Goal: Task Accomplishment & Management: Use online tool/utility

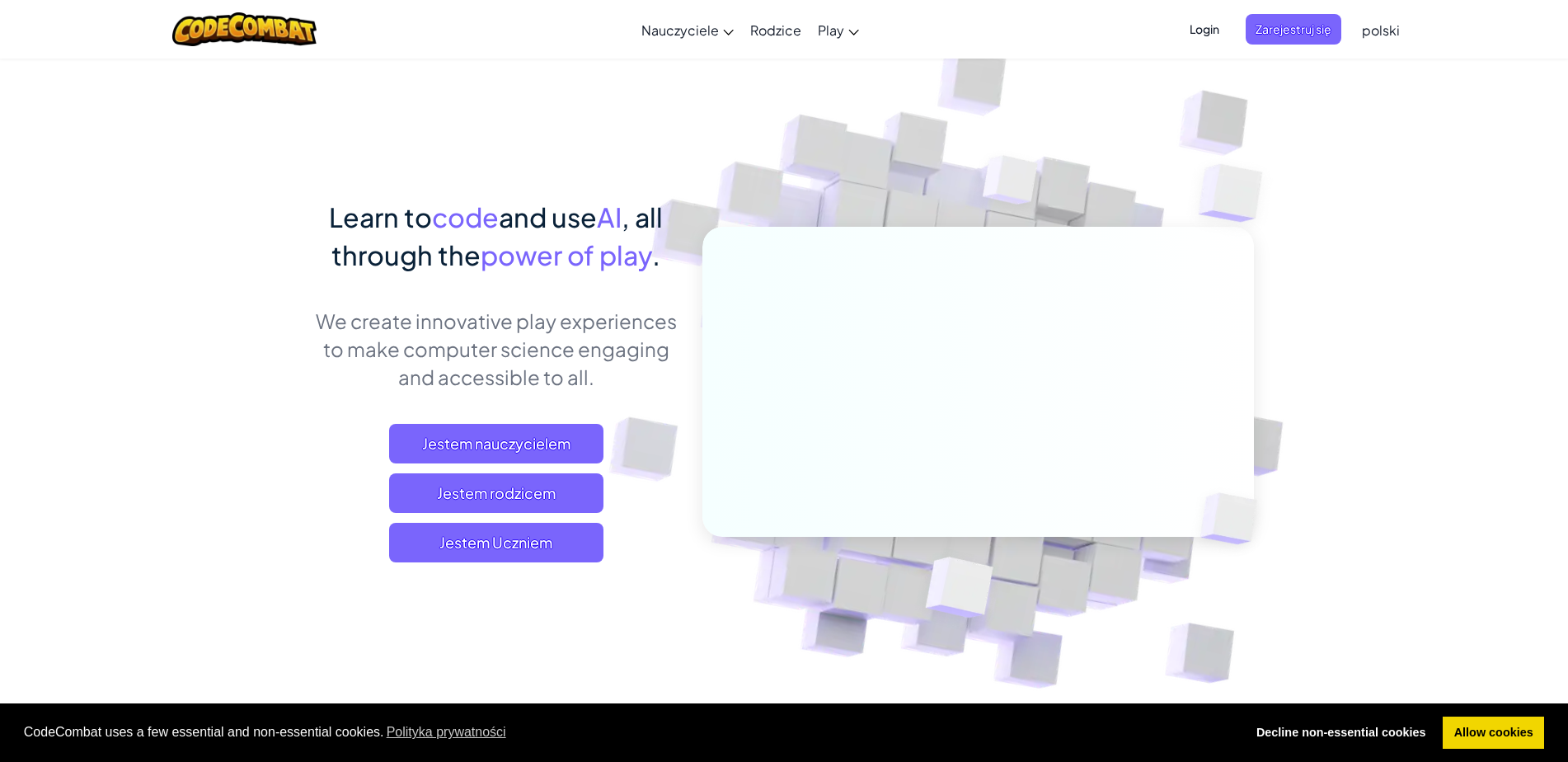
click at [1396, 29] on span "polski" at bounding box center [1381, 30] width 38 height 18
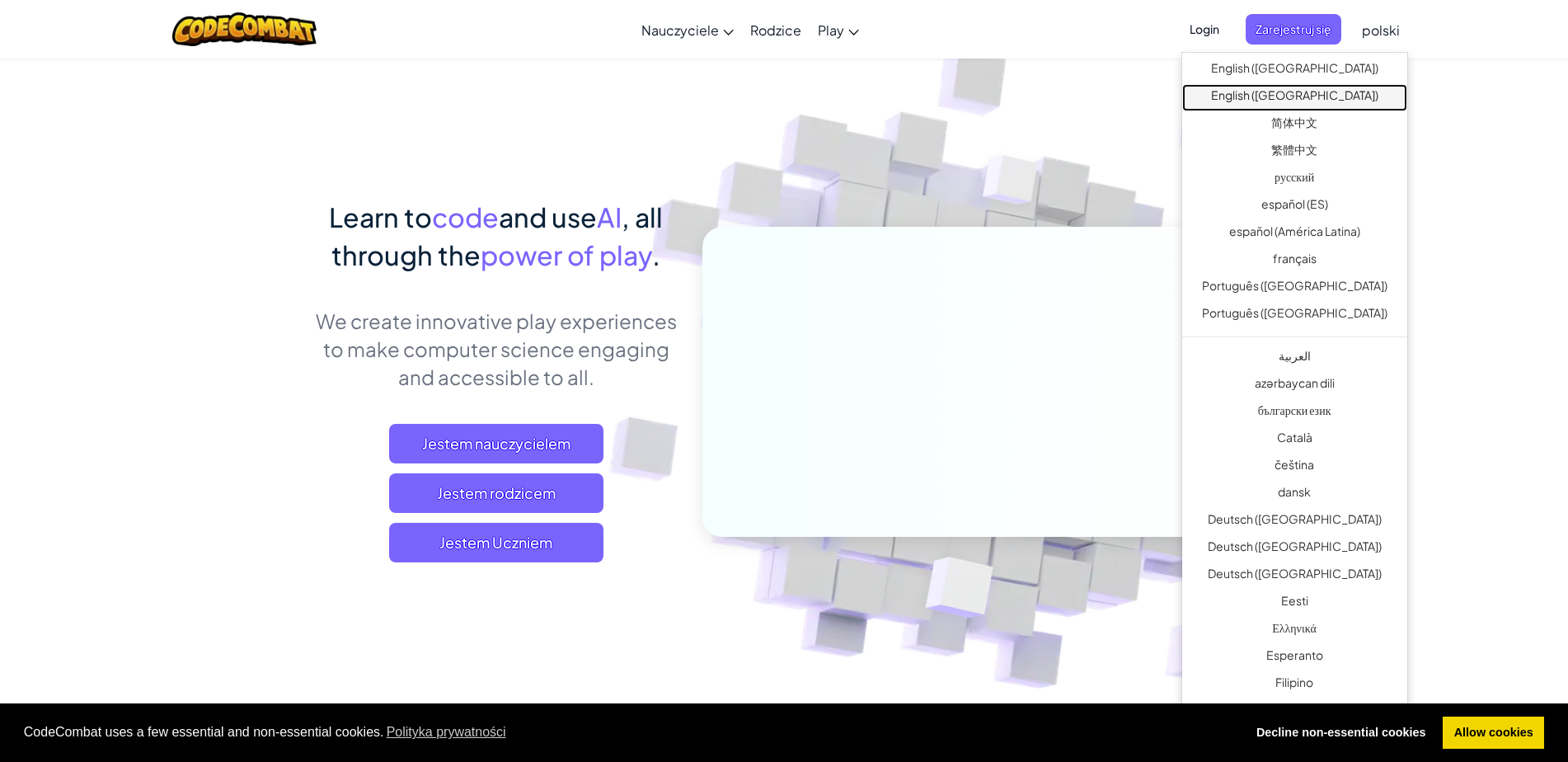
click at [1324, 90] on link "English ([GEOGRAPHIC_DATA])" at bounding box center [1295, 97] width 225 height 27
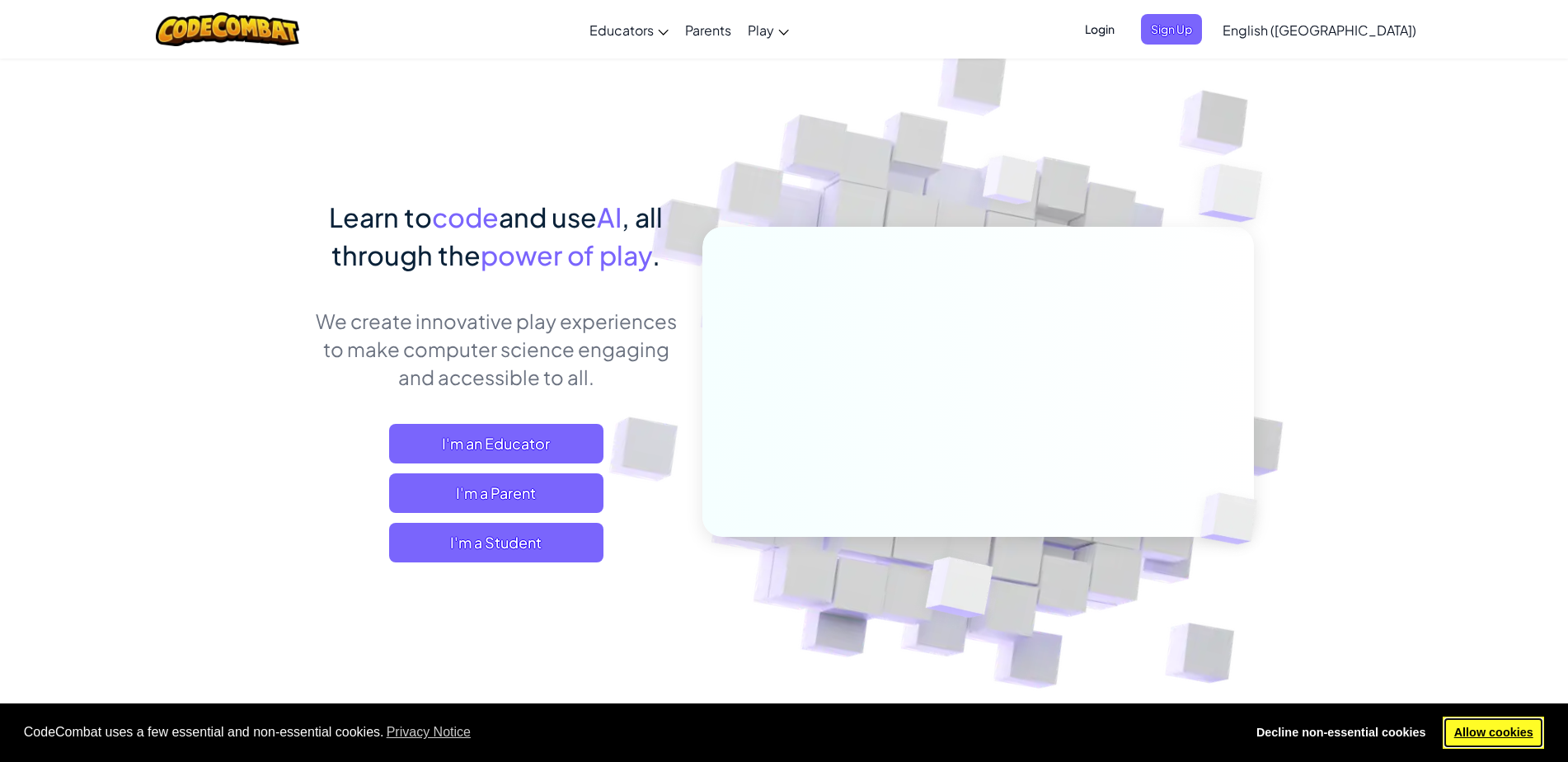
click at [1480, 737] on link "Allow cookies" at bounding box center [1493, 733] width 102 height 33
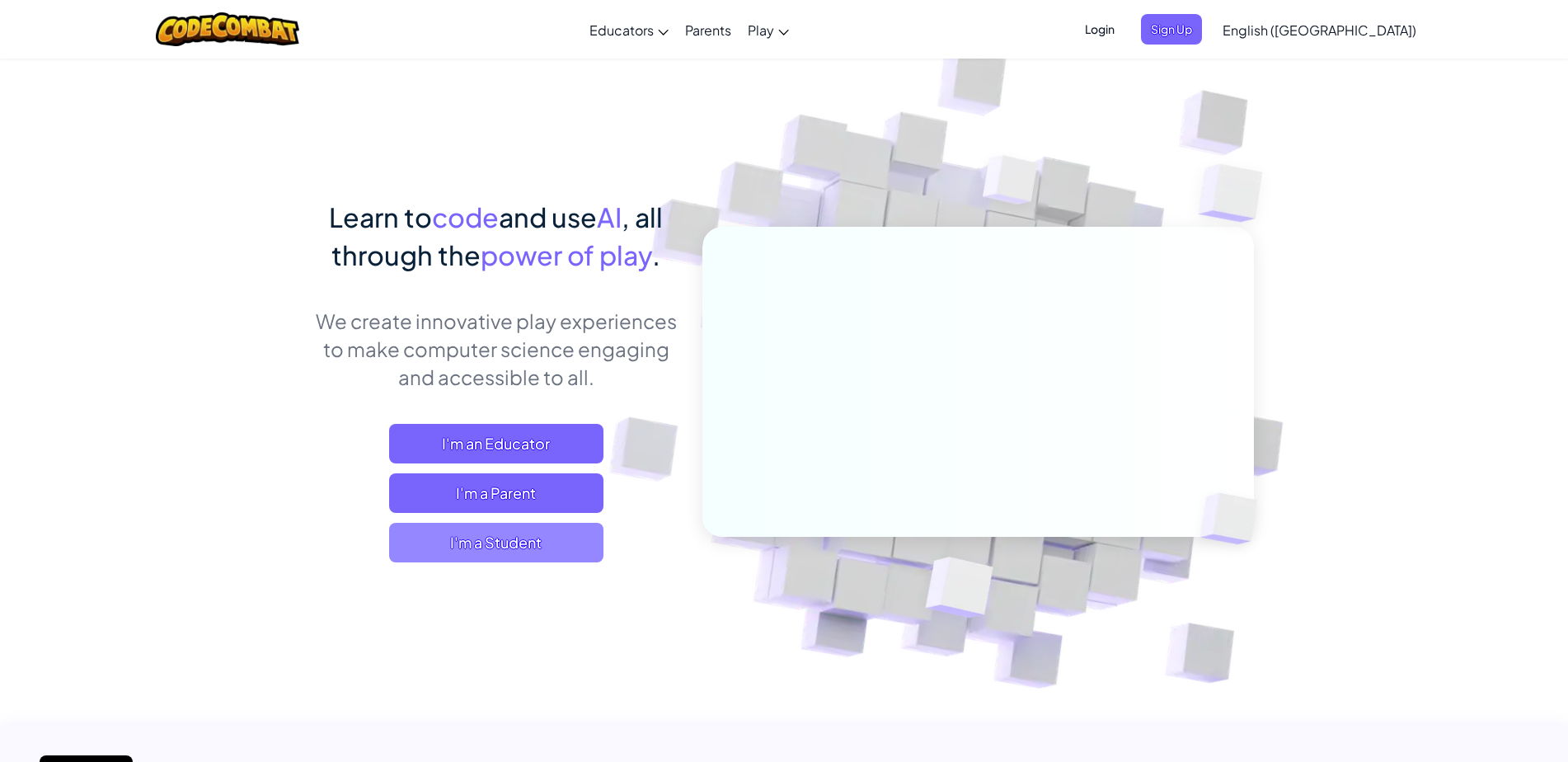
click at [522, 552] on span "I'm a Student" at bounding box center [496, 542] width 214 height 39
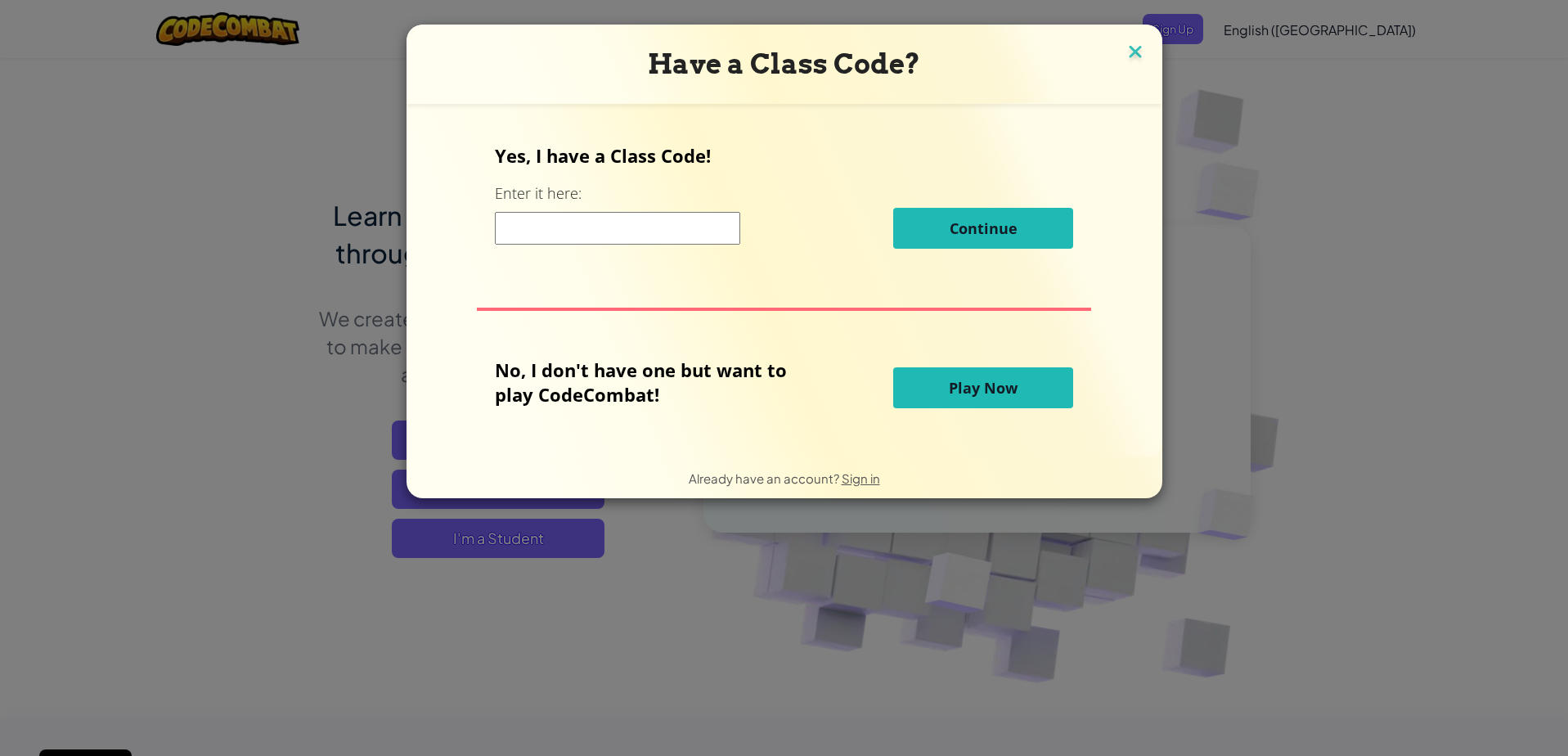
click at [1133, 53] on img at bounding box center [1136, 53] width 22 height 24
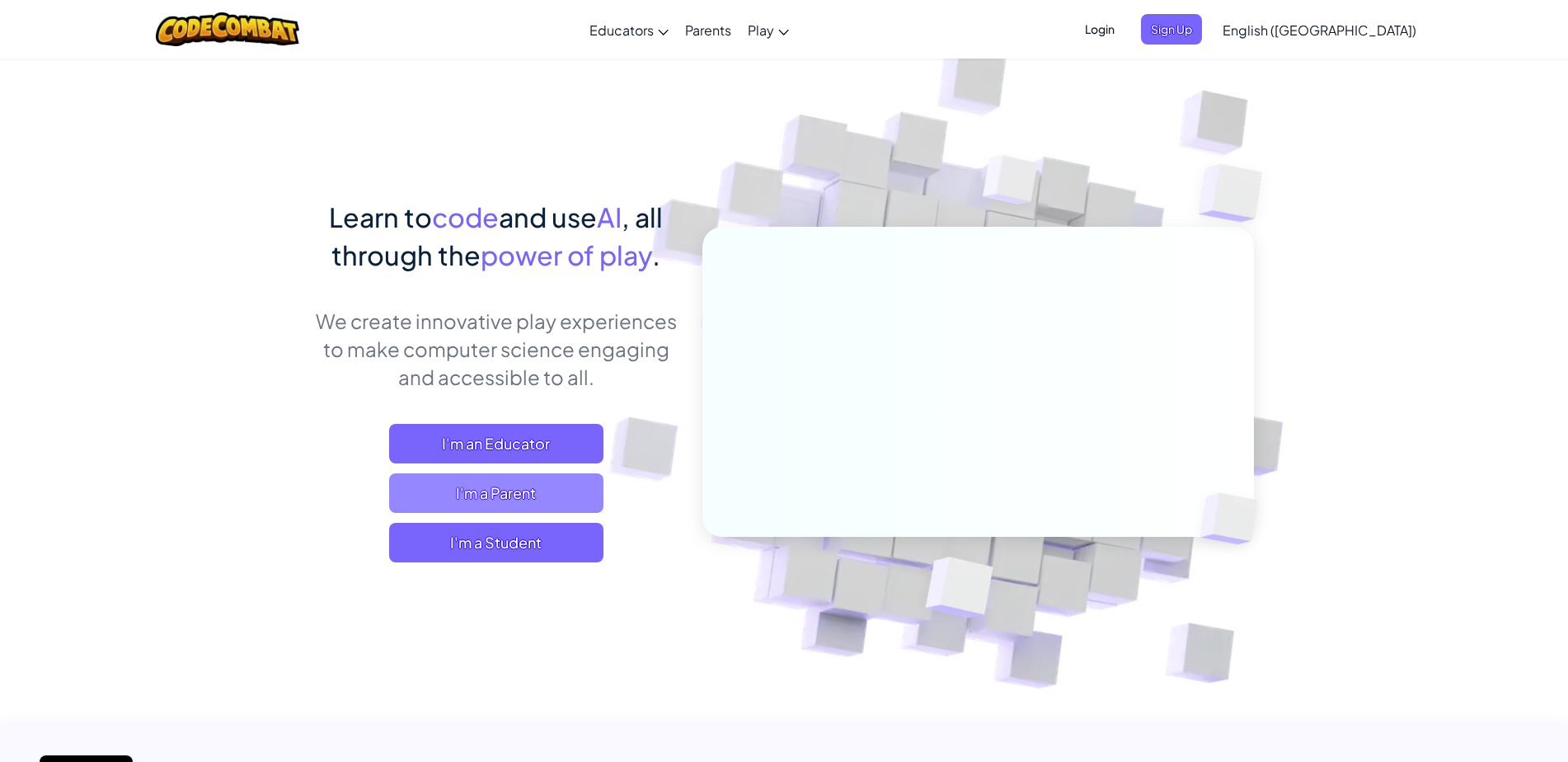
click at [480, 495] on span "I'm a Parent" at bounding box center [496, 493] width 214 height 39
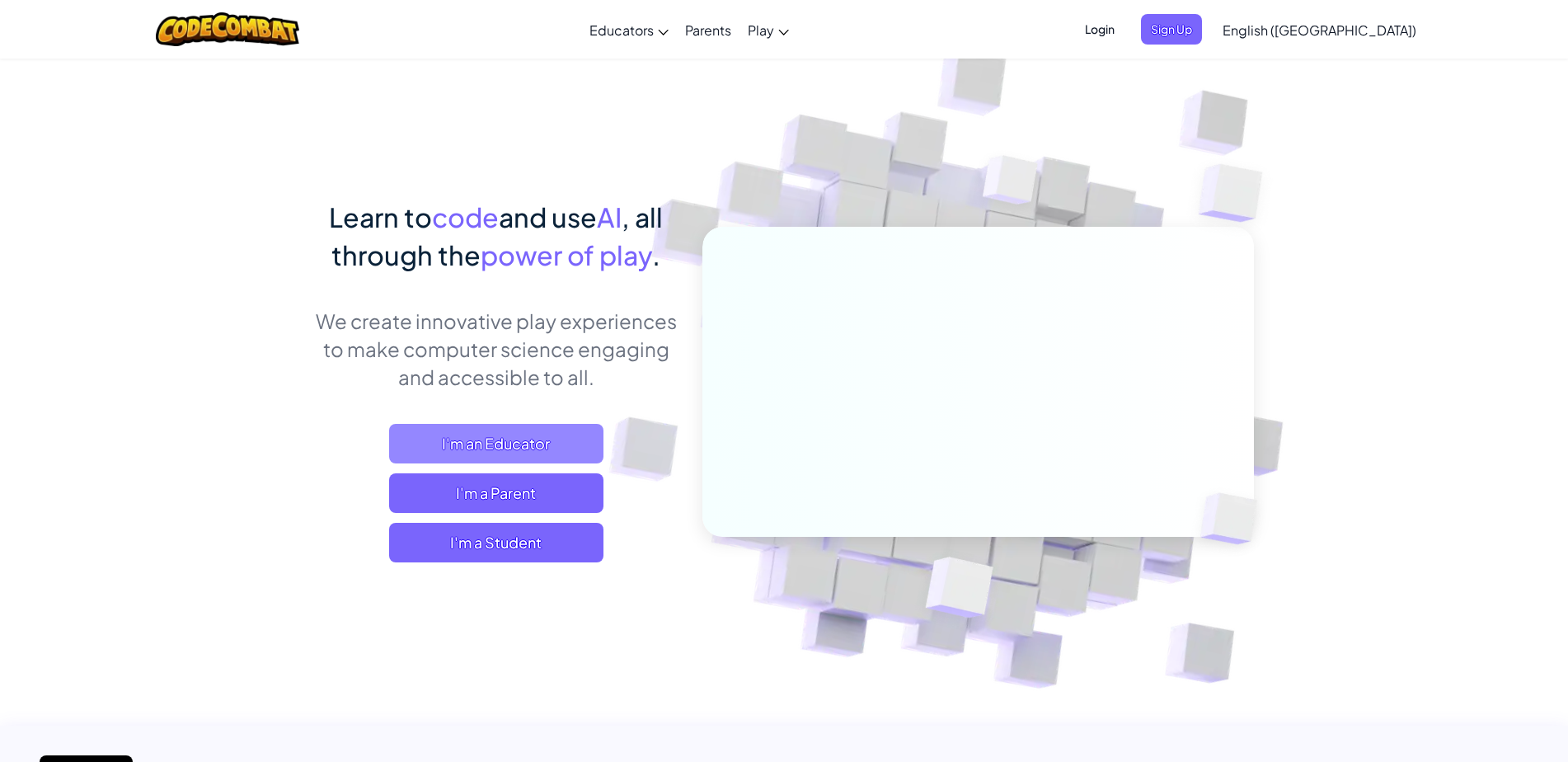
click at [546, 447] on span "I'm an Educator" at bounding box center [496, 444] width 214 height 39
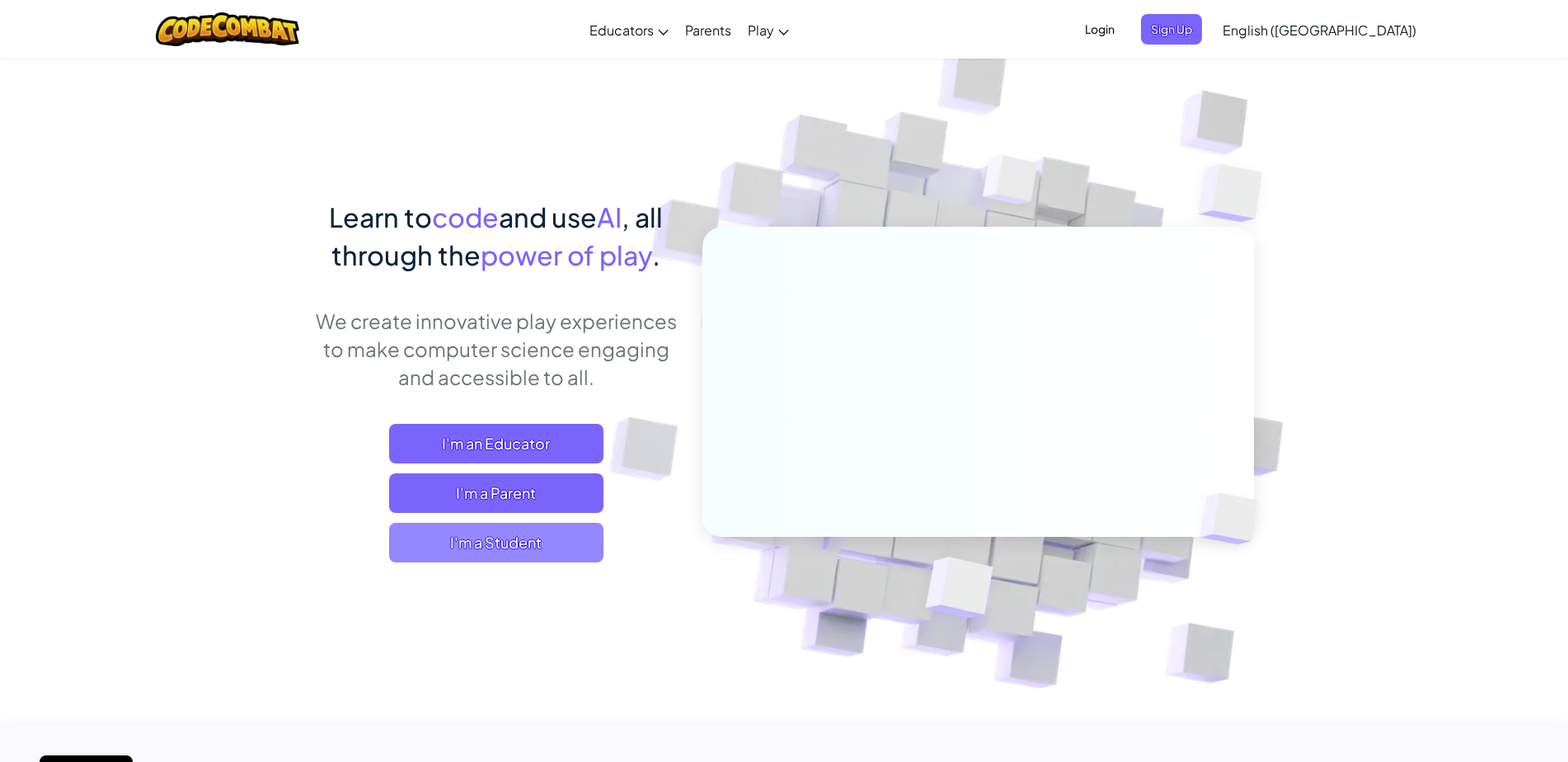
click at [522, 554] on span "I'm a Student" at bounding box center [496, 542] width 214 height 39
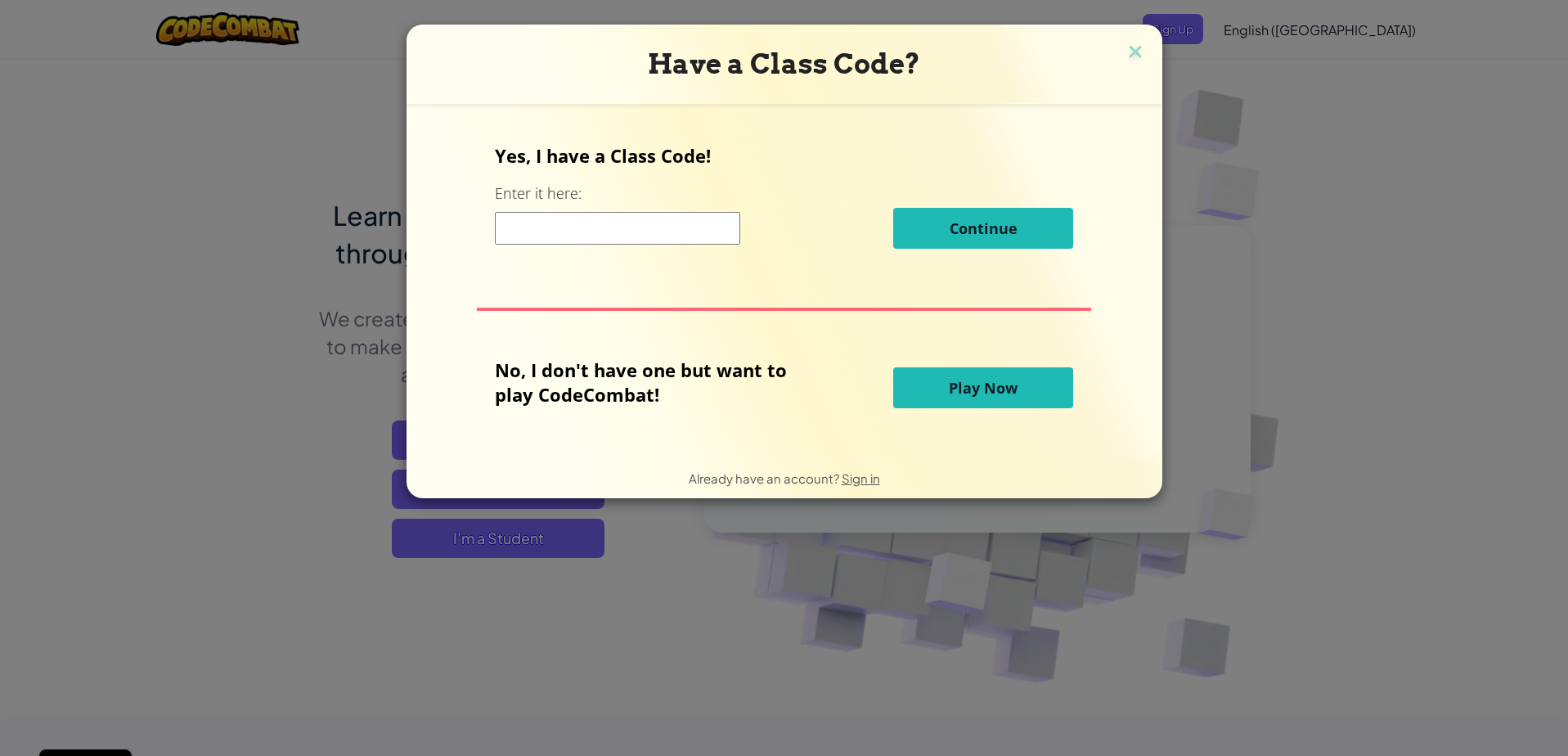
click at [969, 387] on span "Play Now" at bounding box center [983, 388] width 68 height 20
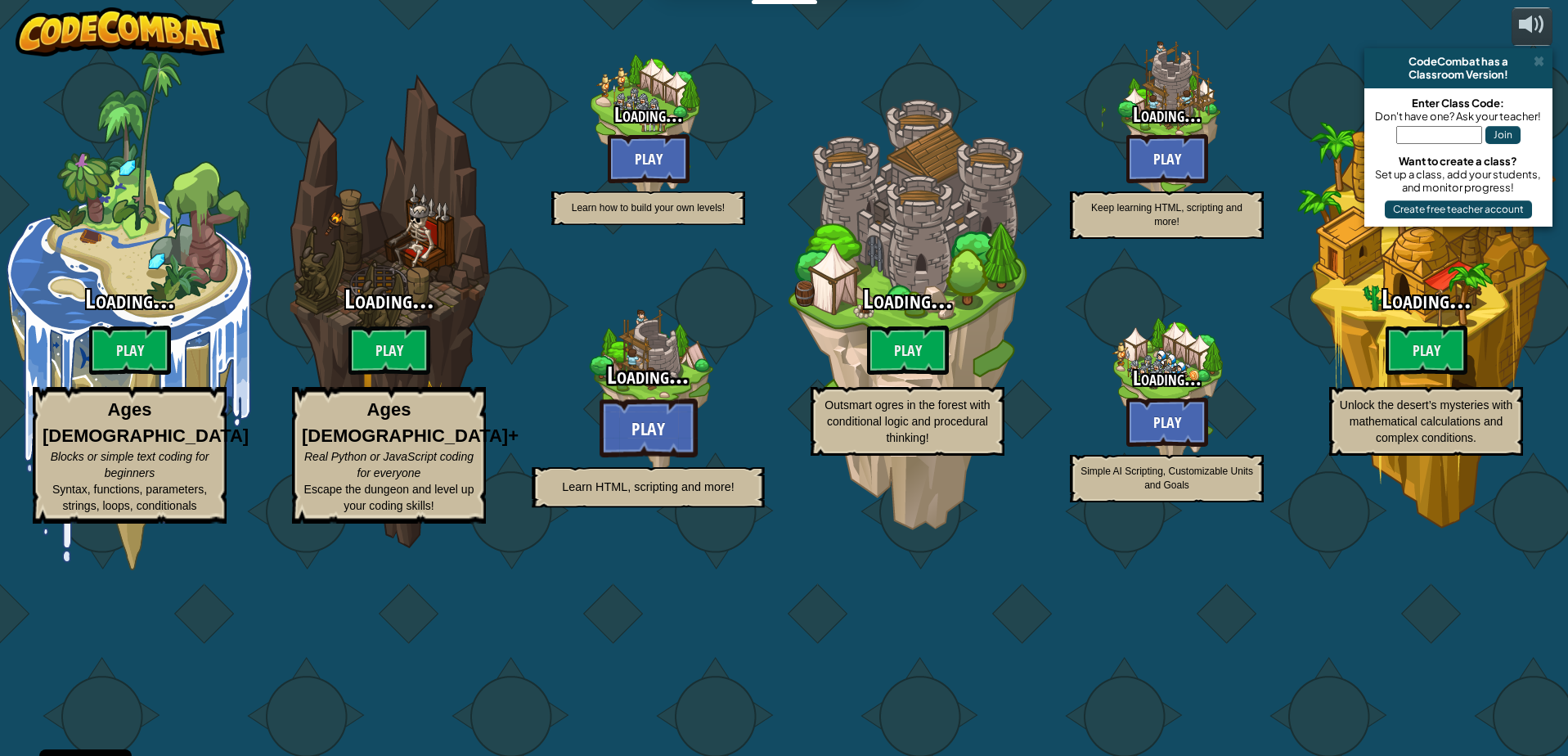
select select "en-[GEOGRAPHIC_DATA]"
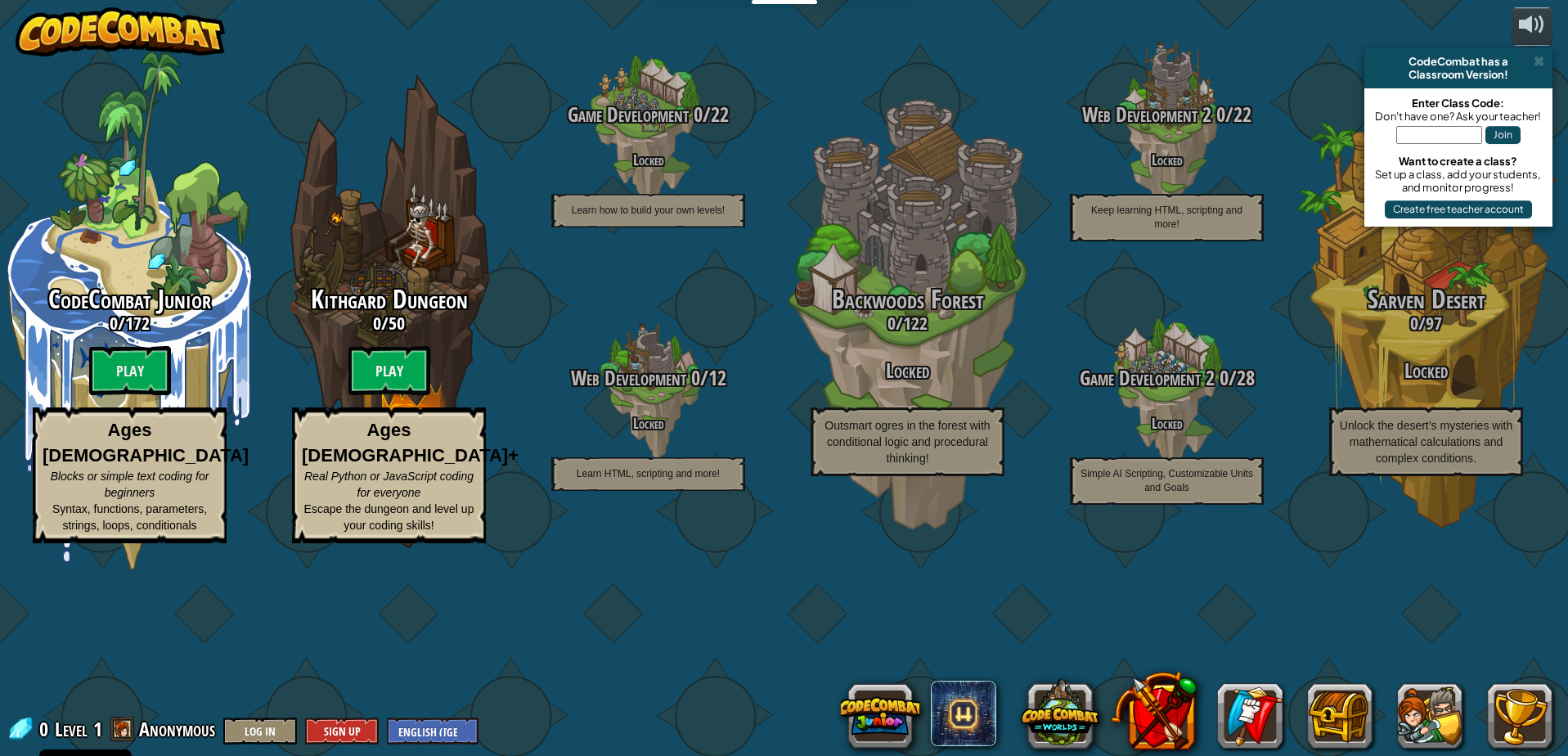
drag, startPoint x: 337, startPoint y: 731, endPoint x: 481, endPoint y: 85, distance: 661.9
click at [481, 85] on div "CodeCombat Junior 0 / 172 Play Ages [DEMOGRAPHIC_DATA] Blocks or simple text co…" at bounding box center [784, 378] width 1568 height 756
click at [356, 733] on button "Sign Up" at bounding box center [342, 731] width 73 height 27
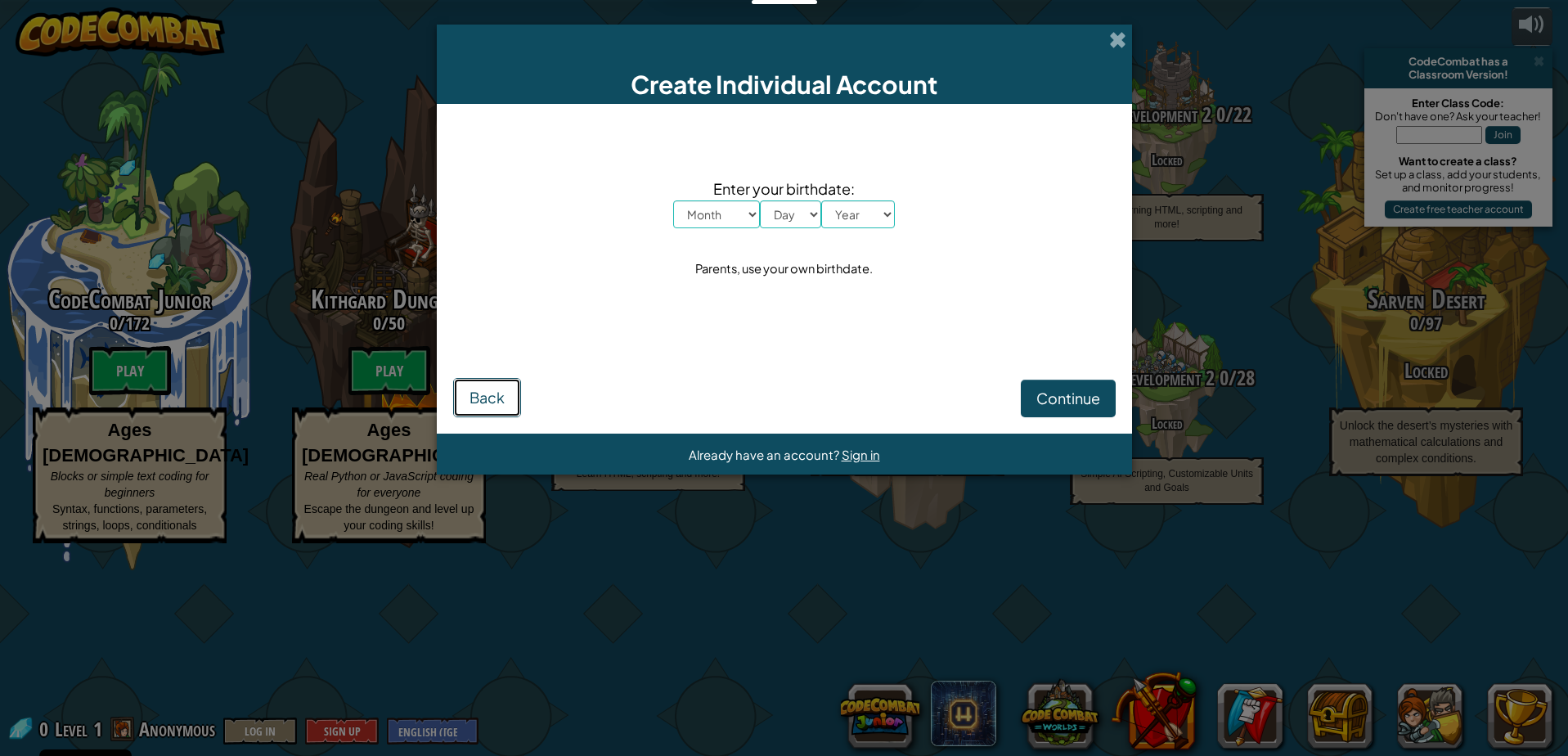
click at [504, 403] on span "Back" at bounding box center [487, 397] width 35 height 19
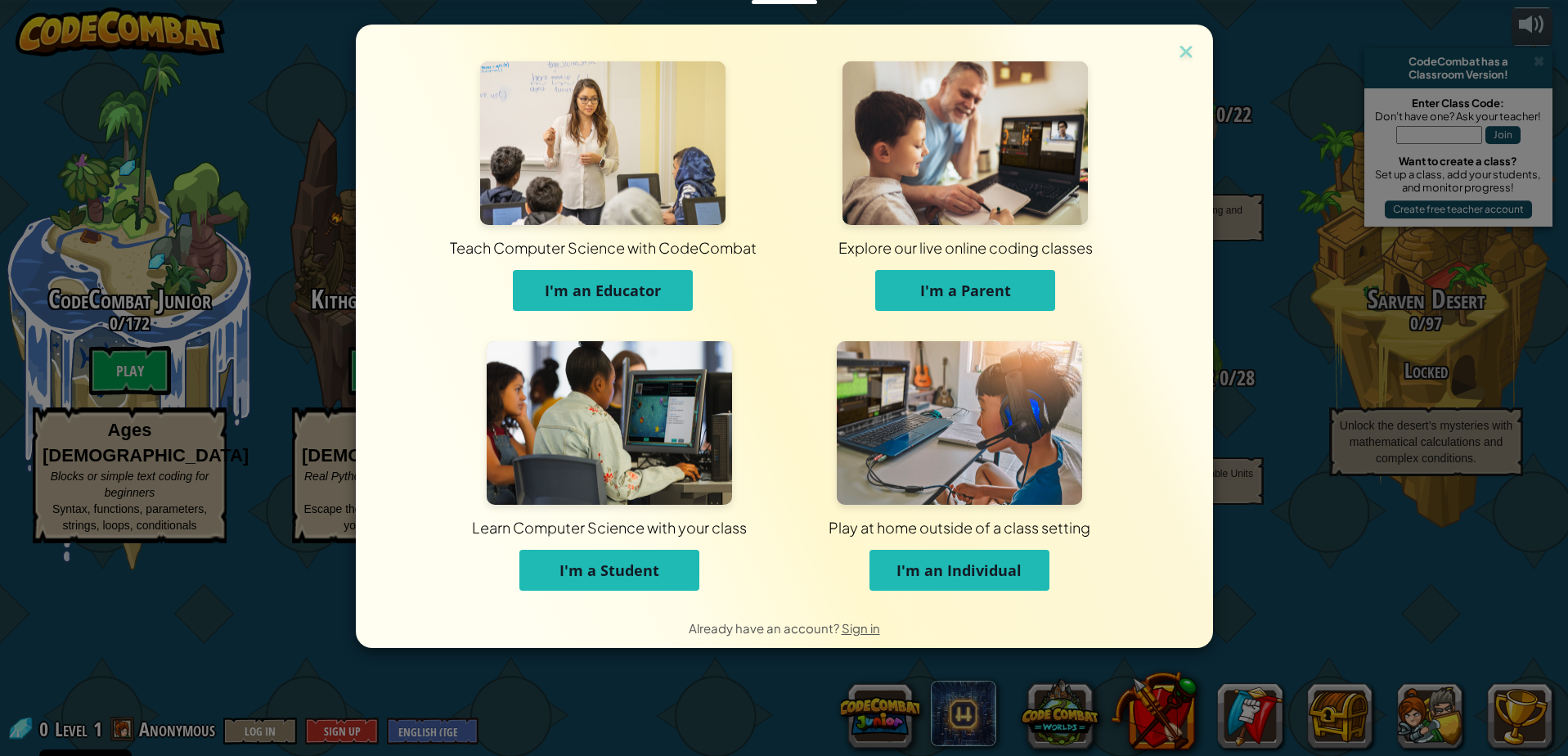
click at [969, 582] on button "I'm an Individual" at bounding box center [960, 570] width 180 height 41
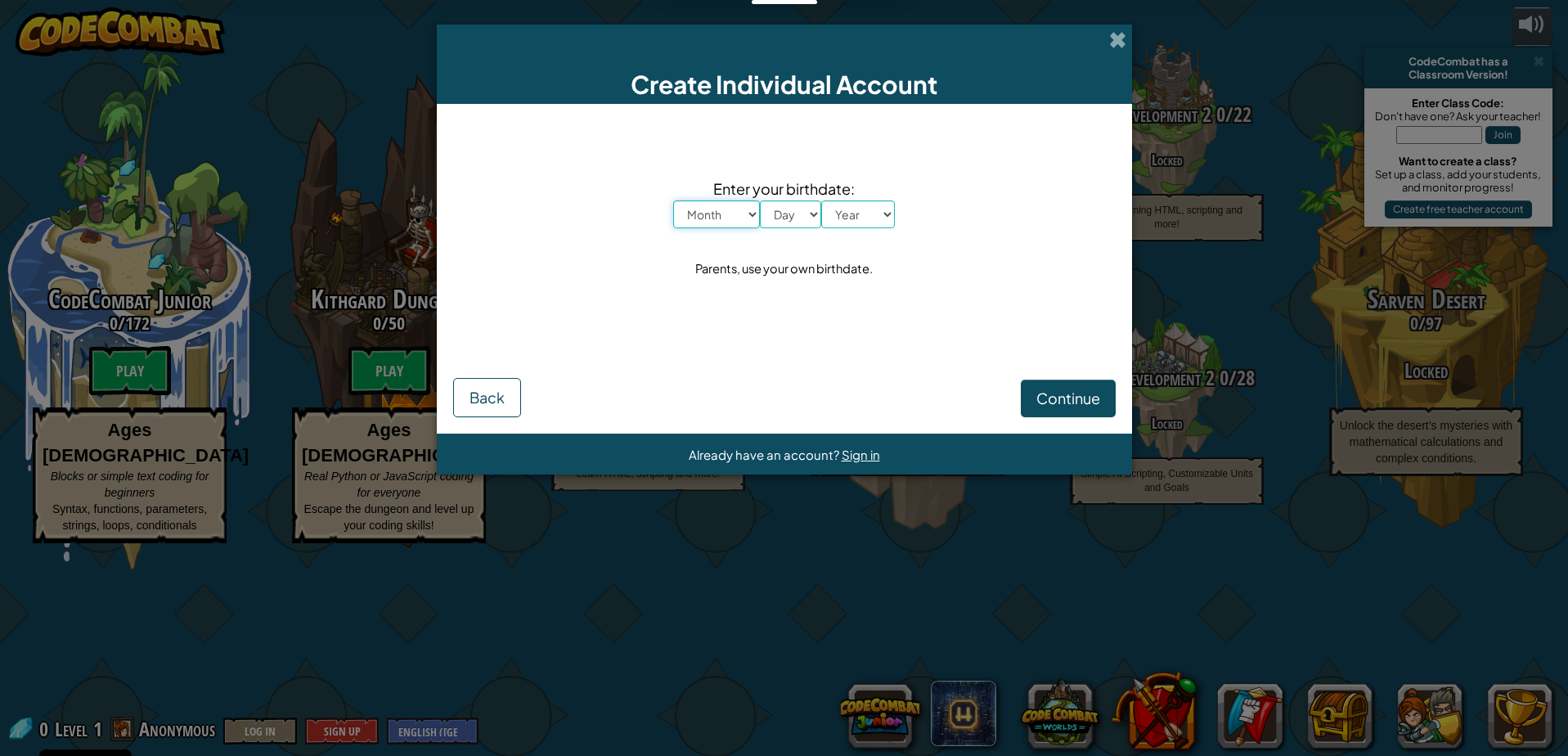
click at [749, 211] on select "Month January February March April May June July August September October Novem…" at bounding box center [717, 214] width 87 height 28
select select "11"
click at [673, 201] on select "Month January February March April May June July August September October Novem…" at bounding box center [717, 214] width 87 height 28
click at [801, 208] on select "Day 1 2 3 4 5 6 7 8 9 10 11 12 13 14 15 16 17 18 19 20 21 22 23 24 25 26 27 28 …" at bounding box center [791, 214] width 62 height 28
select select "5"
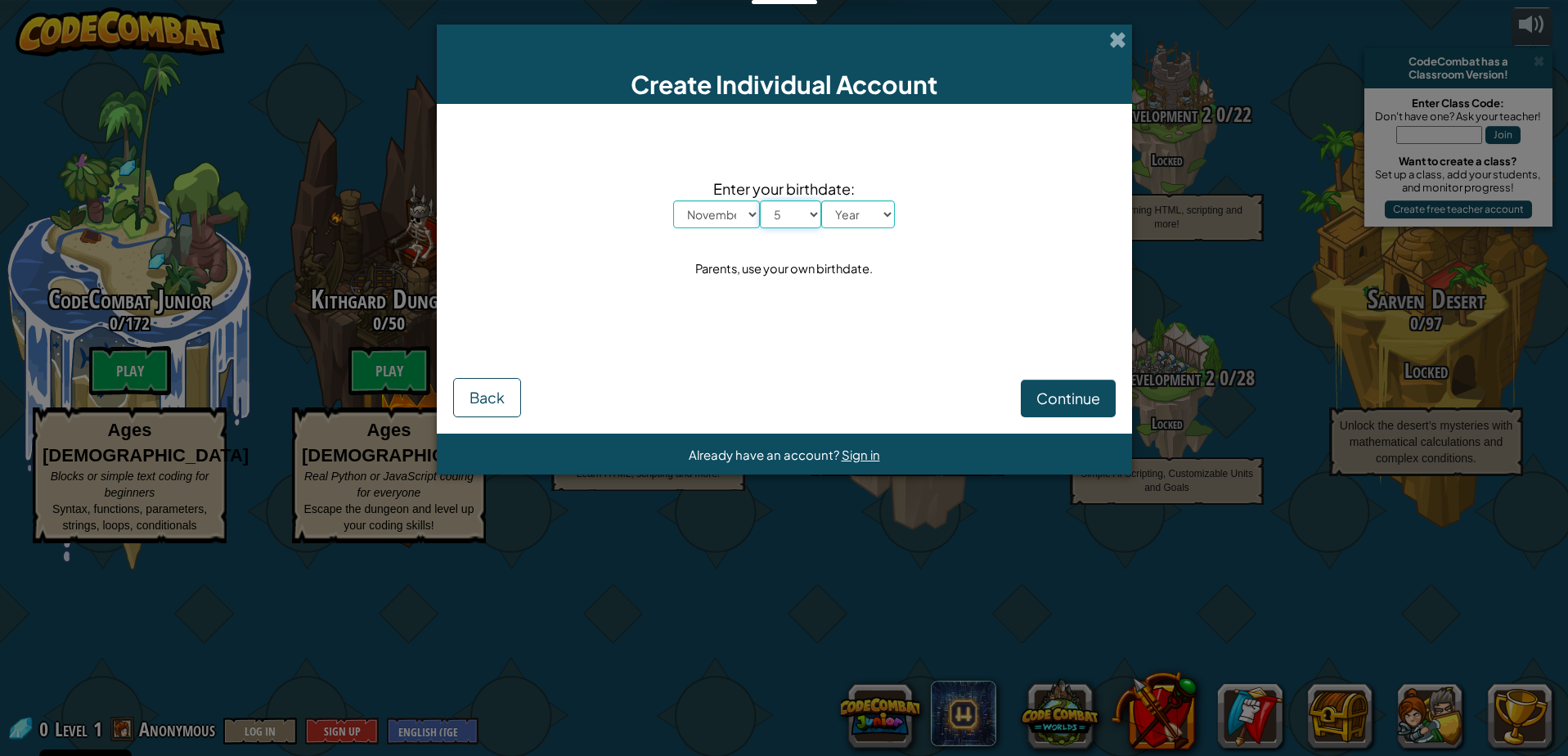
click at [760, 201] on select "Day 1 2 3 4 5 6 7 8 9 10 11 12 13 14 15 16 17 18 19 20 21 22 23 24 25 26 27 28 …" at bounding box center [791, 214] width 62 height 28
click at [874, 208] on select "Year [DATE] 2024 2023 2022 2021 2020 2019 2018 2017 2016 2015 2014 2013 2012 20…" at bounding box center [858, 214] width 73 height 28
select select "1987"
click at [821, 201] on select "Year [DATE] 2024 2023 2022 2021 2020 2019 2018 2017 2016 2015 2014 2013 2012 20…" at bounding box center [858, 214] width 73 height 28
click at [1051, 393] on span "Continue" at bounding box center [1068, 398] width 64 height 19
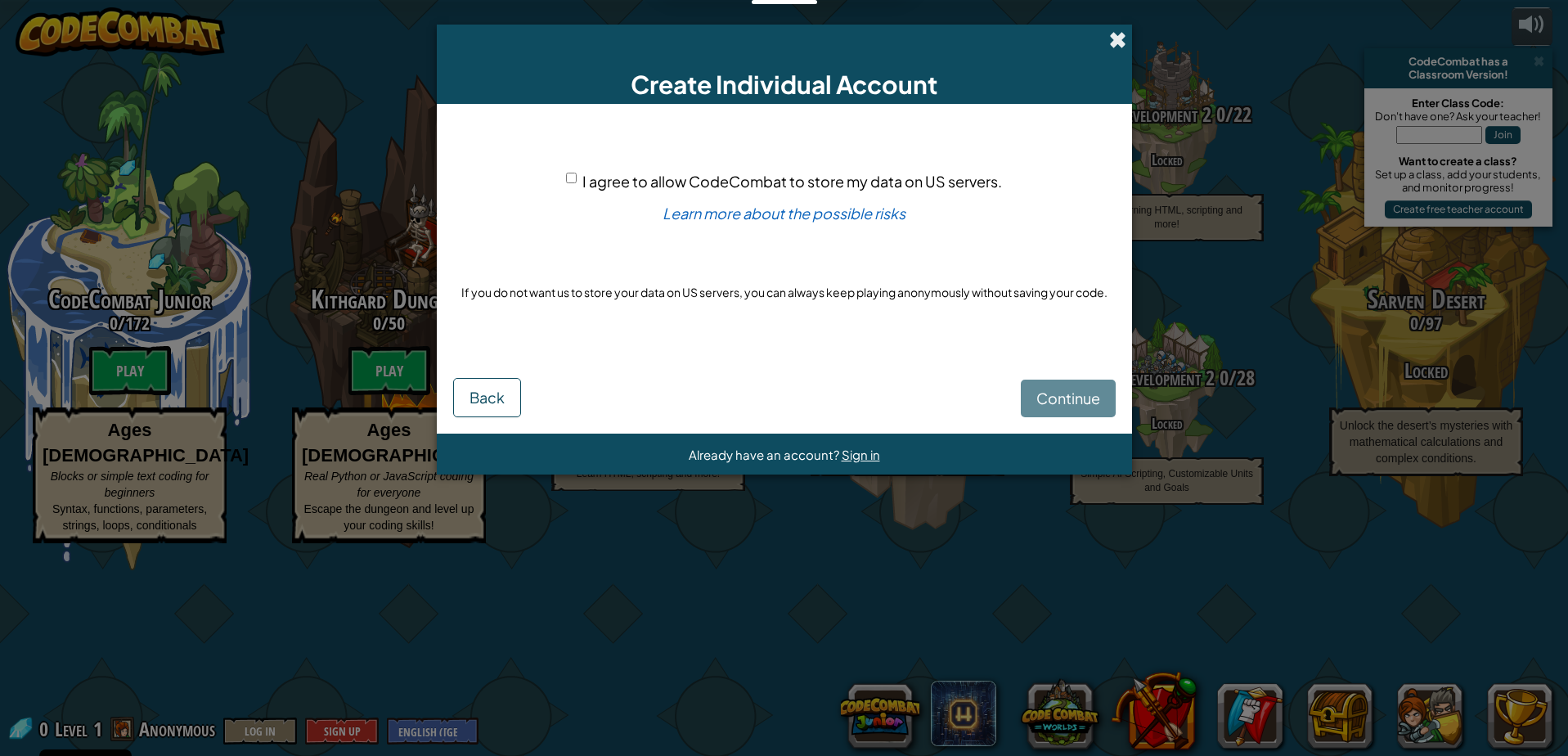
click at [1120, 38] on span at bounding box center [1117, 39] width 17 height 18
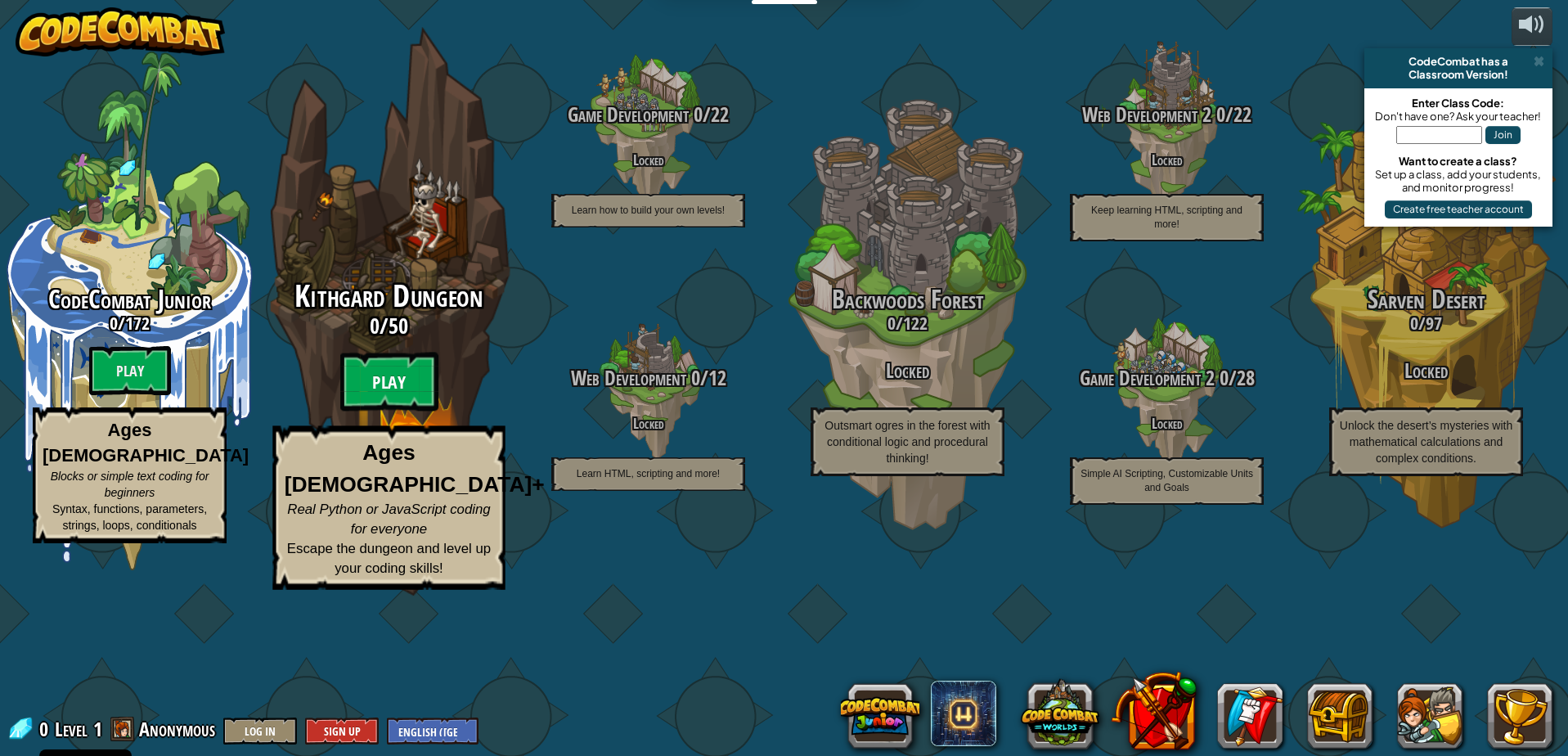
click at [382, 412] on btn "Play" at bounding box center [389, 382] width 98 height 59
select select "en-[GEOGRAPHIC_DATA]"
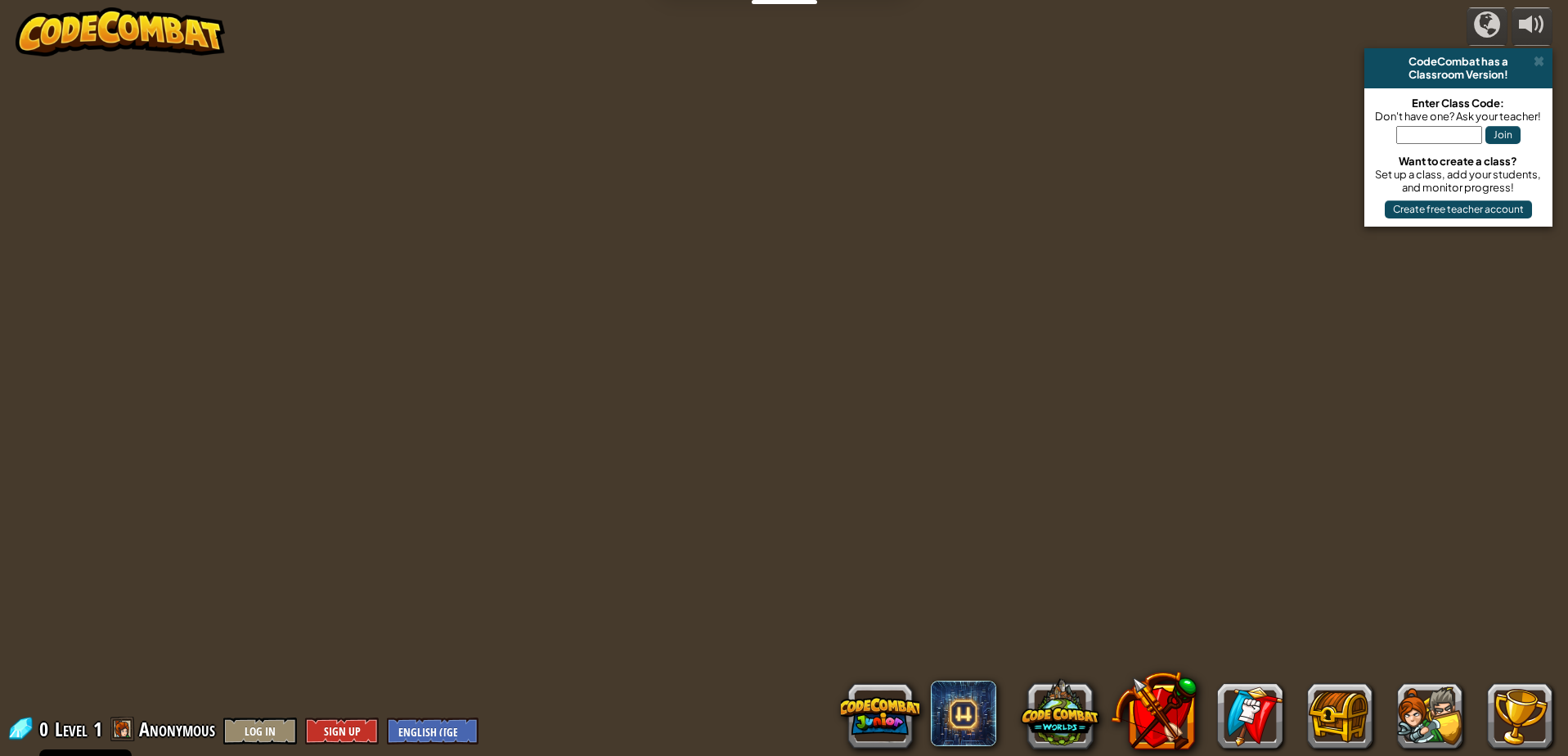
select select "en-[GEOGRAPHIC_DATA]"
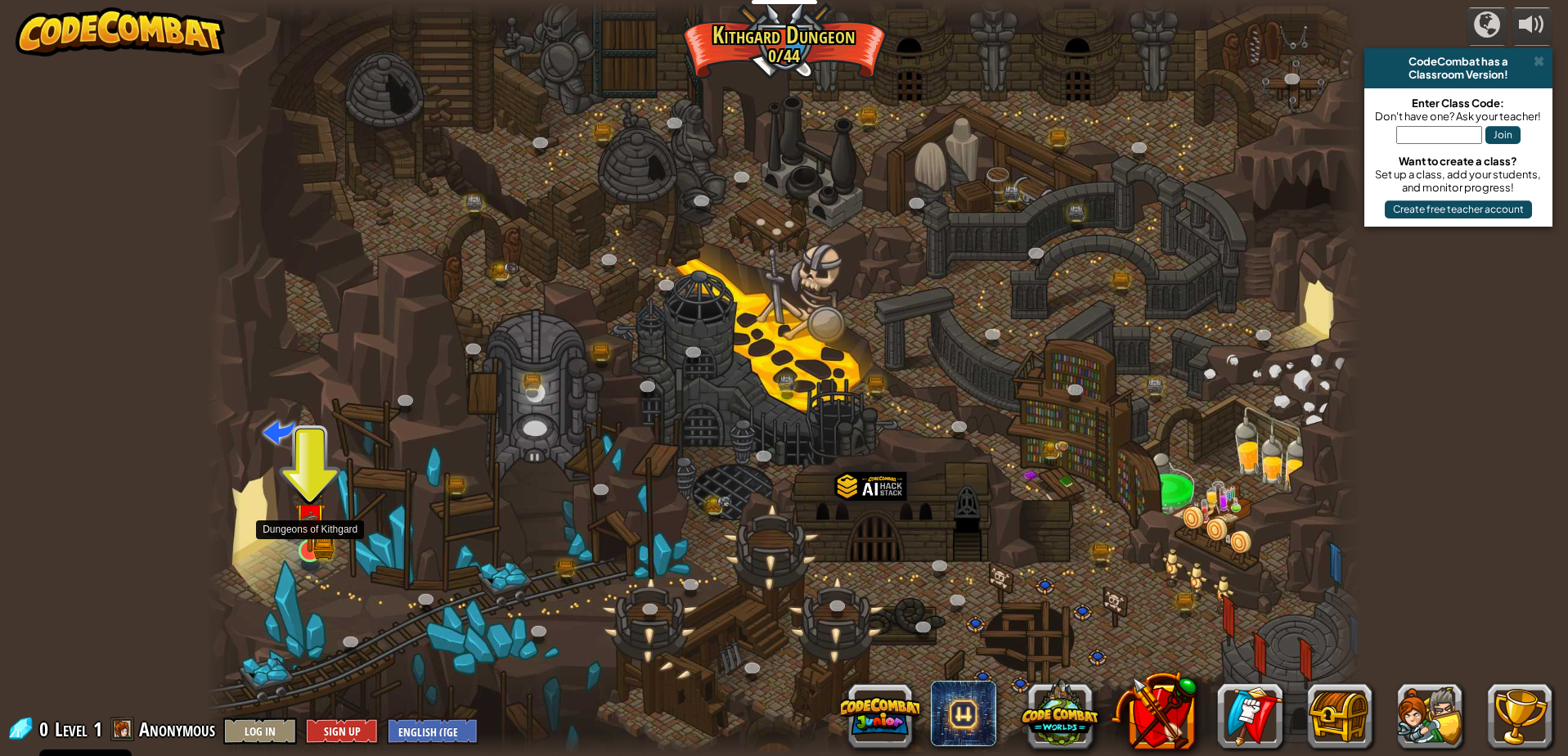
click at [322, 545] on img at bounding box center [309, 518] width 31 height 68
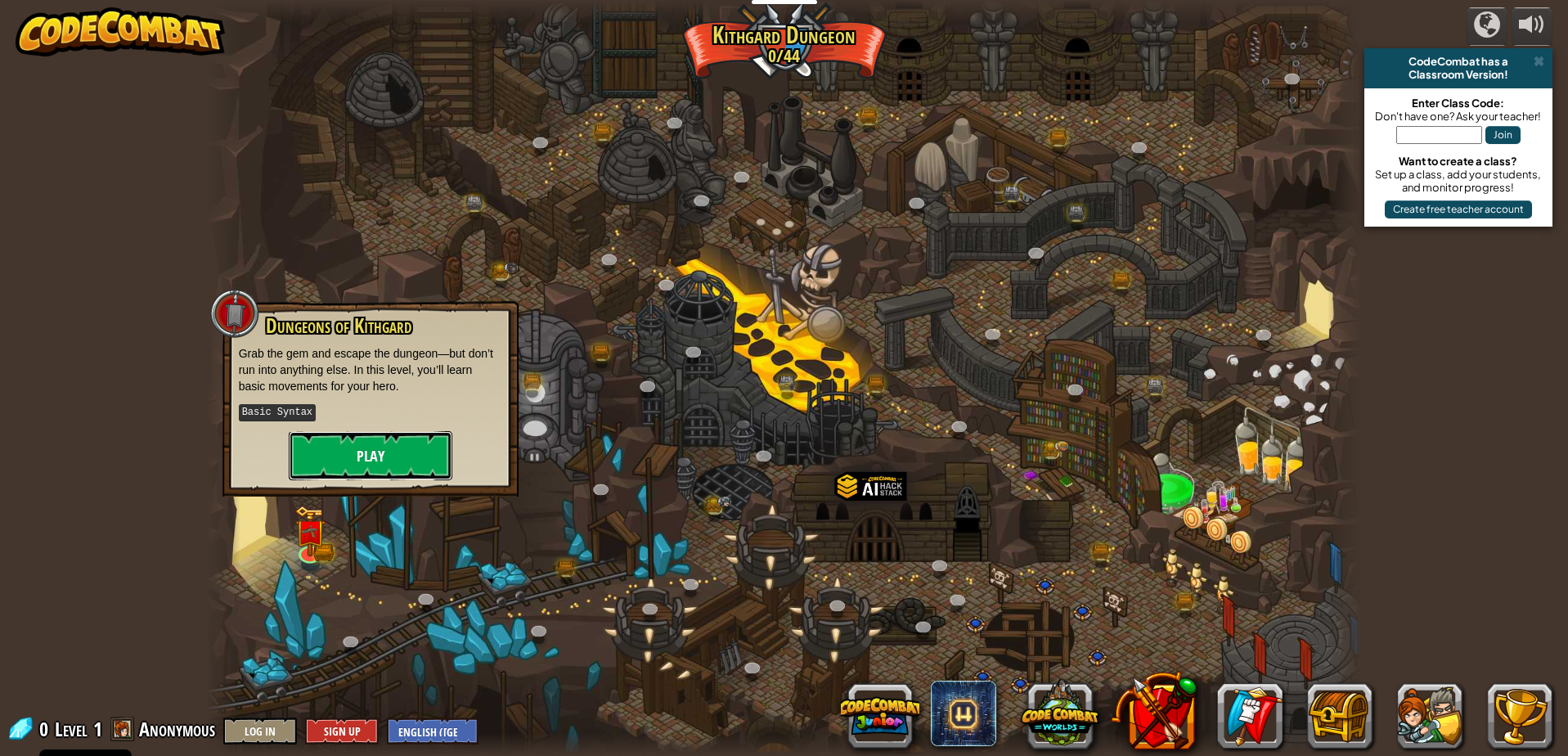
click at [382, 452] on button "Play" at bounding box center [371, 455] width 163 height 49
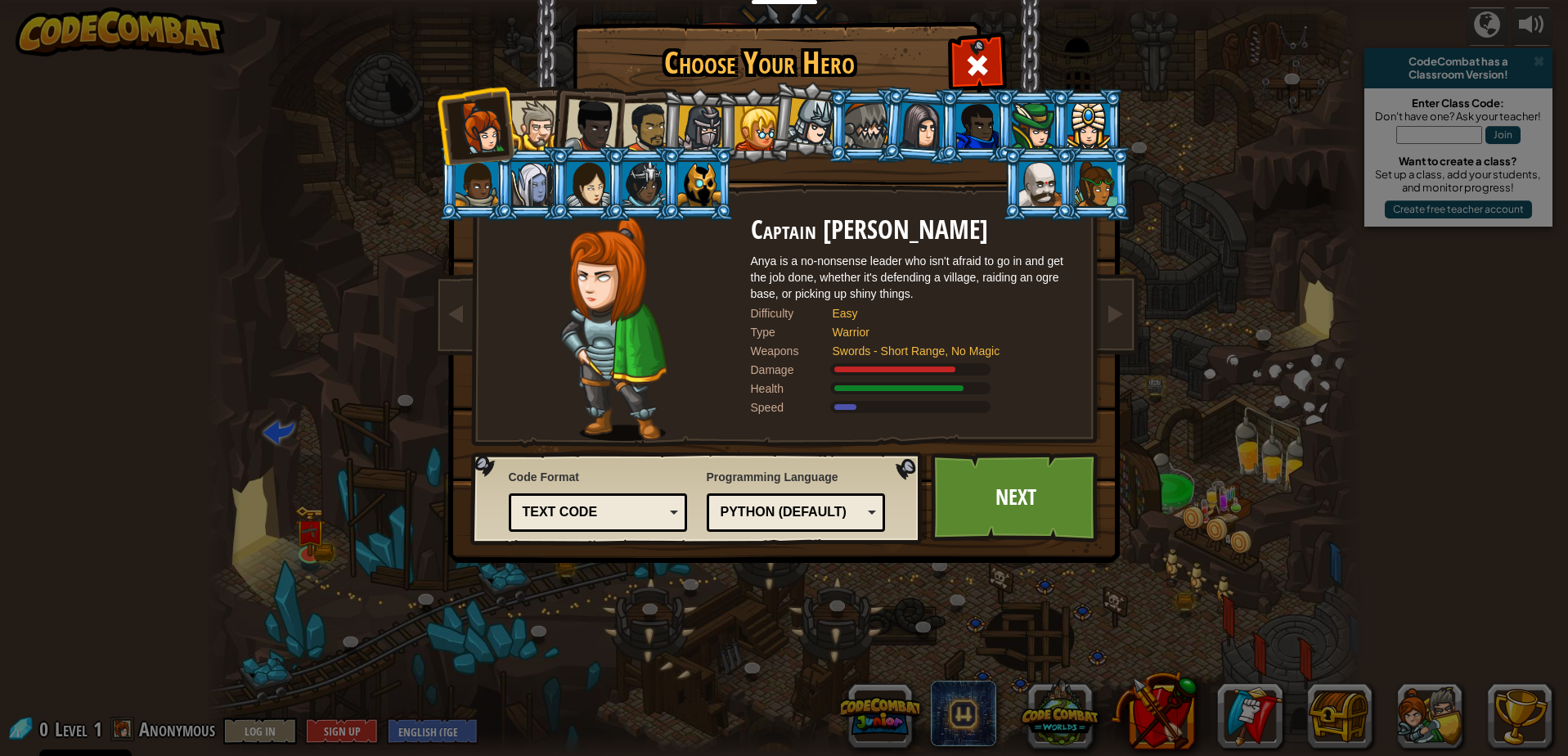
click at [542, 120] on div at bounding box center [537, 126] width 50 height 50
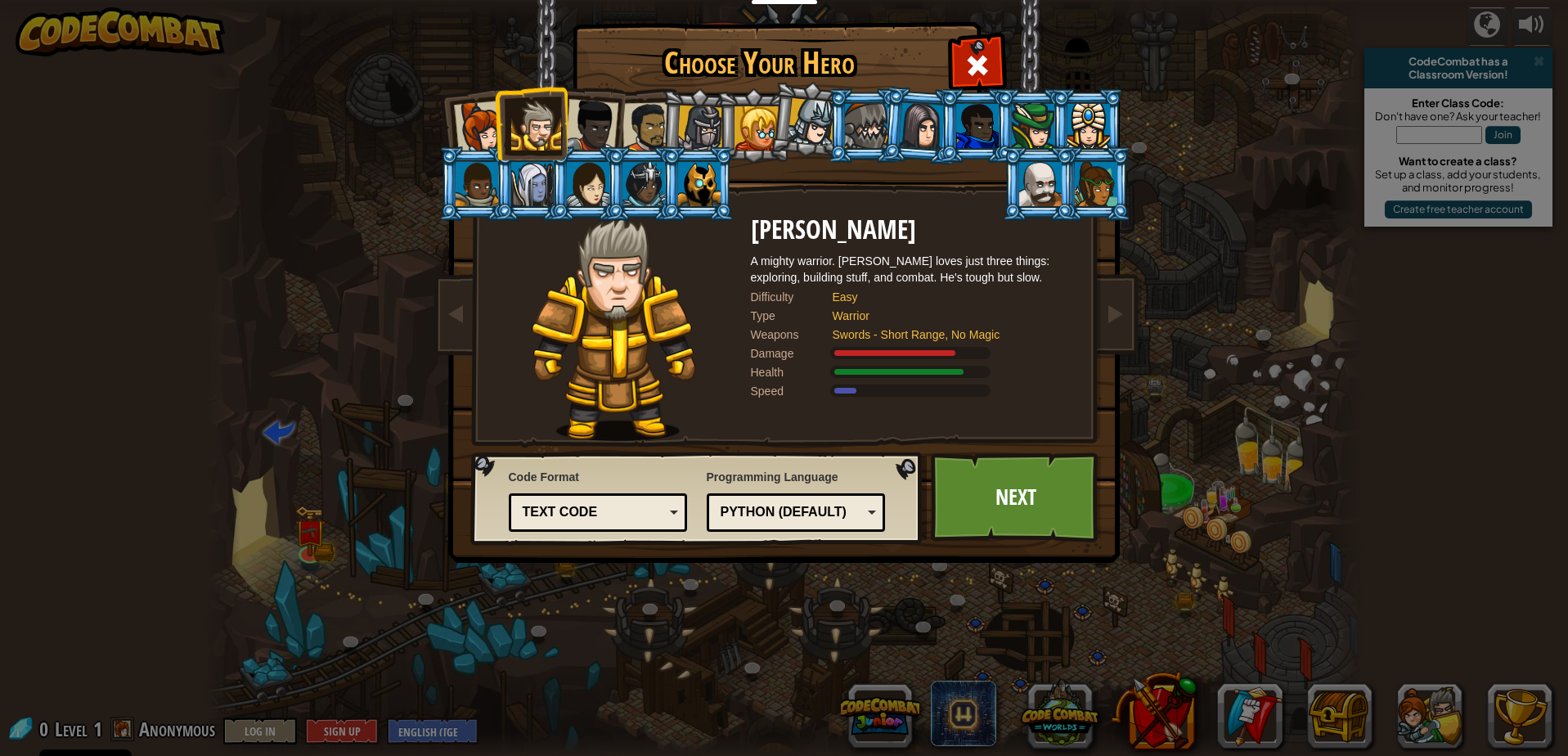
click at [606, 127] on div at bounding box center [591, 126] width 54 height 54
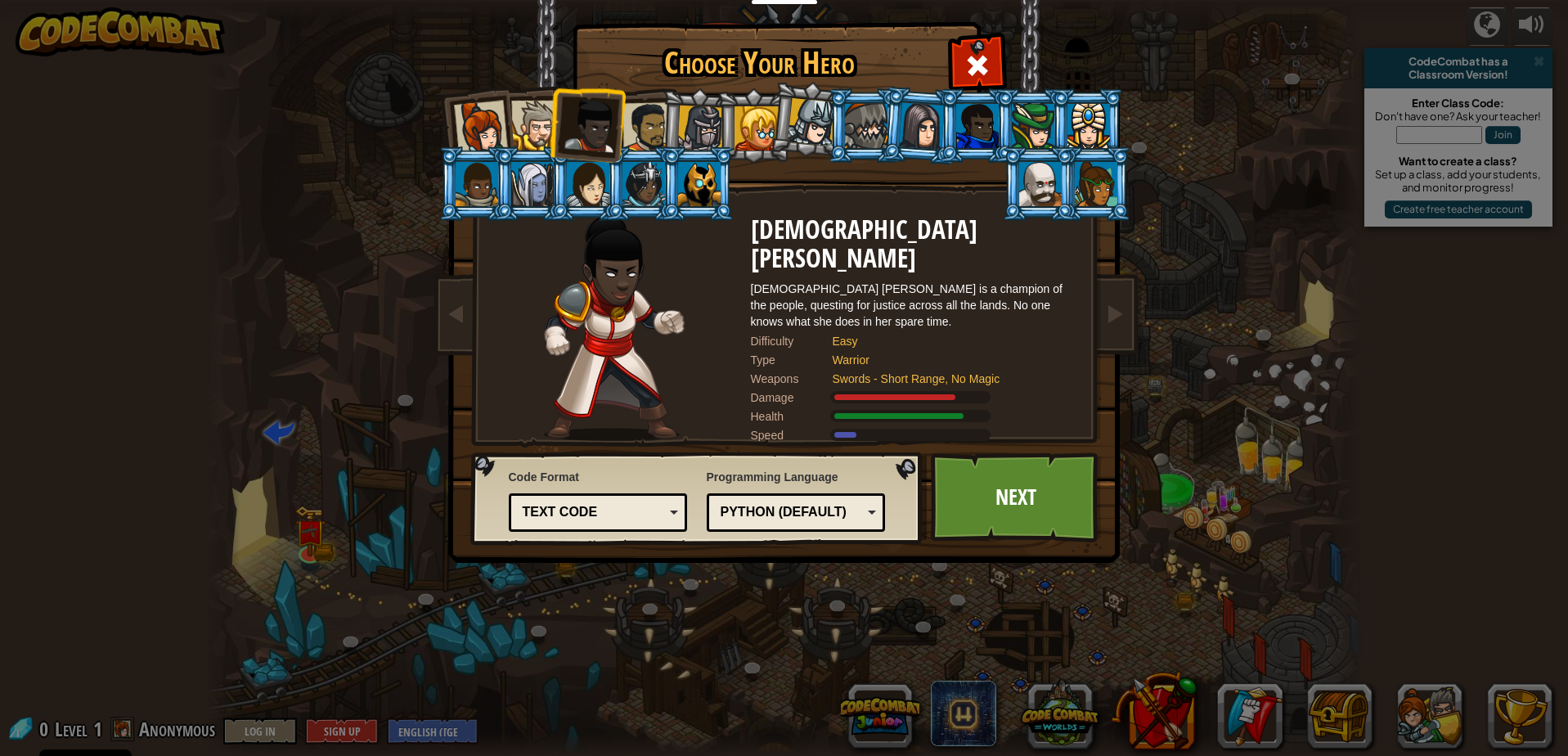
click at [696, 169] on div at bounding box center [699, 183] width 42 height 44
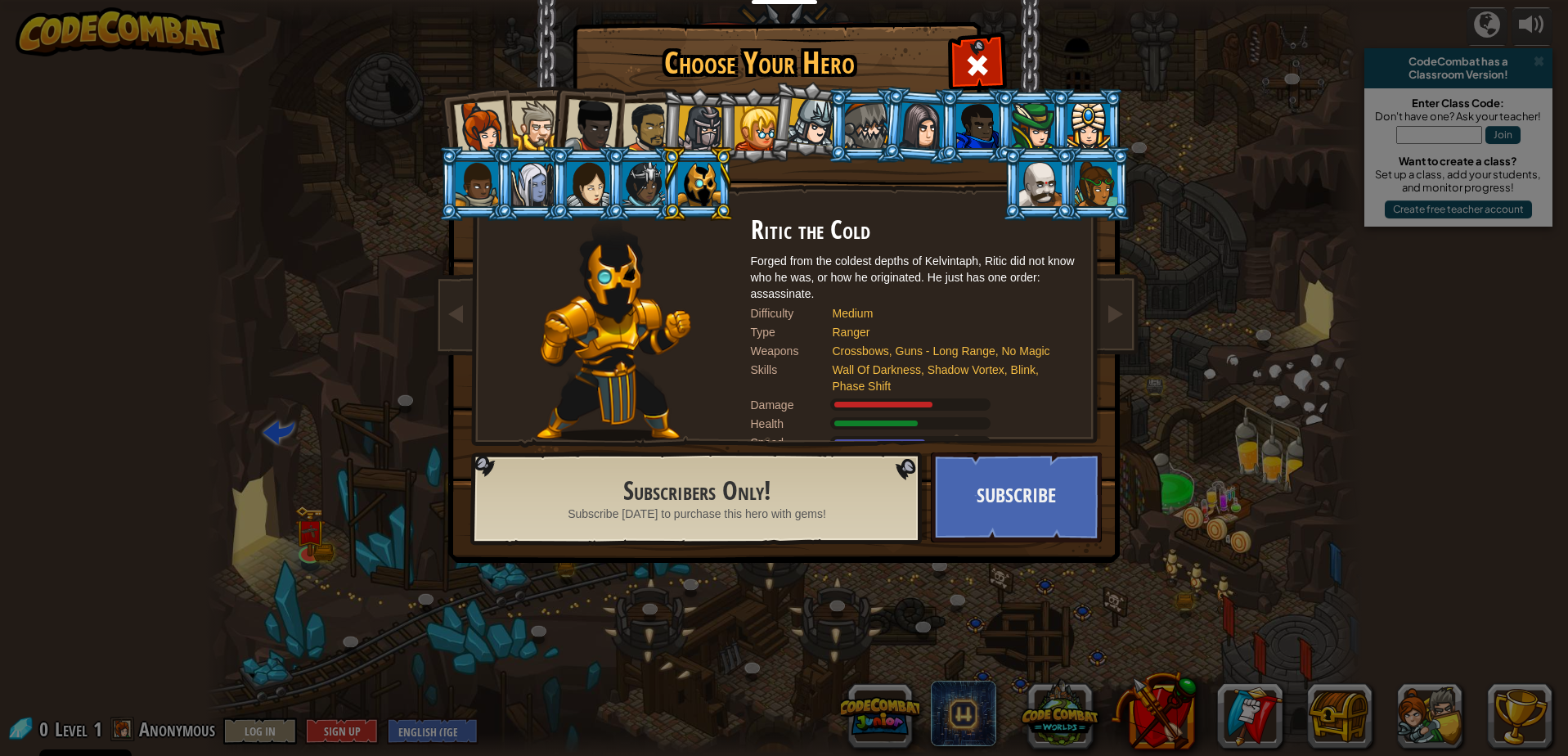
click at [652, 180] on div at bounding box center [643, 183] width 42 height 44
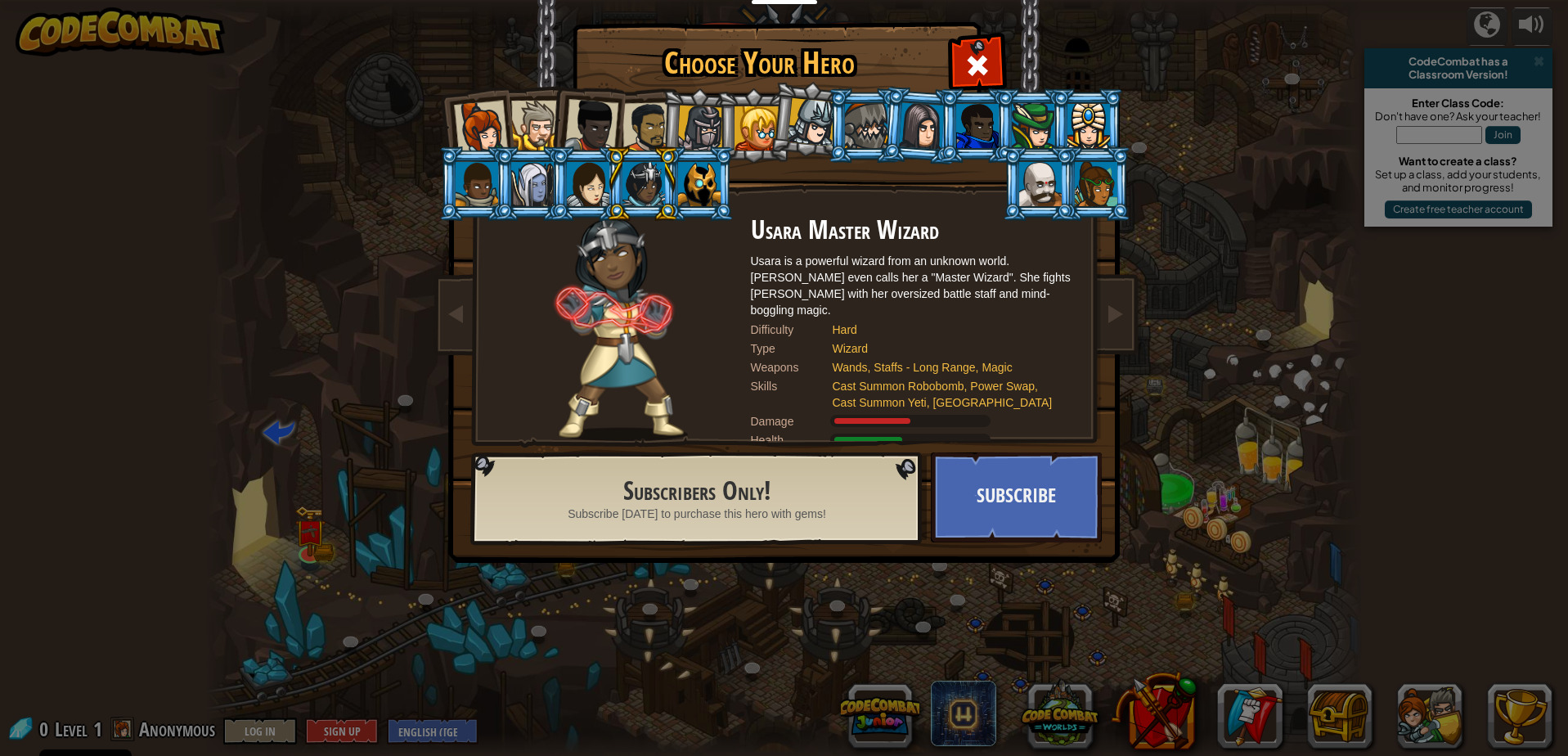
click at [709, 130] on div at bounding box center [701, 129] width 47 height 47
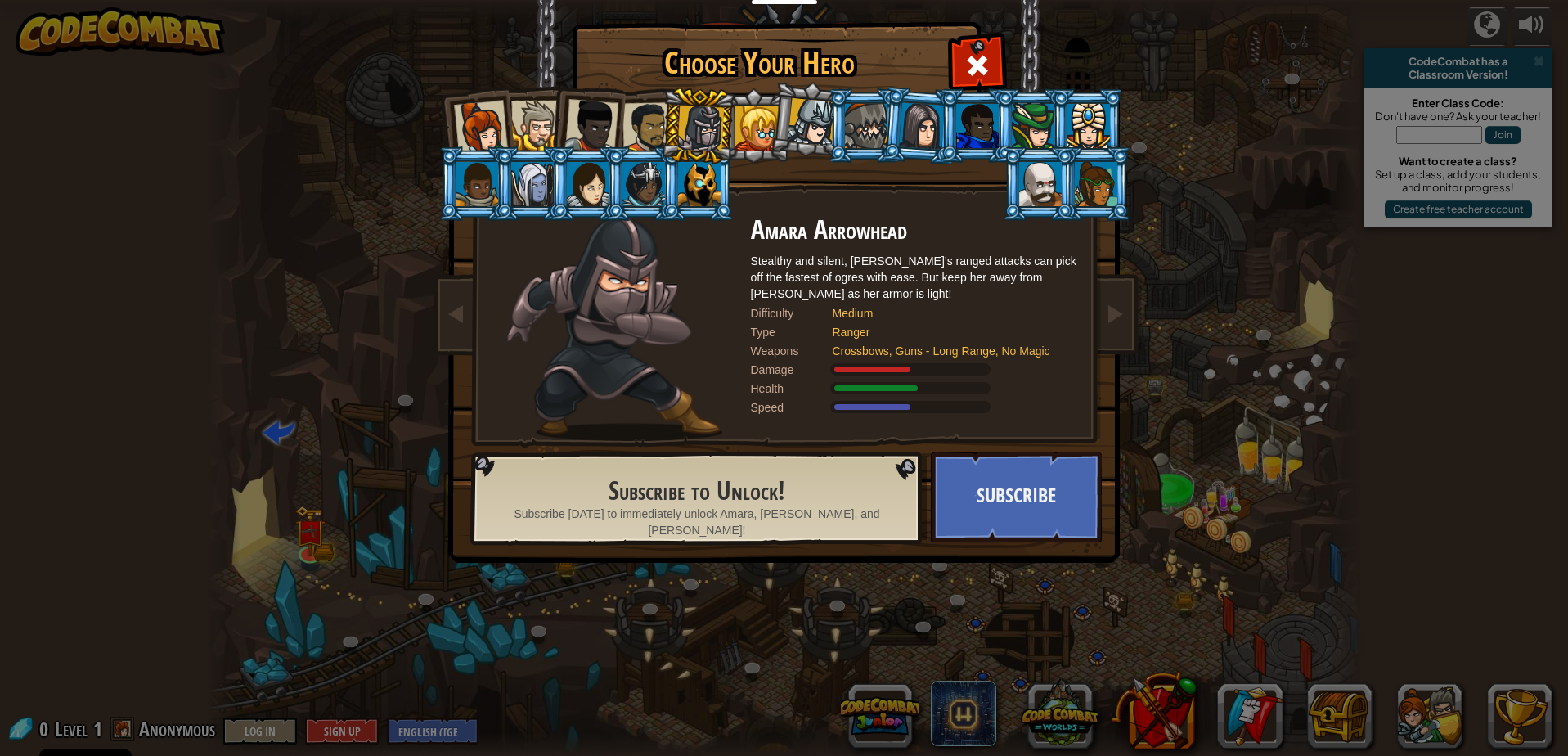
click at [644, 139] on div at bounding box center [647, 128] width 51 height 51
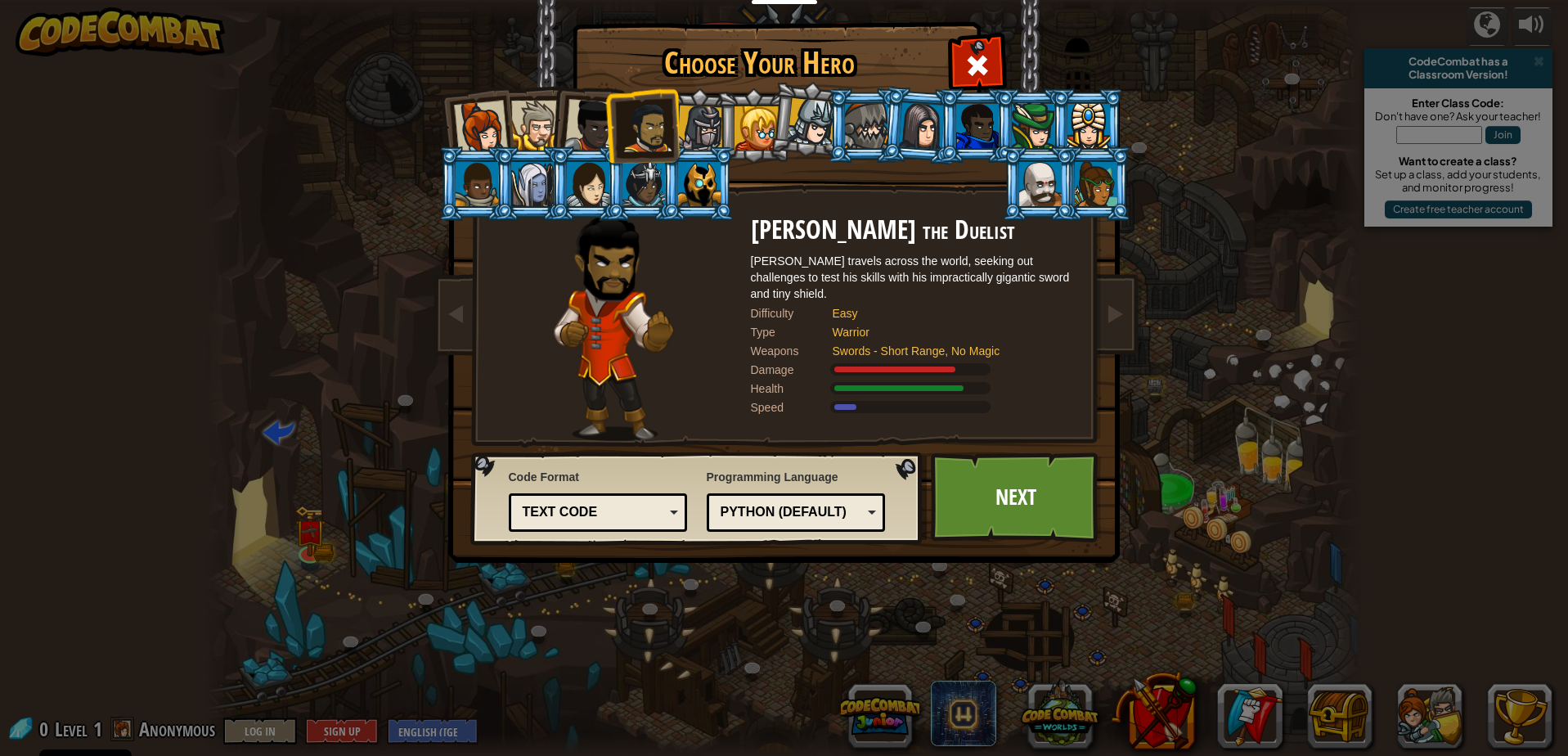
click at [863, 513] on div "Python (Default)" at bounding box center [796, 513] width 157 height 25
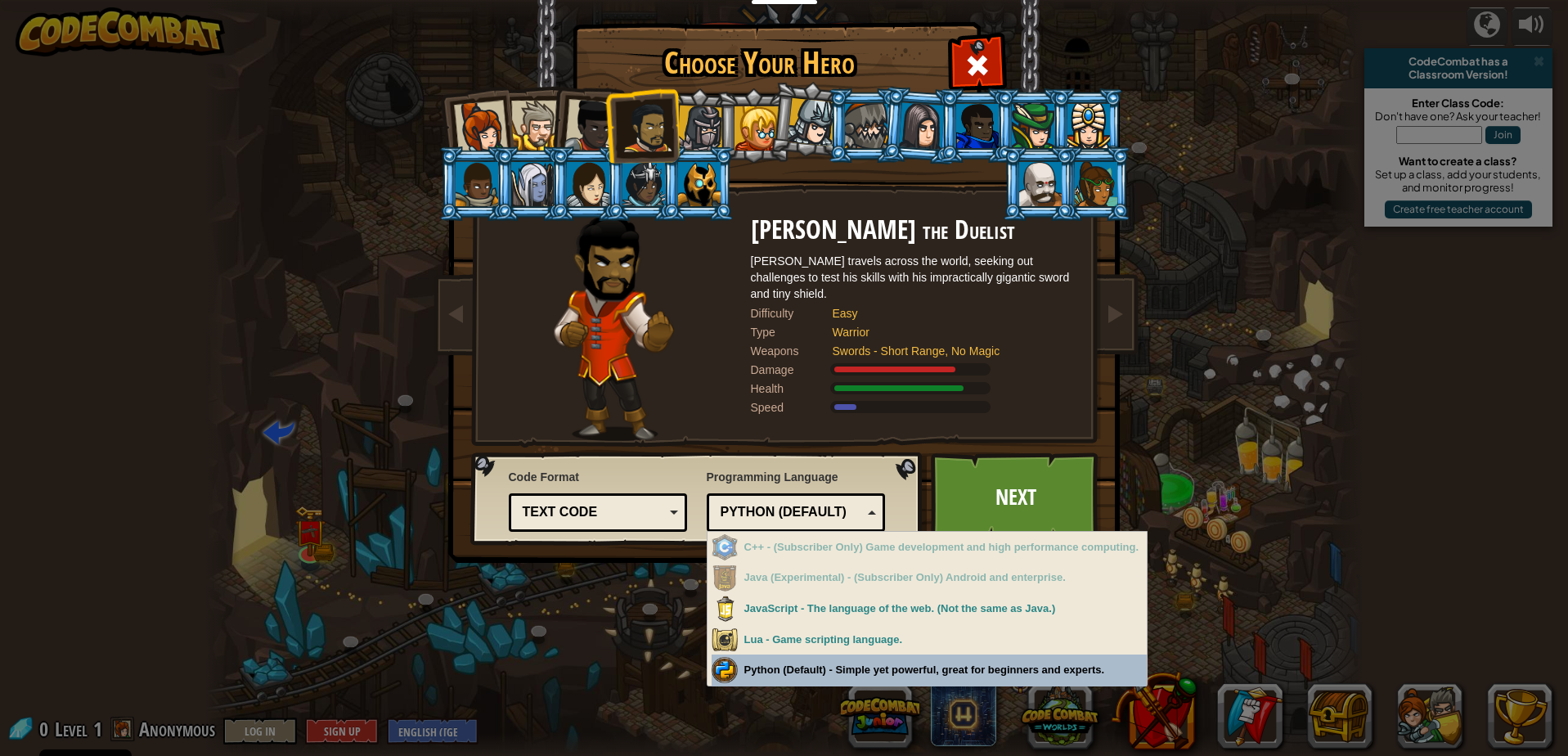
click at [838, 669] on div "Choose Your Hero 0 Captain [PERSON_NAME] is a no-nonsense leader who isn't afra…" at bounding box center [784, 378] width 1568 height 756
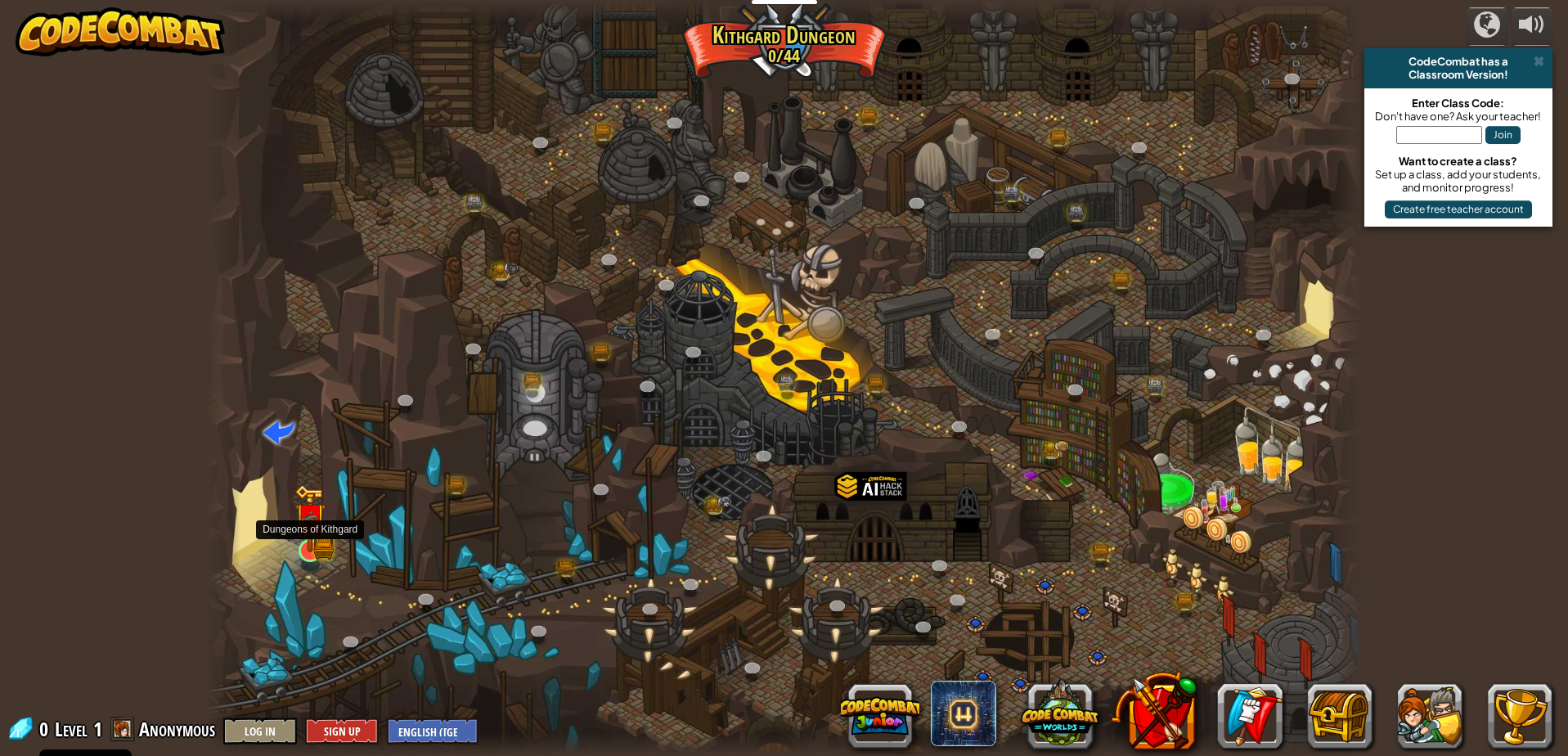
click at [302, 540] on img at bounding box center [309, 518] width 31 height 68
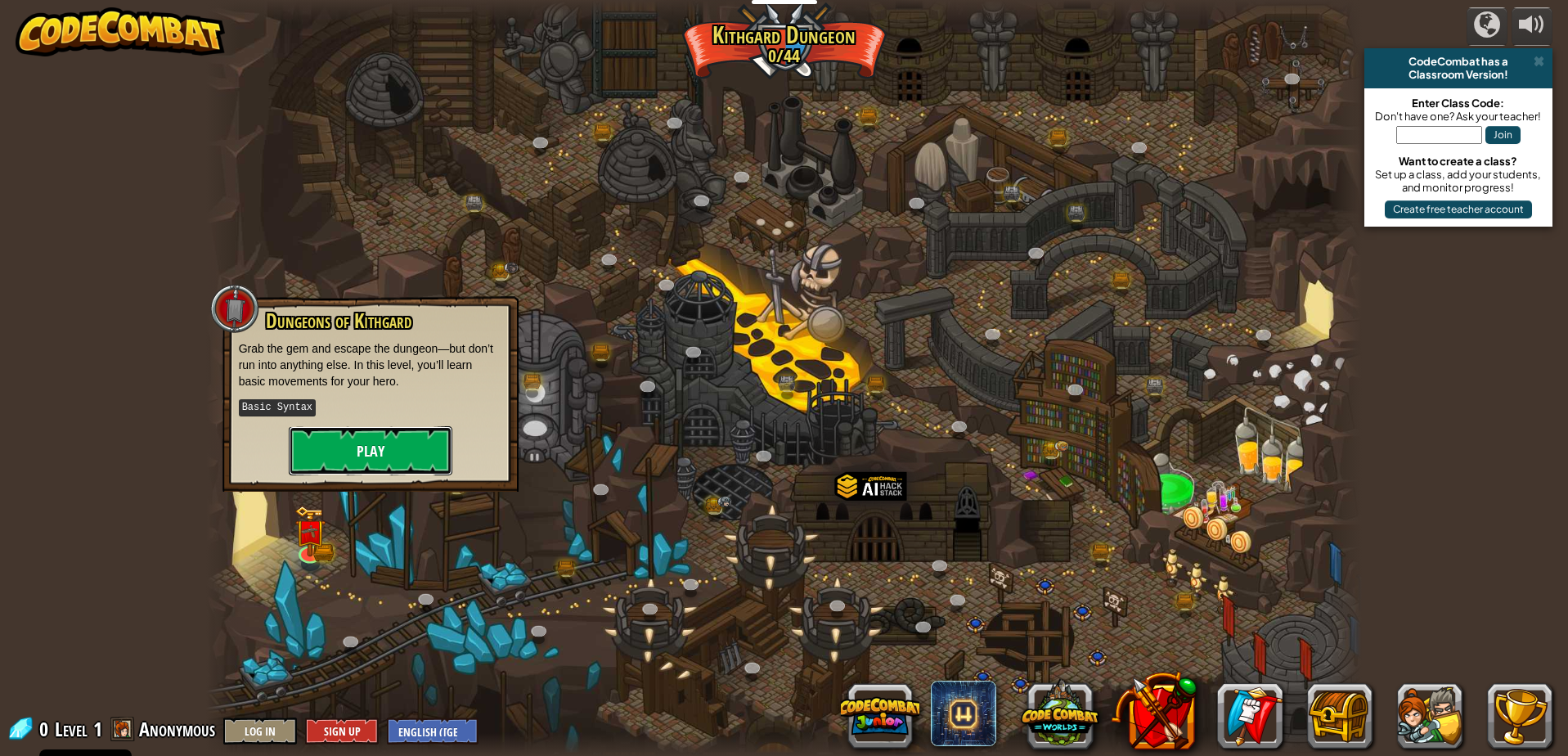
click at [364, 448] on button "Play" at bounding box center [371, 450] width 163 height 49
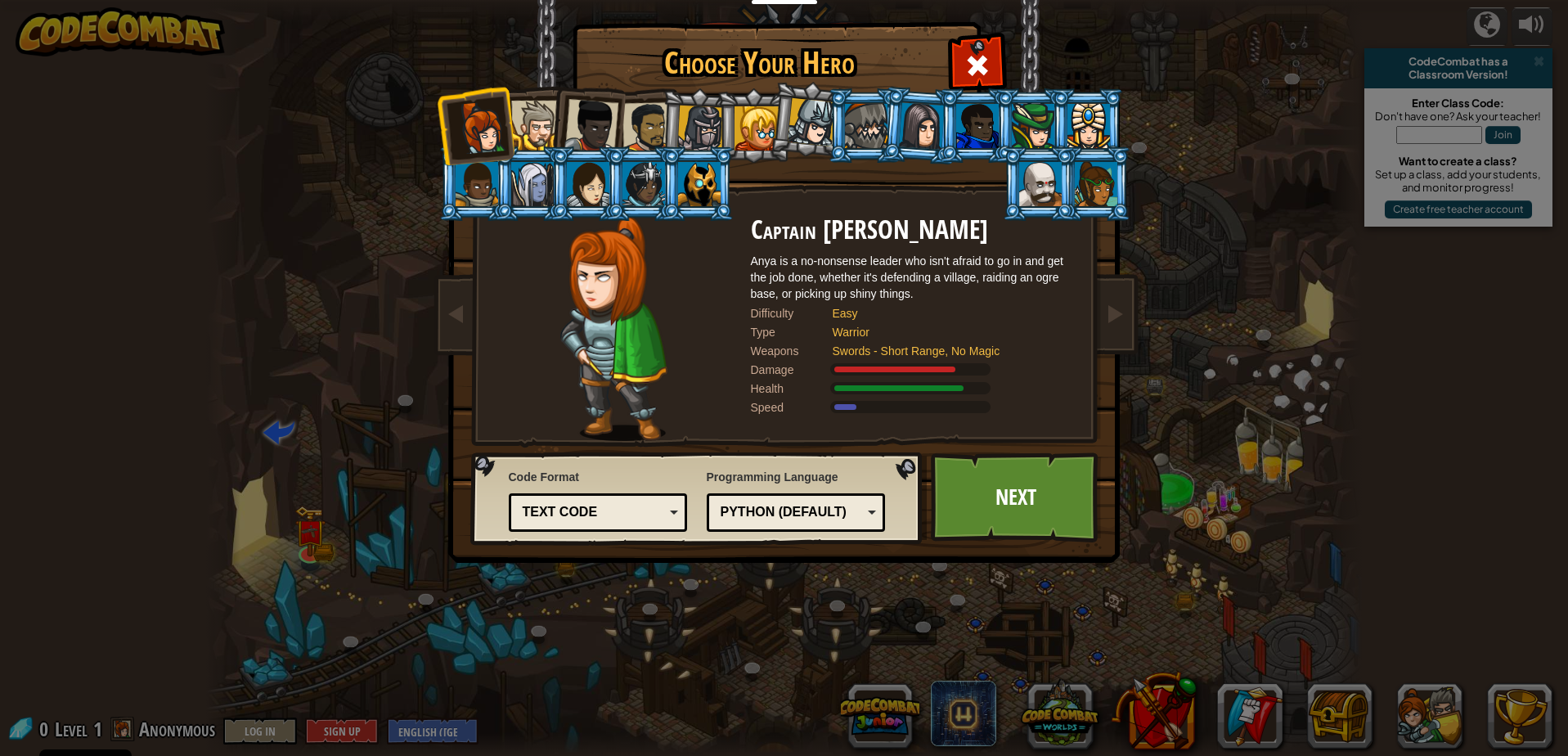
click at [651, 130] on div at bounding box center [647, 128] width 51 height 51
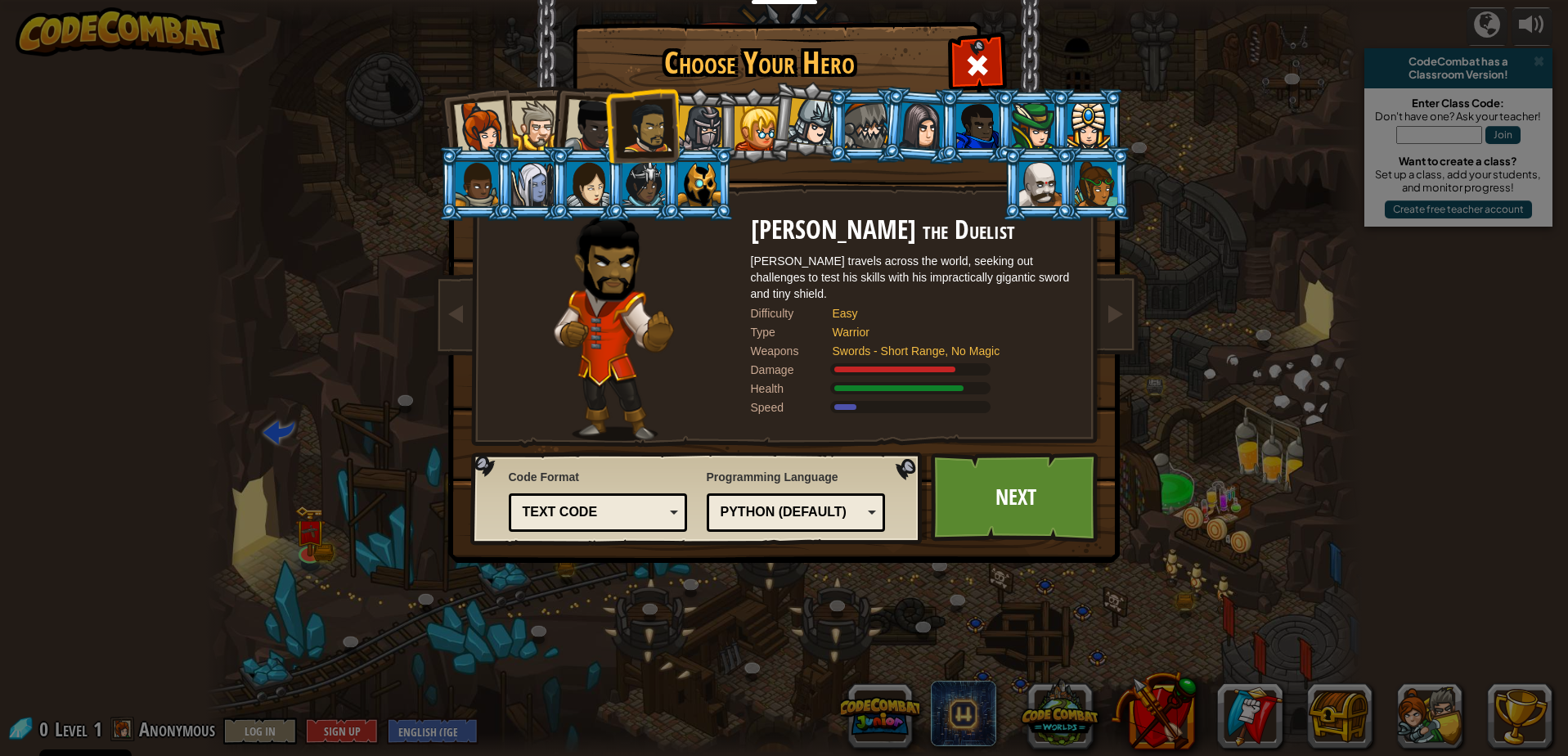
click at [523, 122] on div at bounding box center [537, 126] width 50 height 50
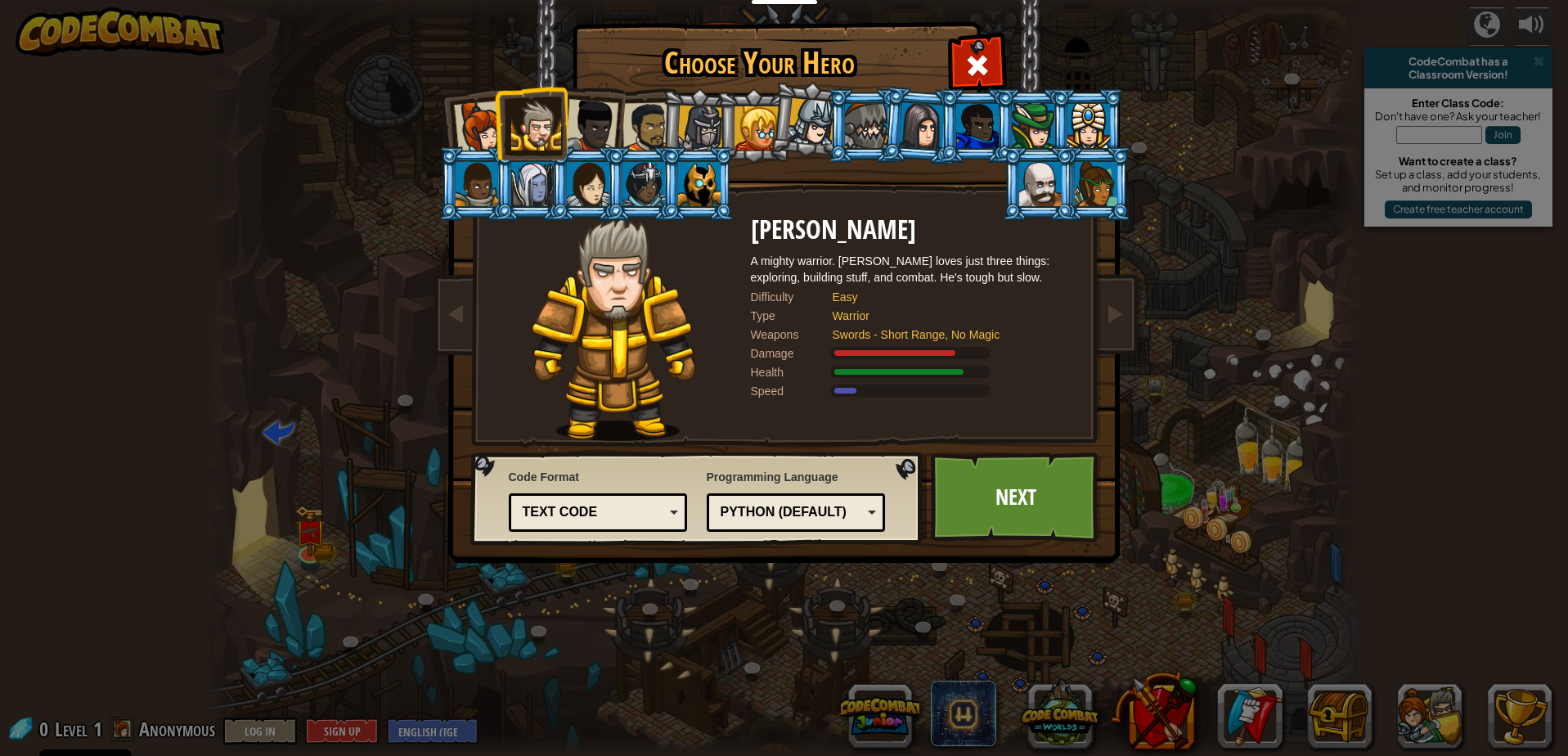
click at [669, 518] on div "Text code" at bounding box center [597, 513] width 157 height 25
click at [1051, 501] on link "Next" at bounding box center [1016, 498] width 171 height 90
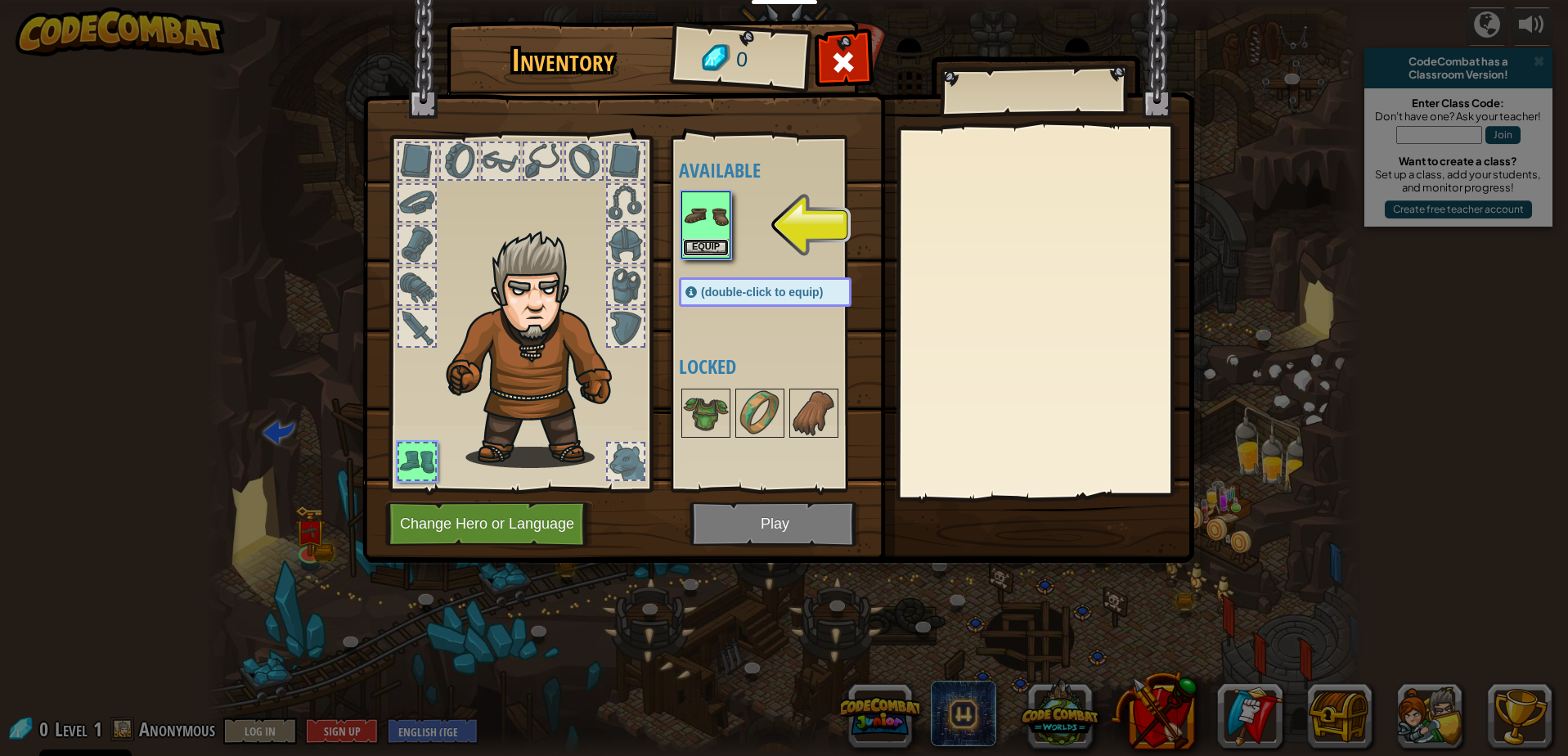
click at [710, 251] on button "Equip" at bounding box center [706, 248] width 46 height 18
click at [710, 251] on div "Available Equip (double-click to equip) Locked" at bounding box center [782, 313] width 205 height 341
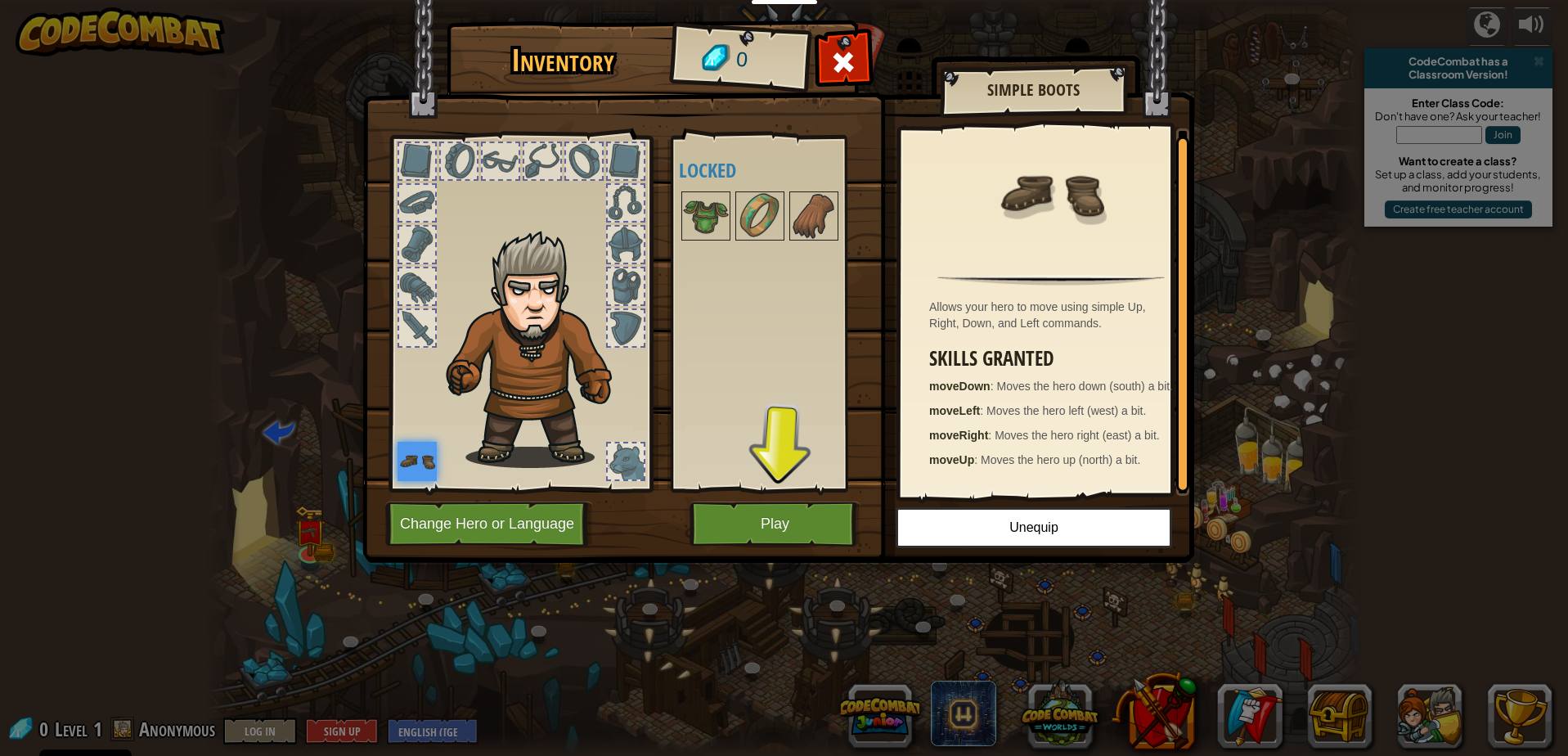
scroll to position [5, 0]
click at [759, 515] on button "Play" at bounding box center [775, 524] width 171 height 45
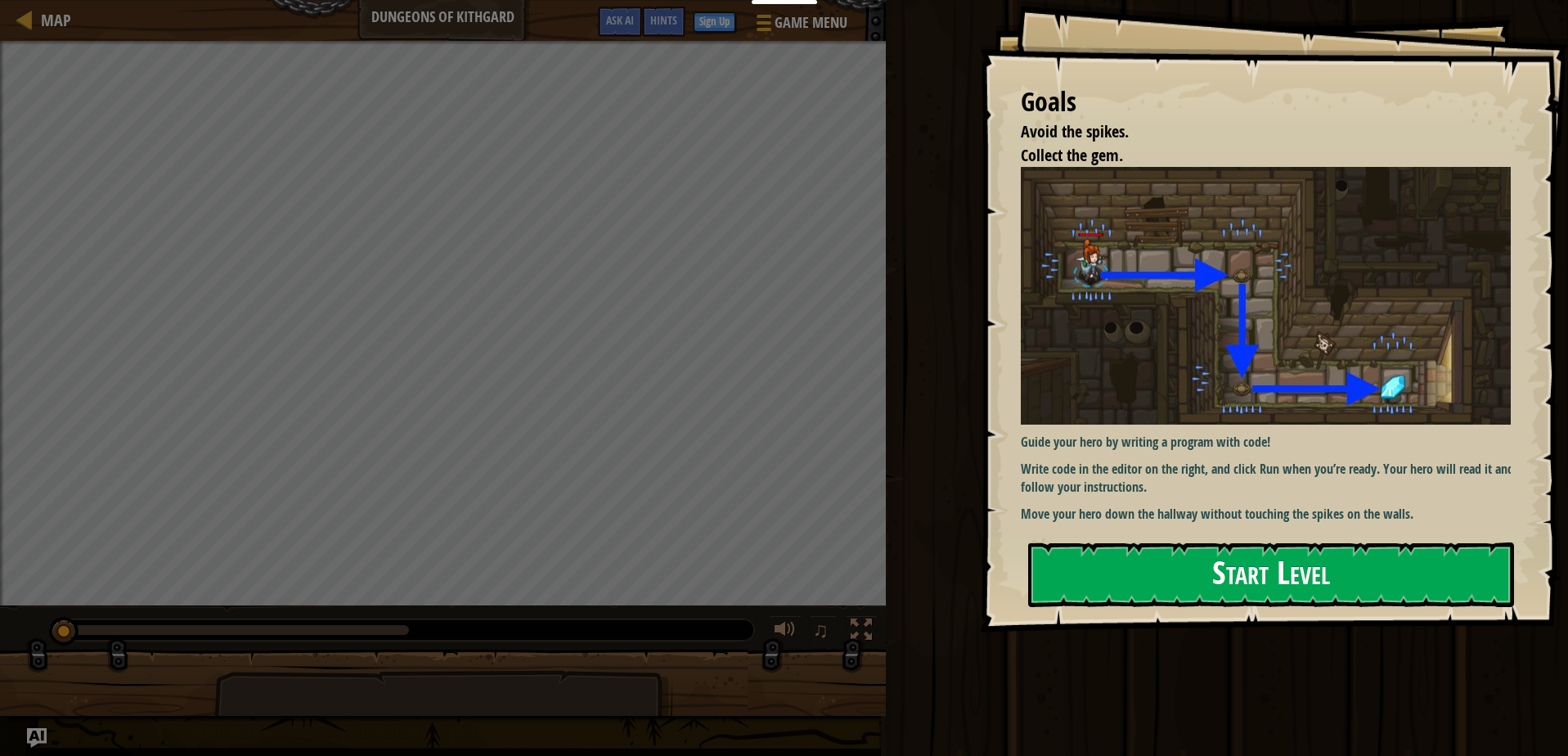
click at [1262, 571] on button "Start Level" at bounding box center [1271, 575] width 486 height 65
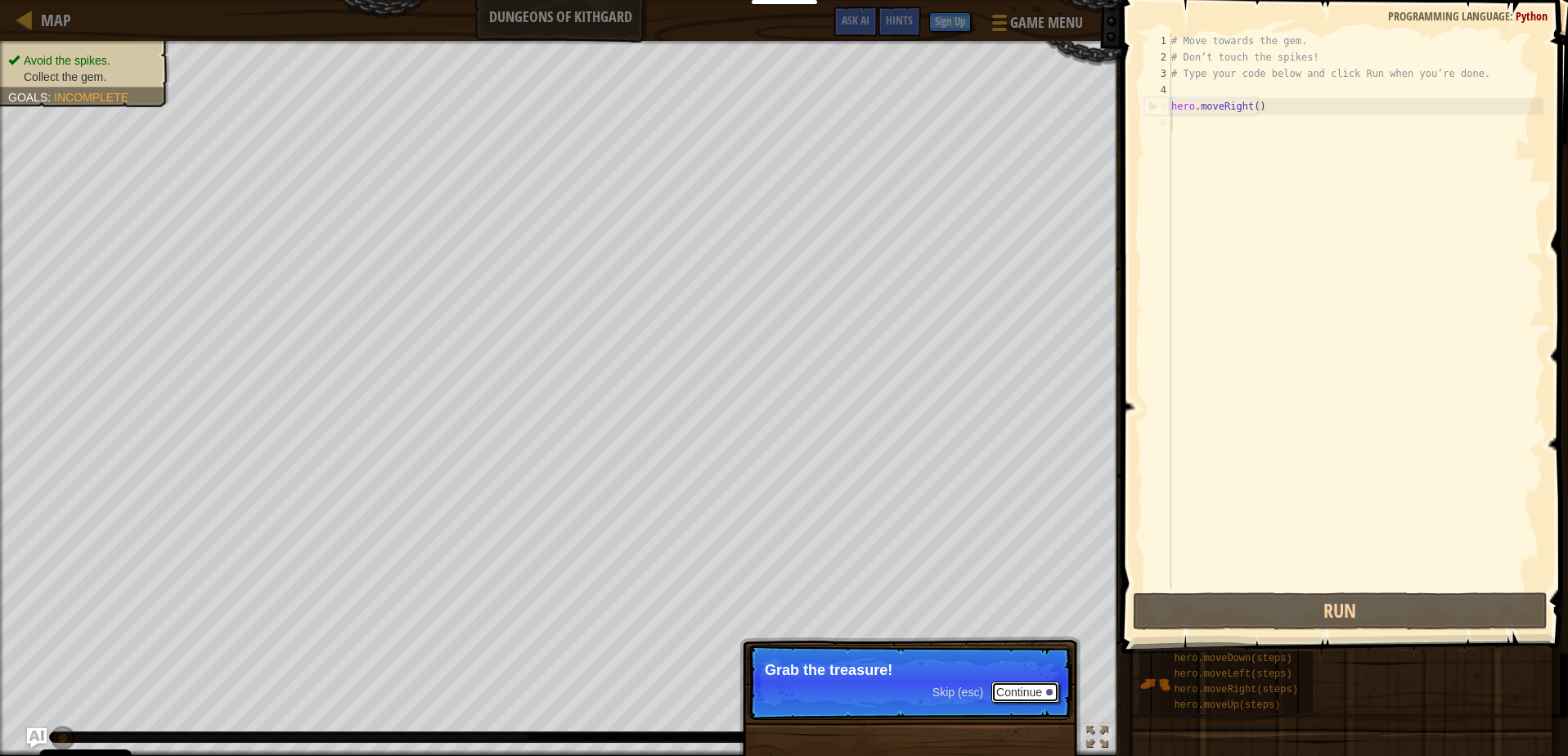
click at [1020, 694] on button "Continue" at bounding box center [1025, 693] width 67 height 22
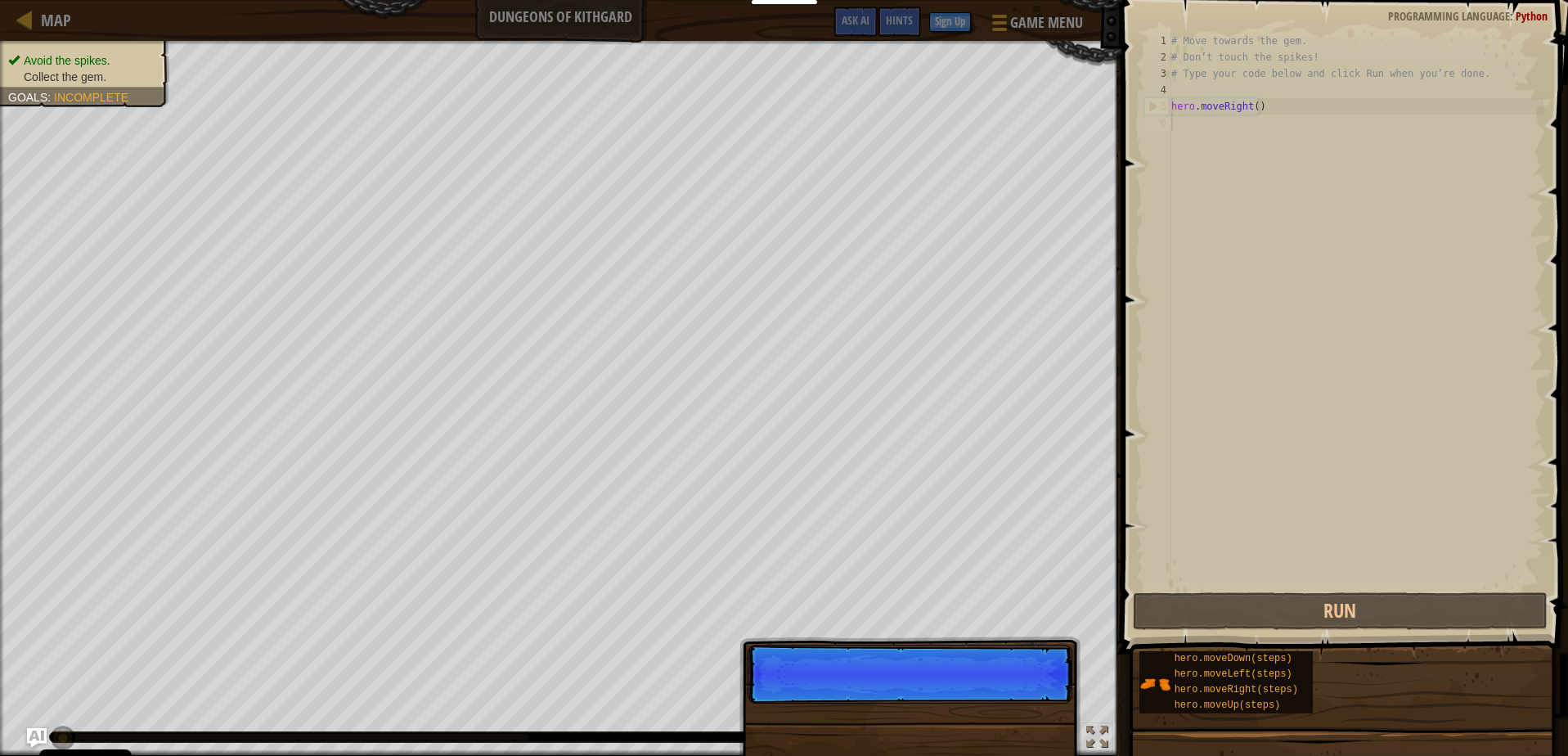
scroll to position [8, 0]
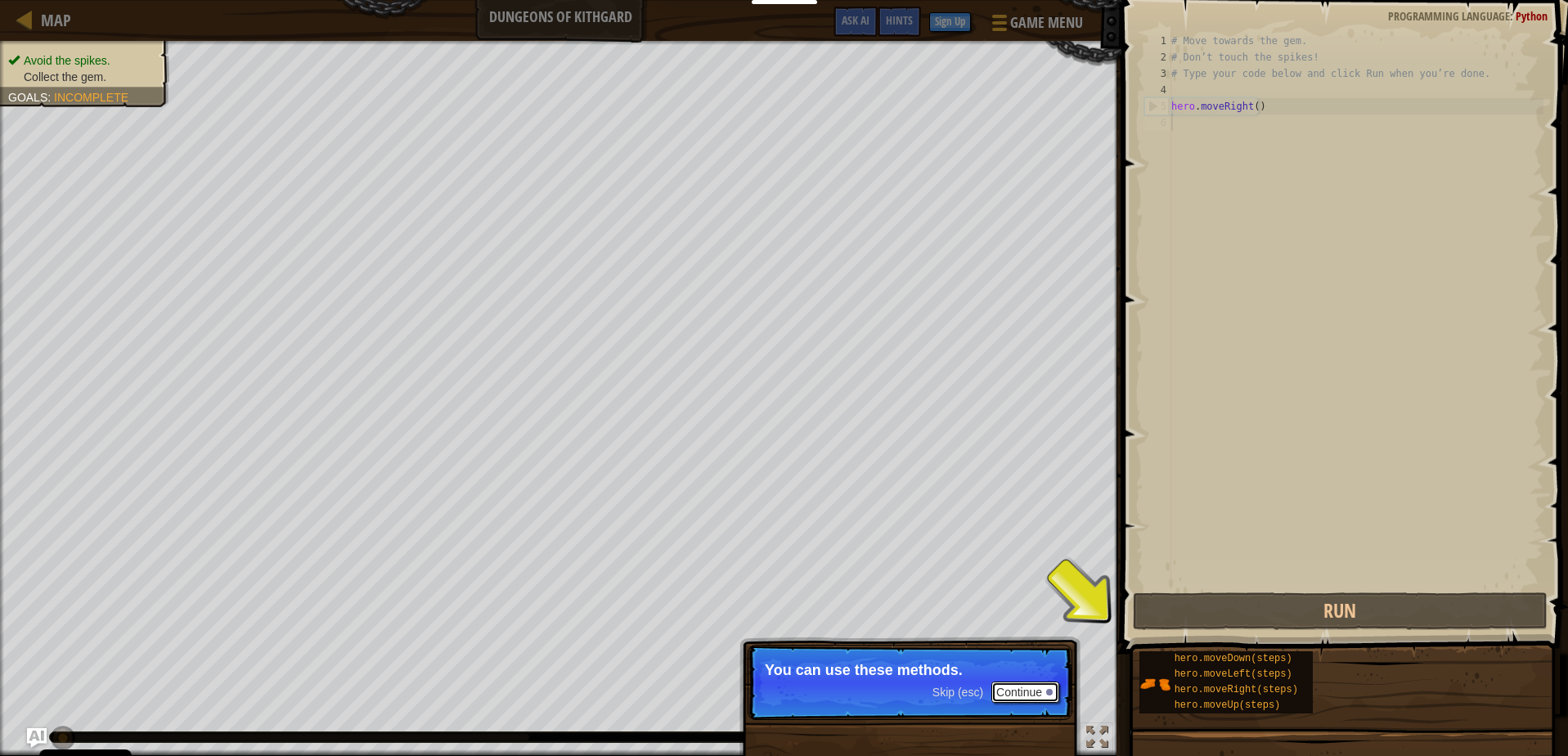
click at [1037, 697] on button "Continue" at bounding box center [1025, 693] width 67 height 22
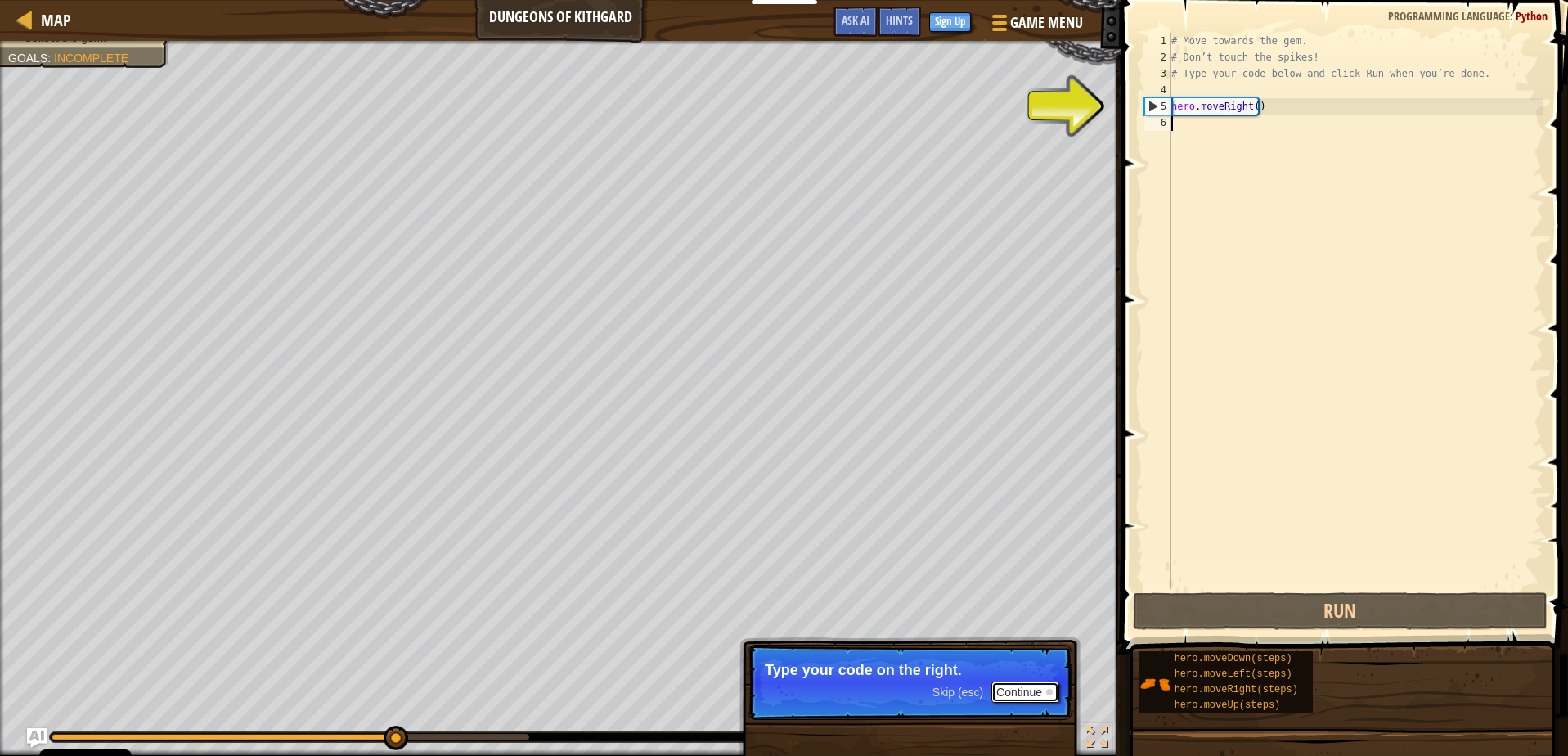
click at [1032, 691] on button "Continue" at bounding box center [1025, 693] width 67 height 22
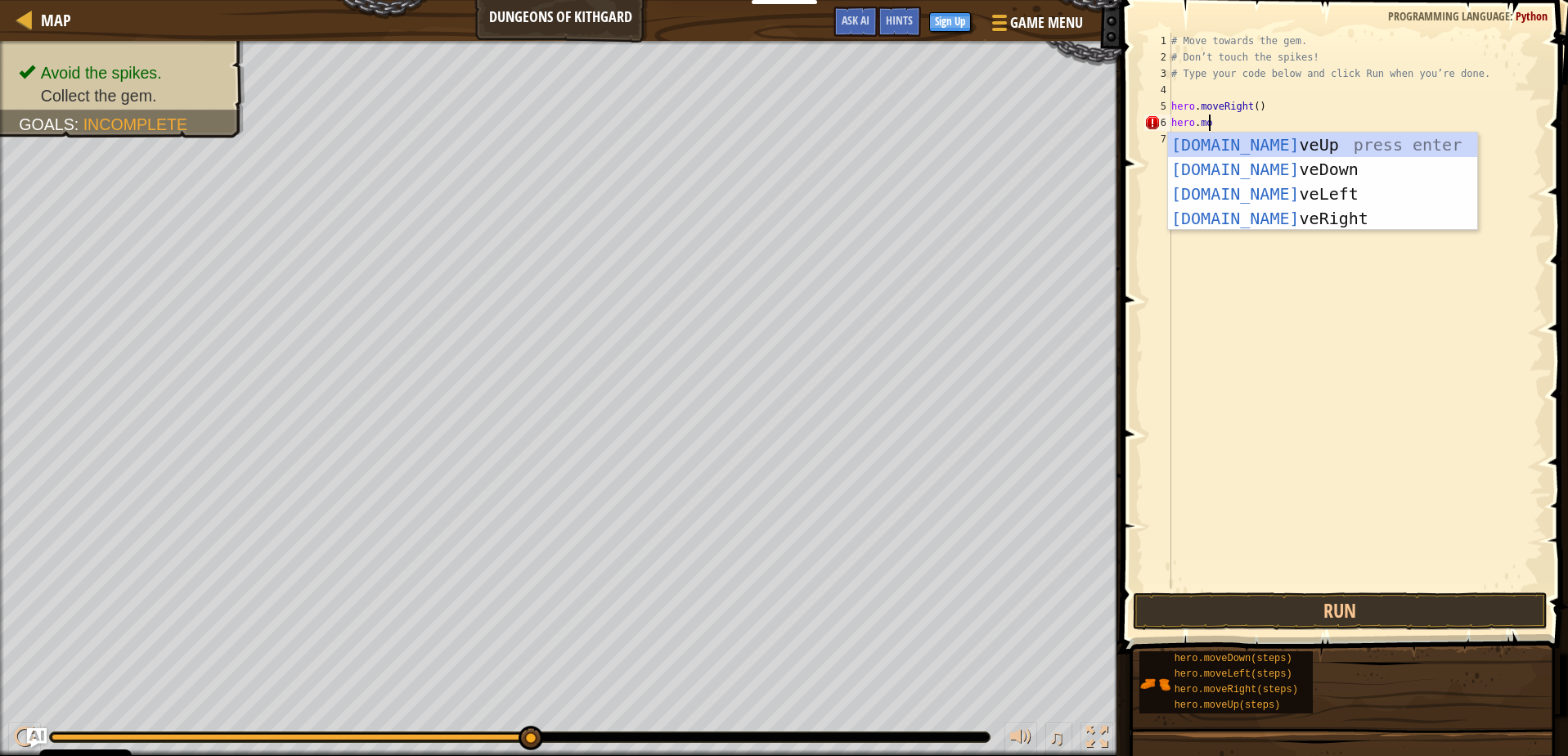
scroll to position [8, 2]
type textarea "hero.moveD"
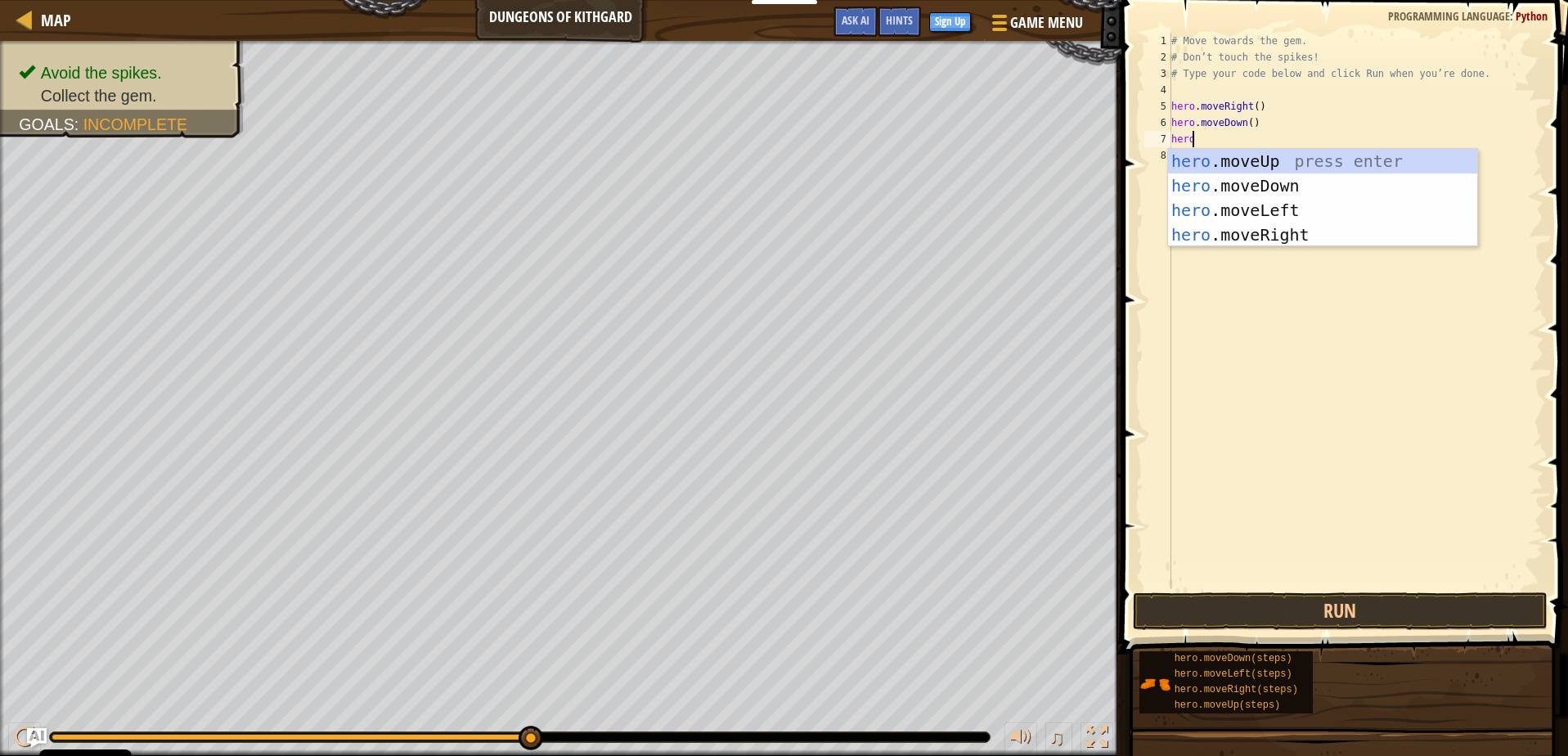
scroll to position [8, 2]
type textarea "[DOMAIN_NAME]"
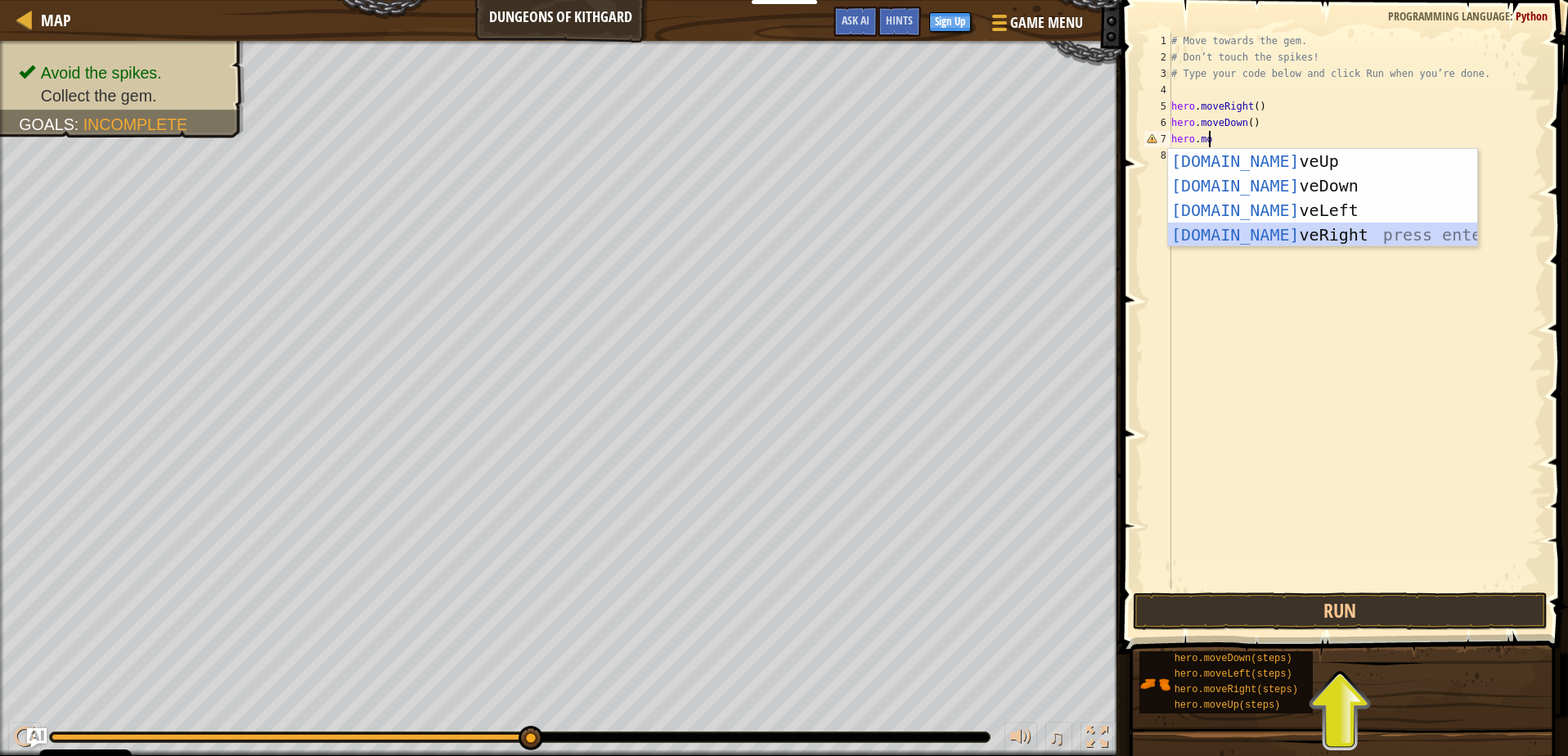
scroll to position [8, 0]
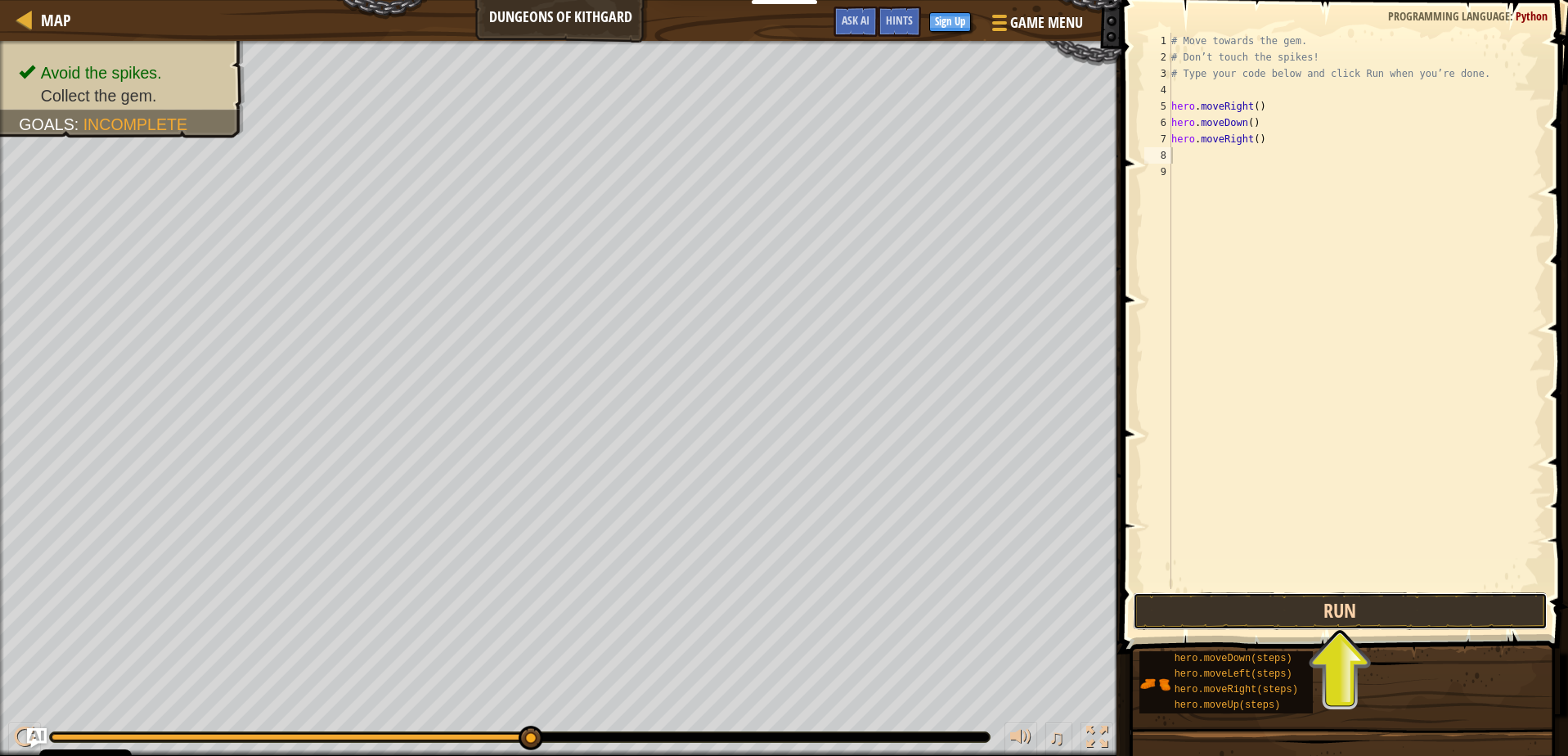
click at [1337, 604] on button "Run" at bounding box center [1340, 611] width 414 height 38
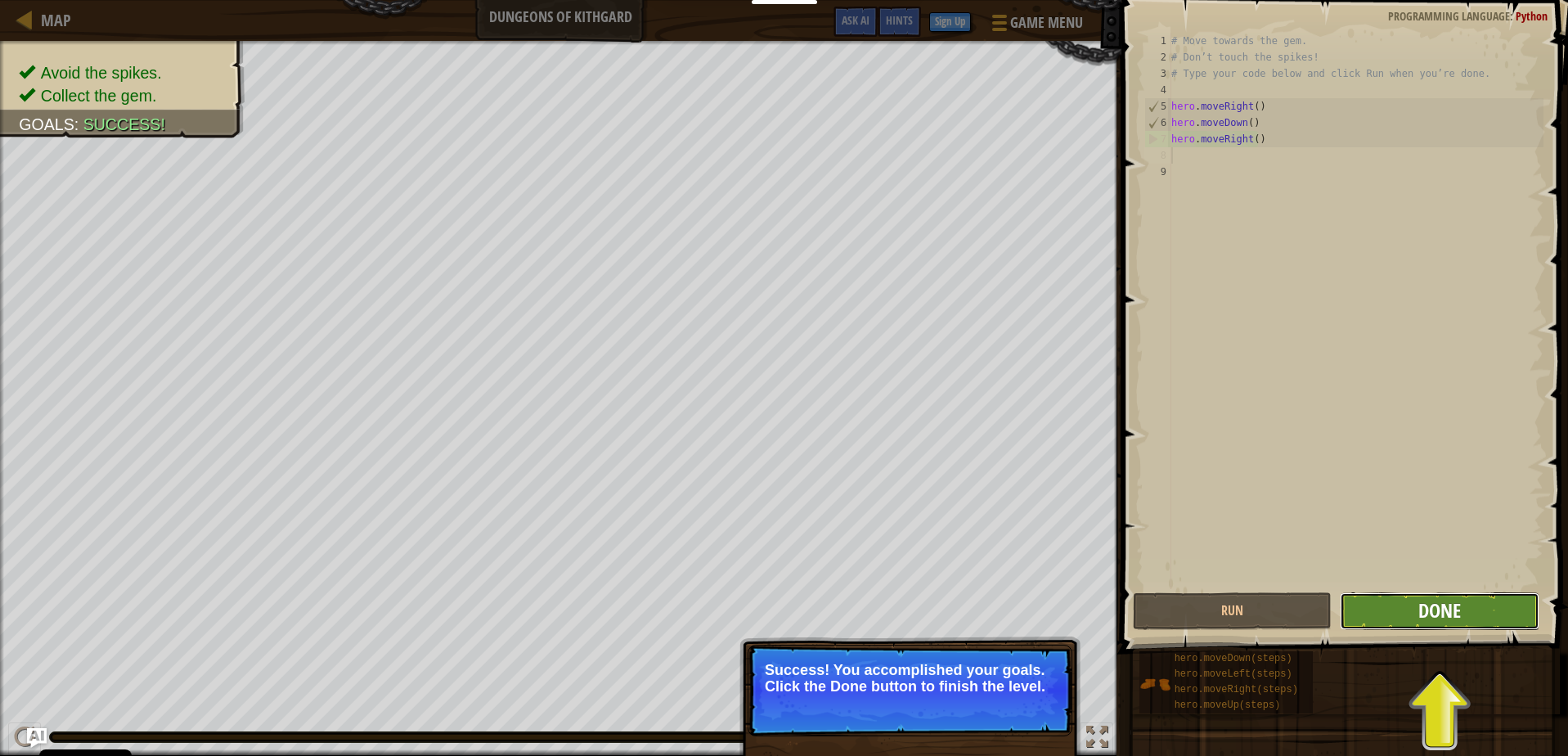
click at [1456, 615] on span "Done" at bounding box center [1439, 610] width 42 height 26
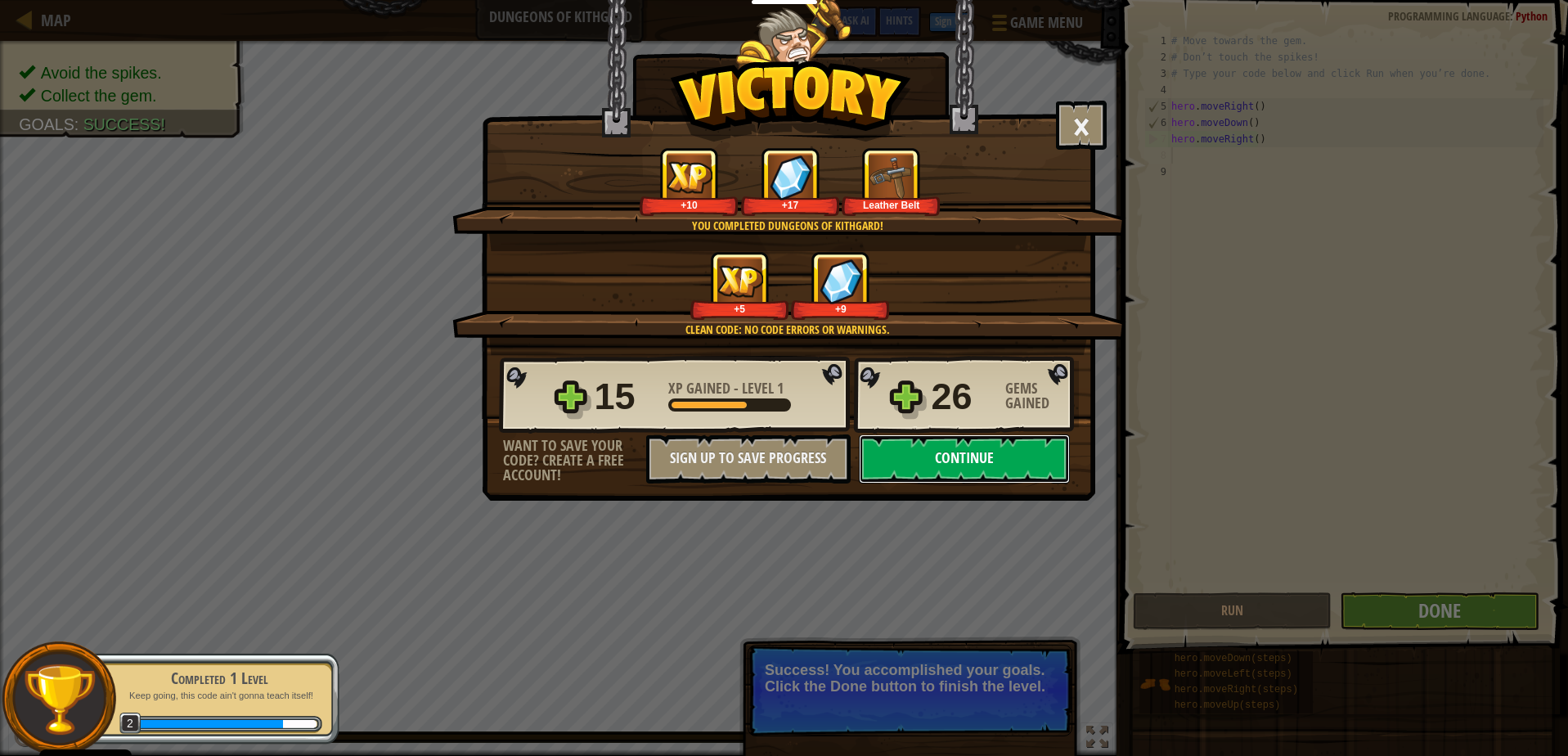
click at [988, 461] on button "Continue" at bounding box center [964, 458] width 211 height 49
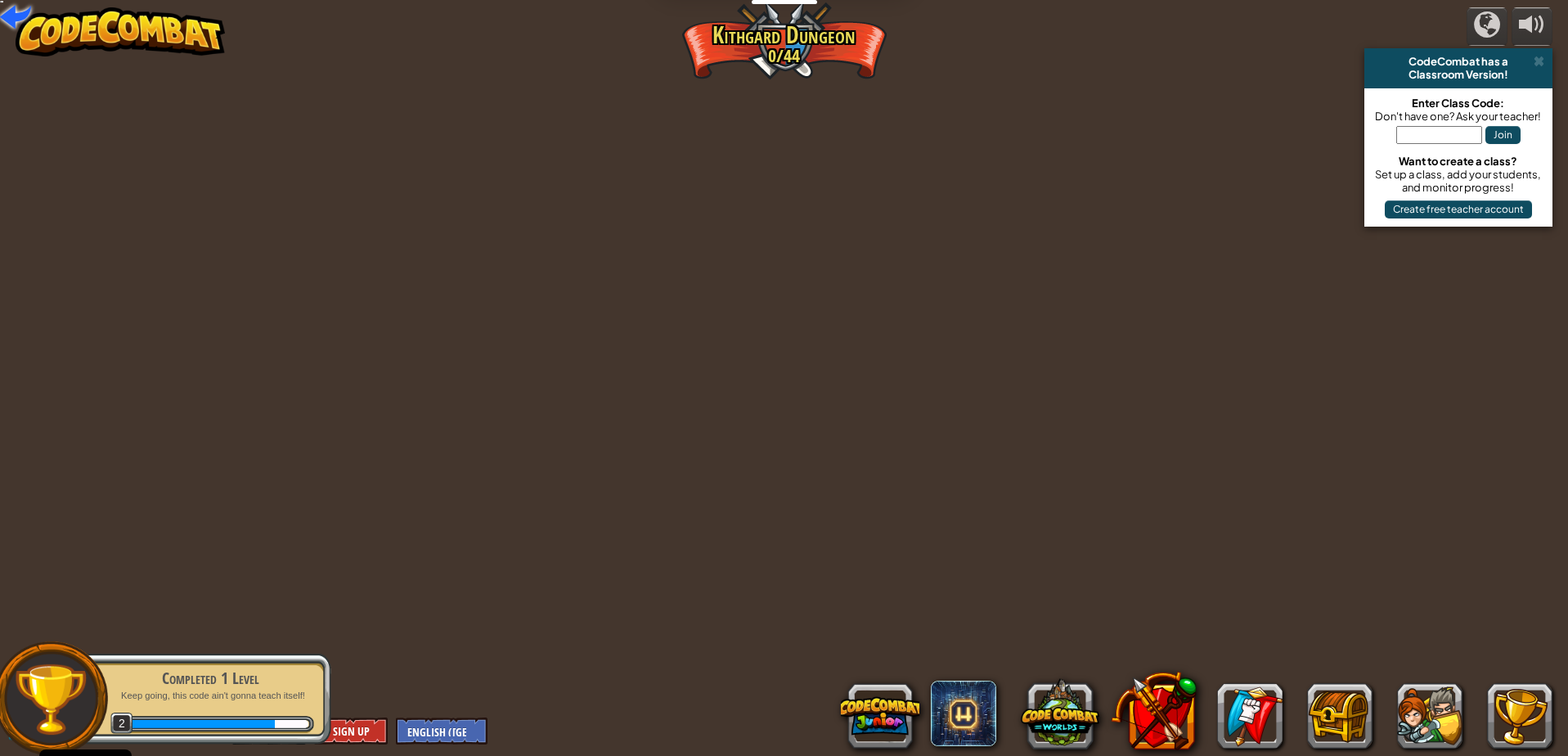
select select "en-[GEOGRAPHIC_DATA]"
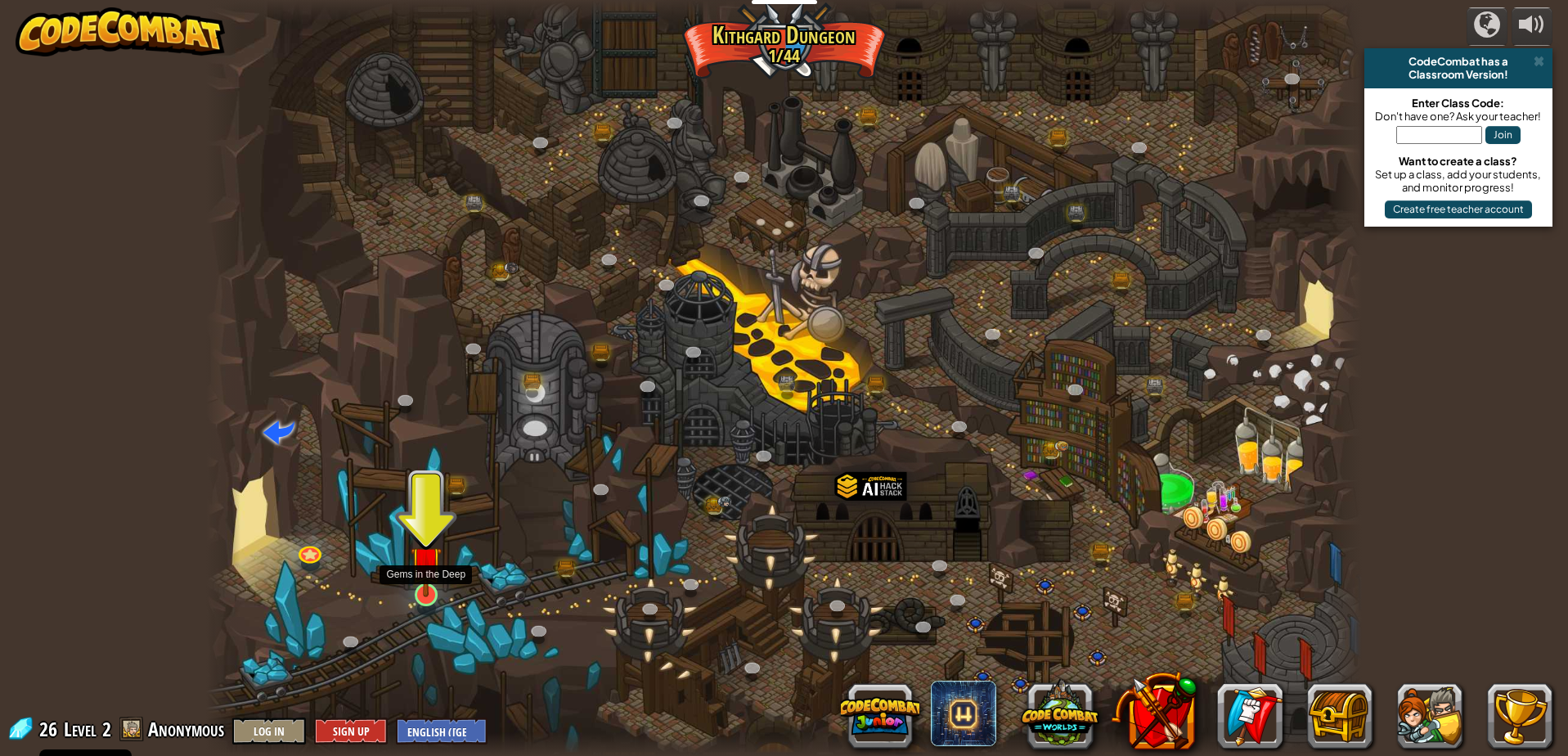
click at [424, 584] on img at bounding box center [426, 561] width 31 height 71
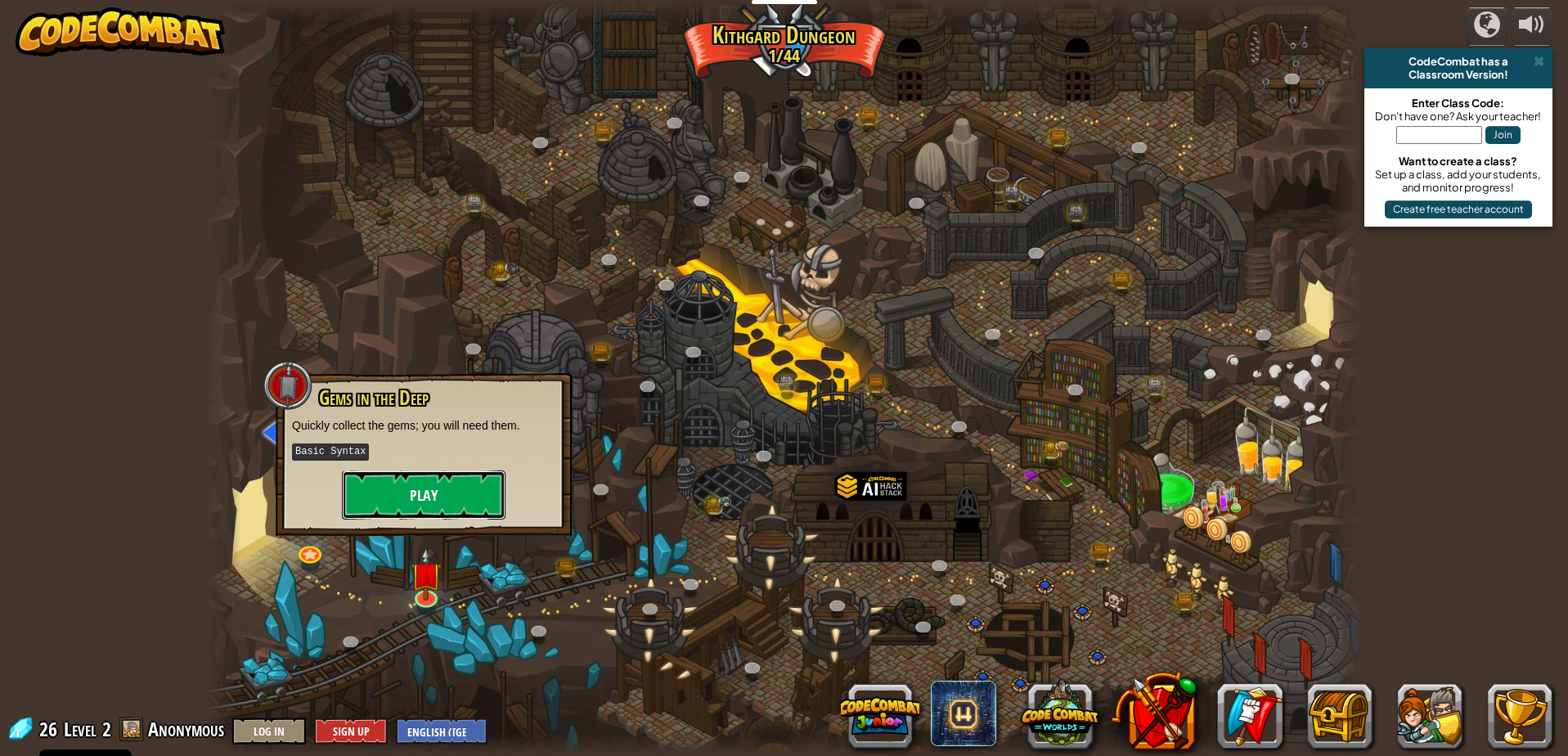
click at [440, 491] on button "Play" at bounding box center [423, 494] width 163 height 49
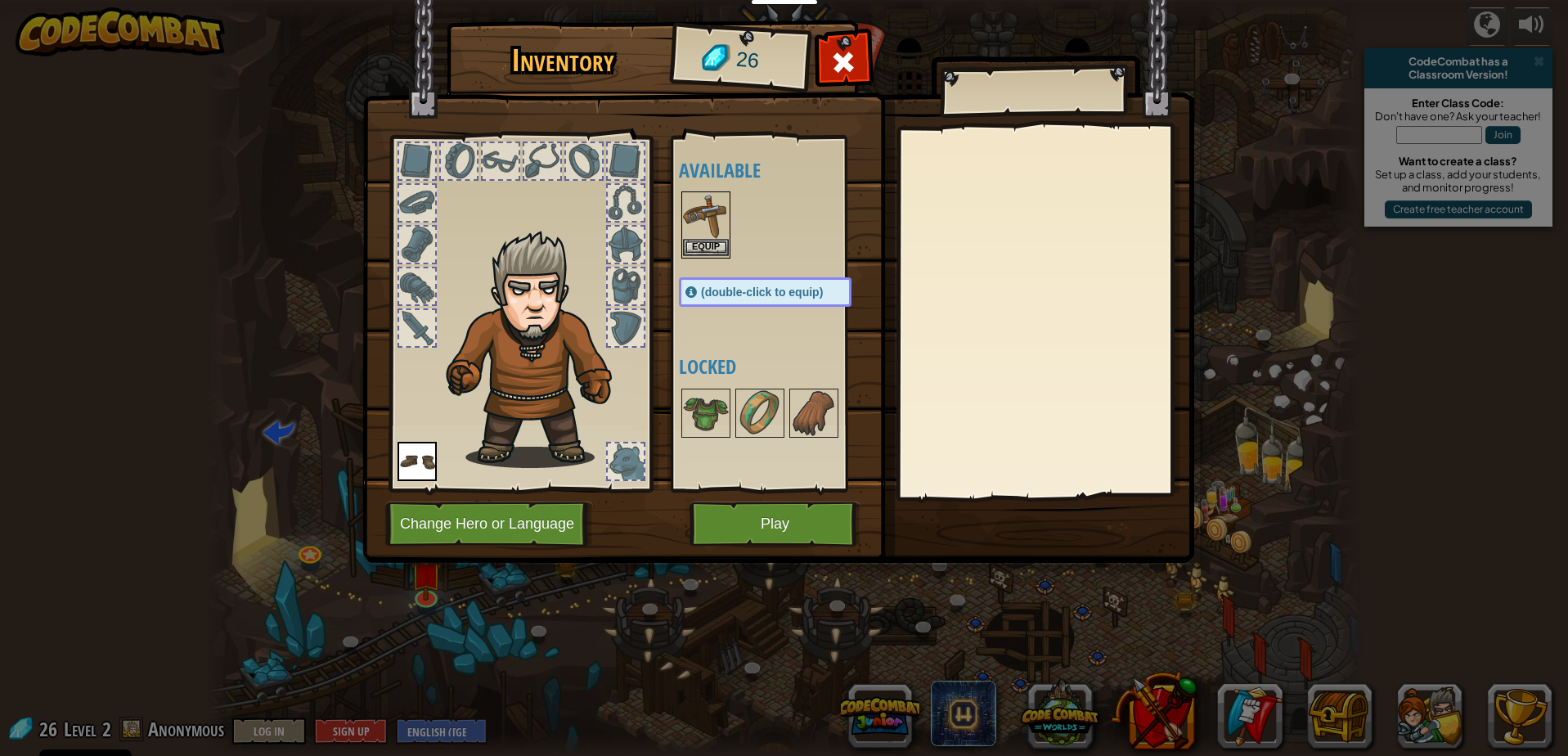
click at [713, 224] on img at bounding box center [706, 216] width 46 height 46
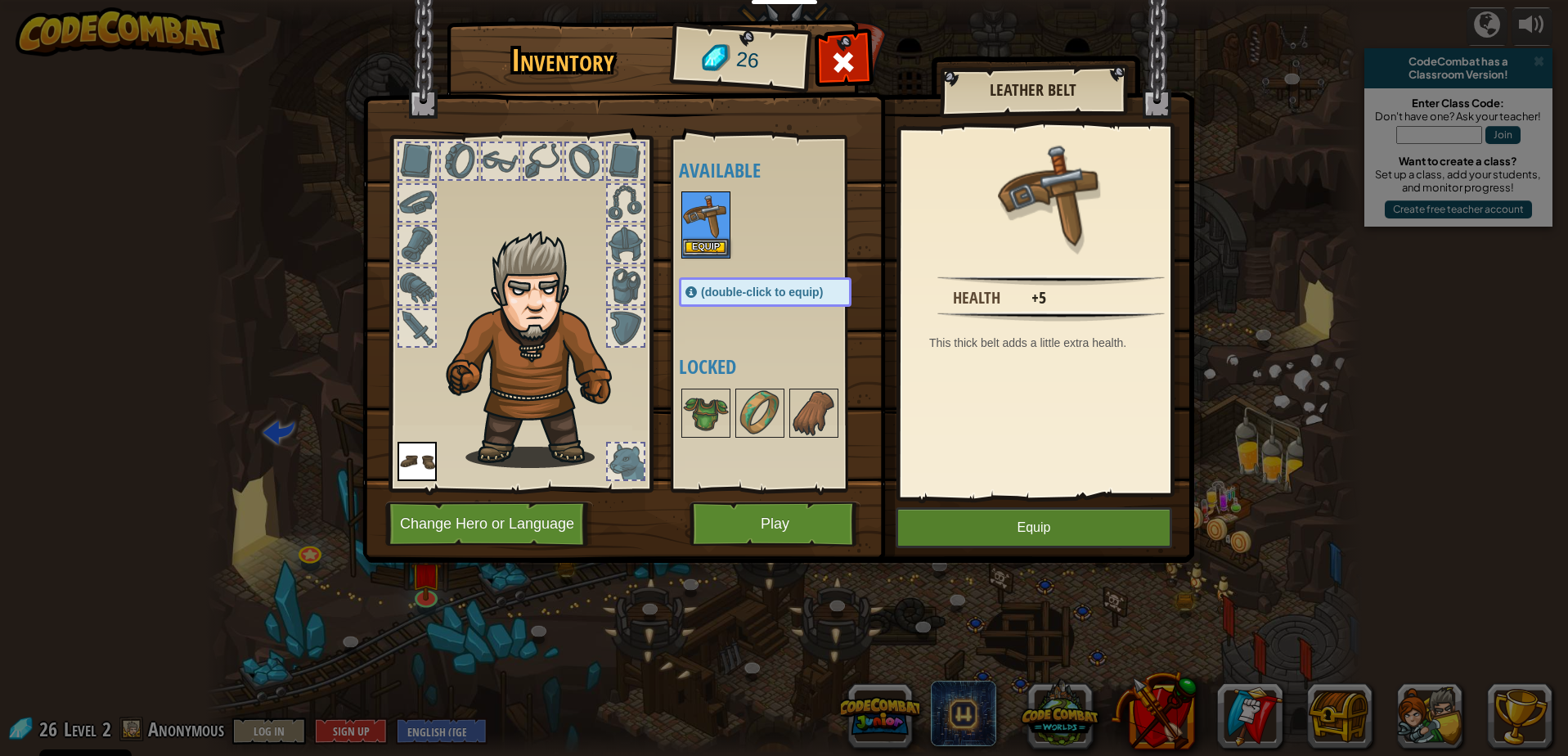
click at [713, 224] on img at bounding box center [706, 216] width 46 height 46
click at [1040, 524] on button "Equip" at bounding box center [1034, 528] width 277 height 41
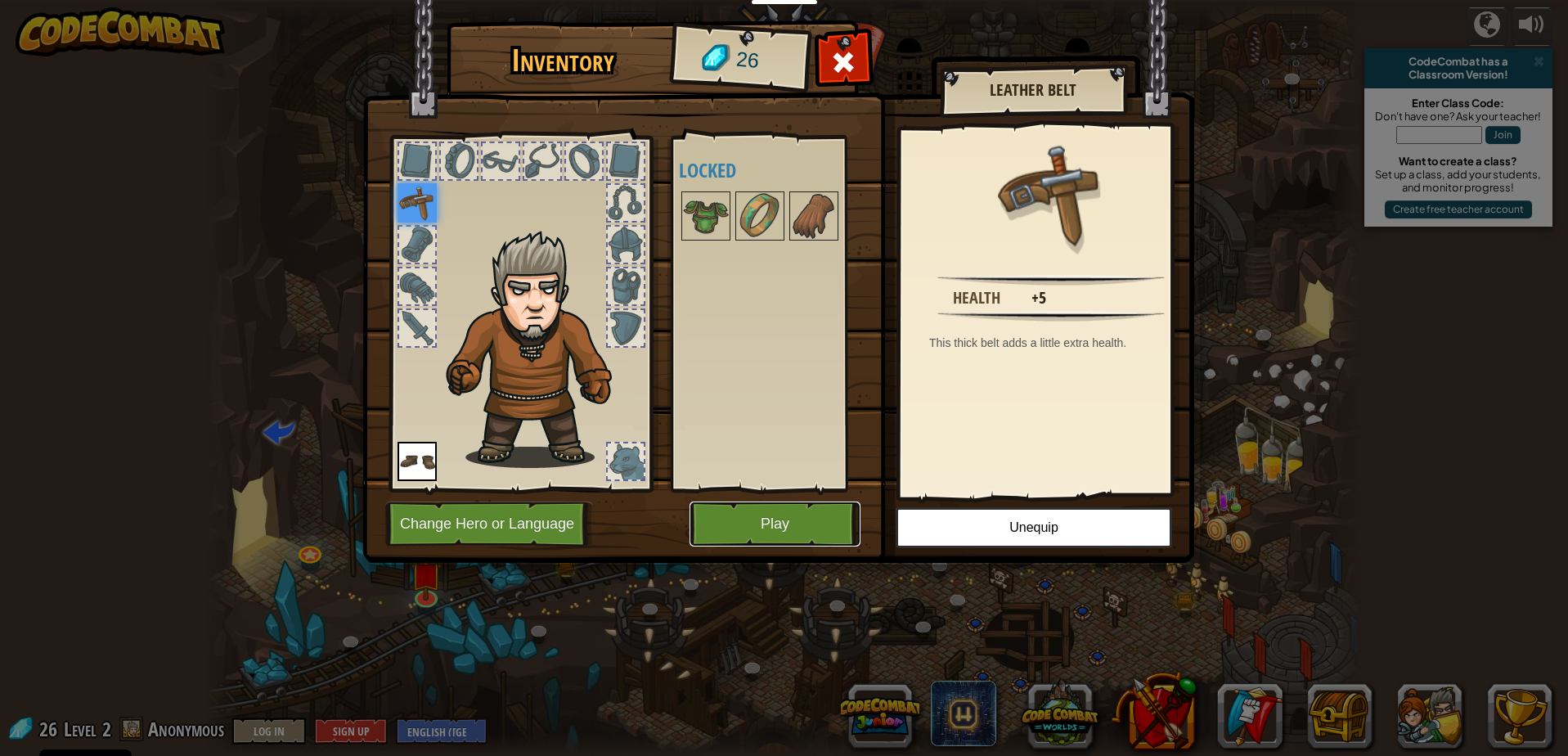
click at [801, 530] on button "Play" at bounding box center [775, 524] width 171 height 45
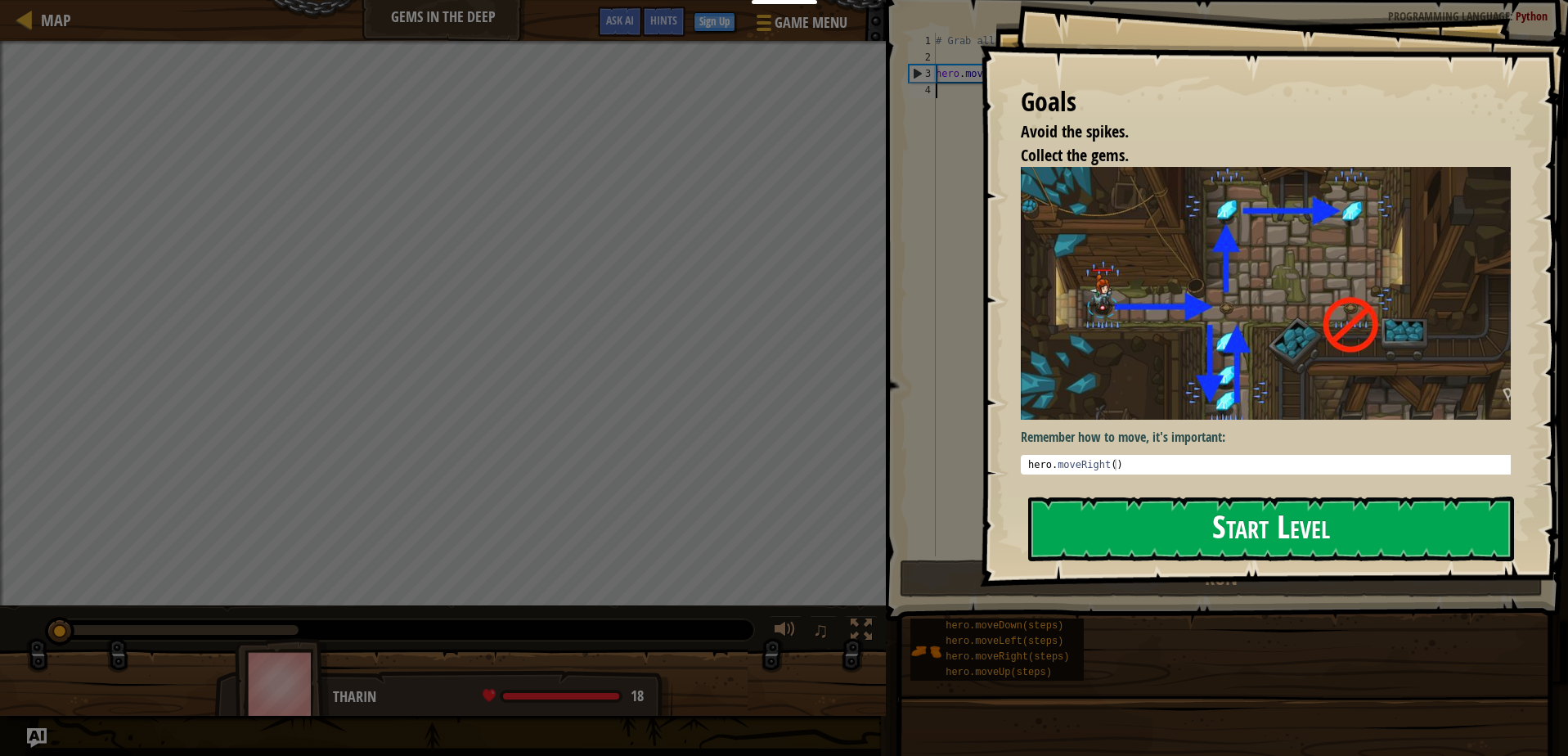
click at [1256, 528] on button "Start Level" at bounding box center [1271, 529] width 486 height 65
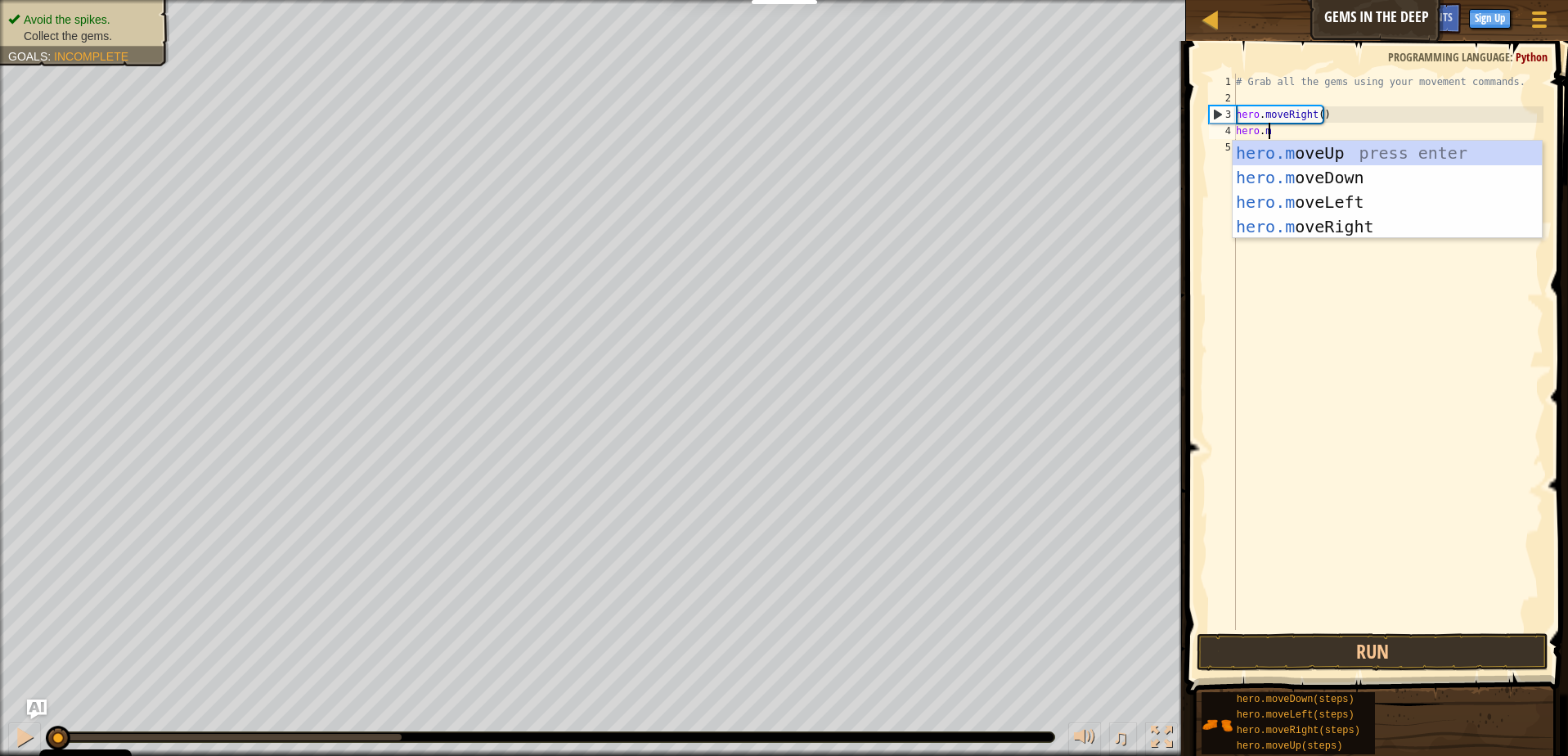
scroll to position [8, 2]
type textarea "[DOMAIN_NAME]"
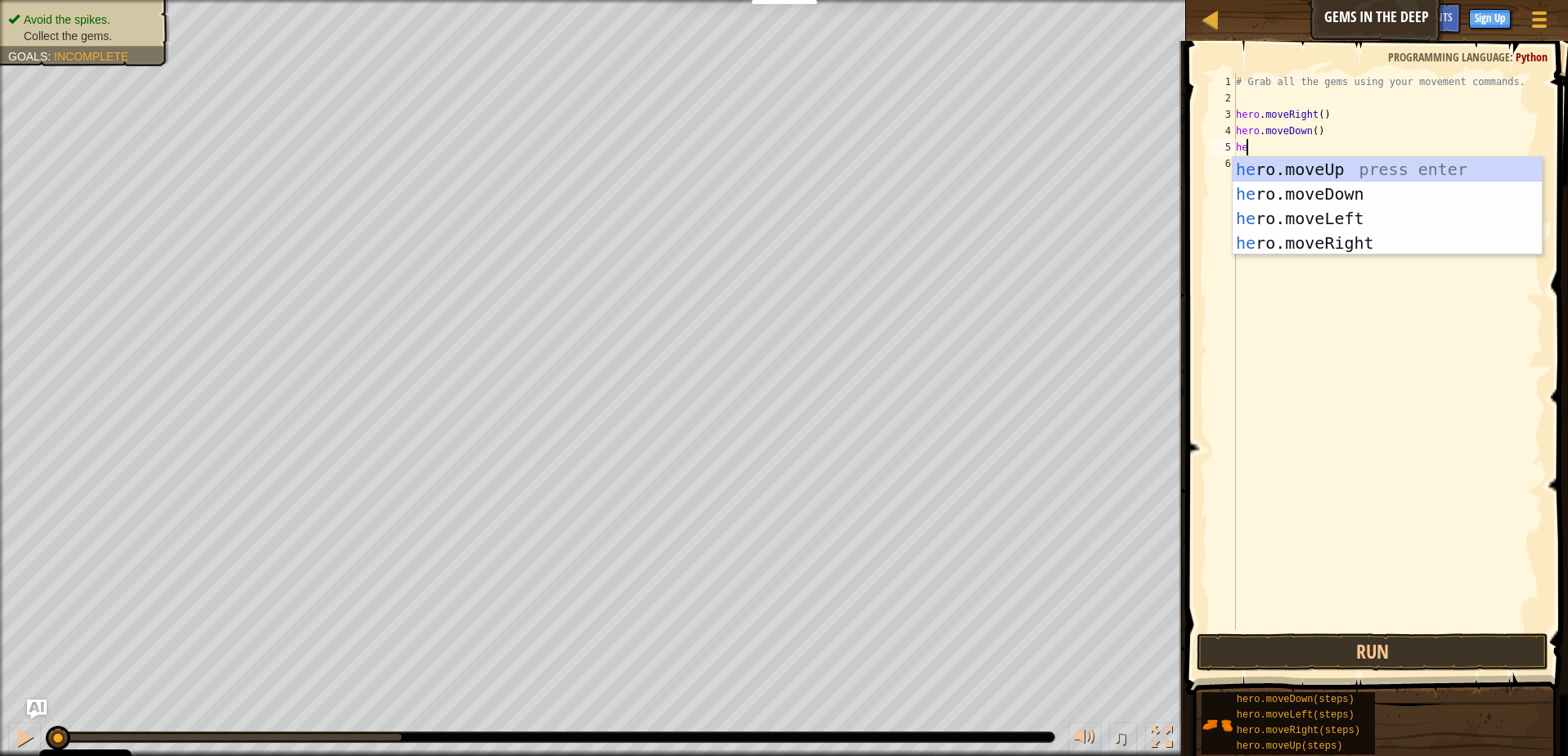
scroll to position [8, 1]
type textarea "hero."
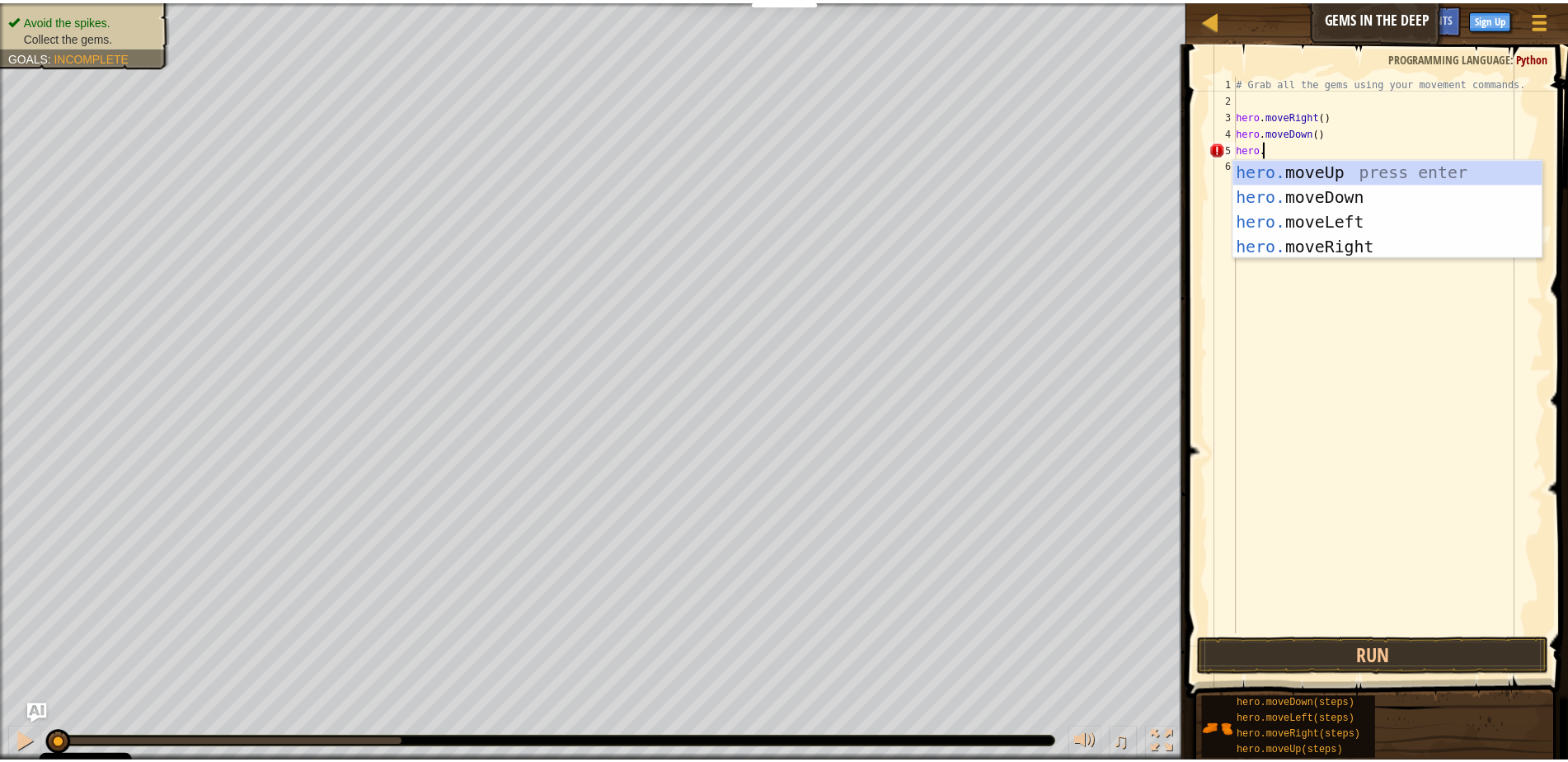
scroll to position [8, 0]
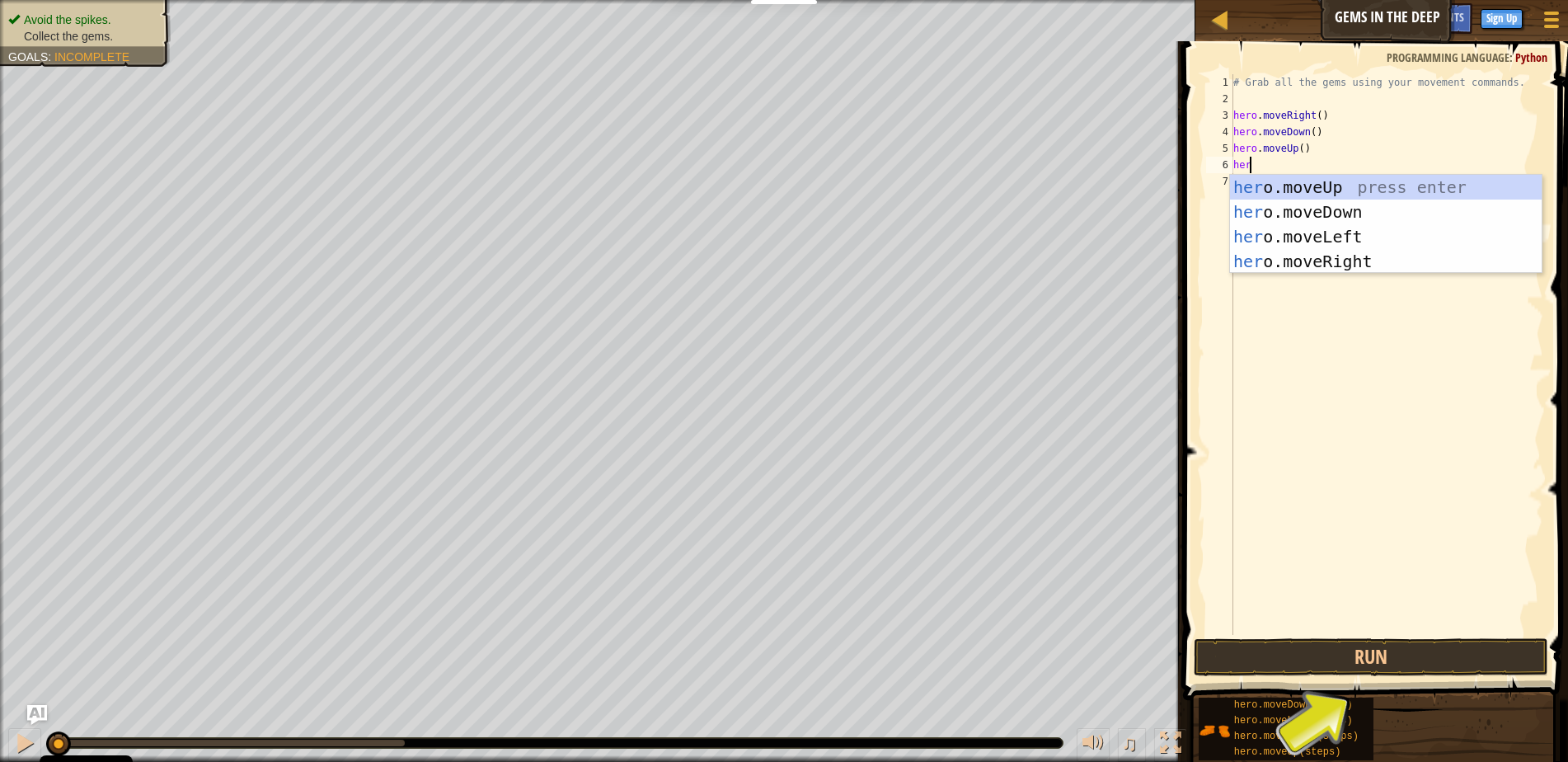
type textarea "hero"
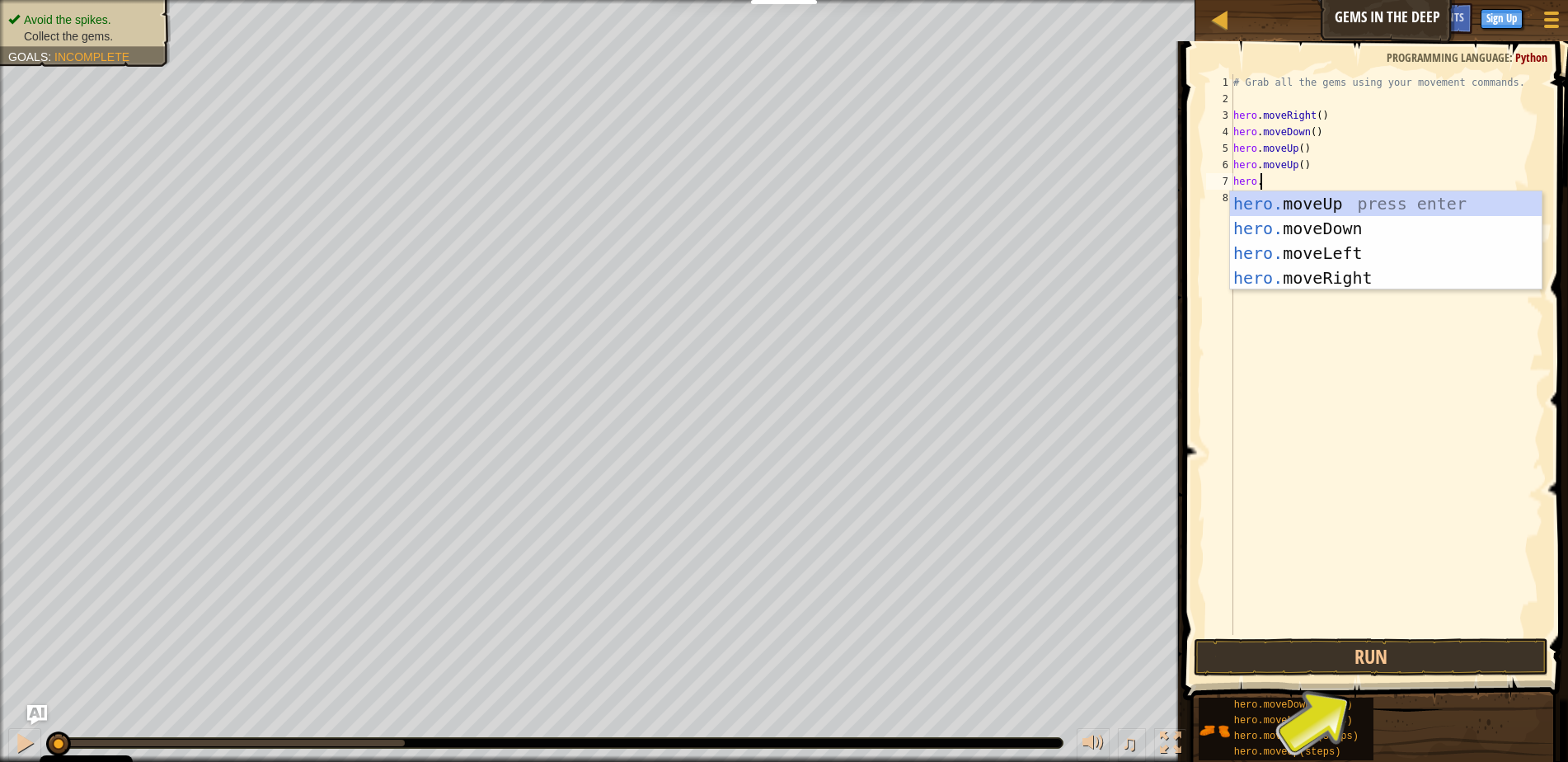
scroll to position [8, 2]
type textarea "hero.moveR"
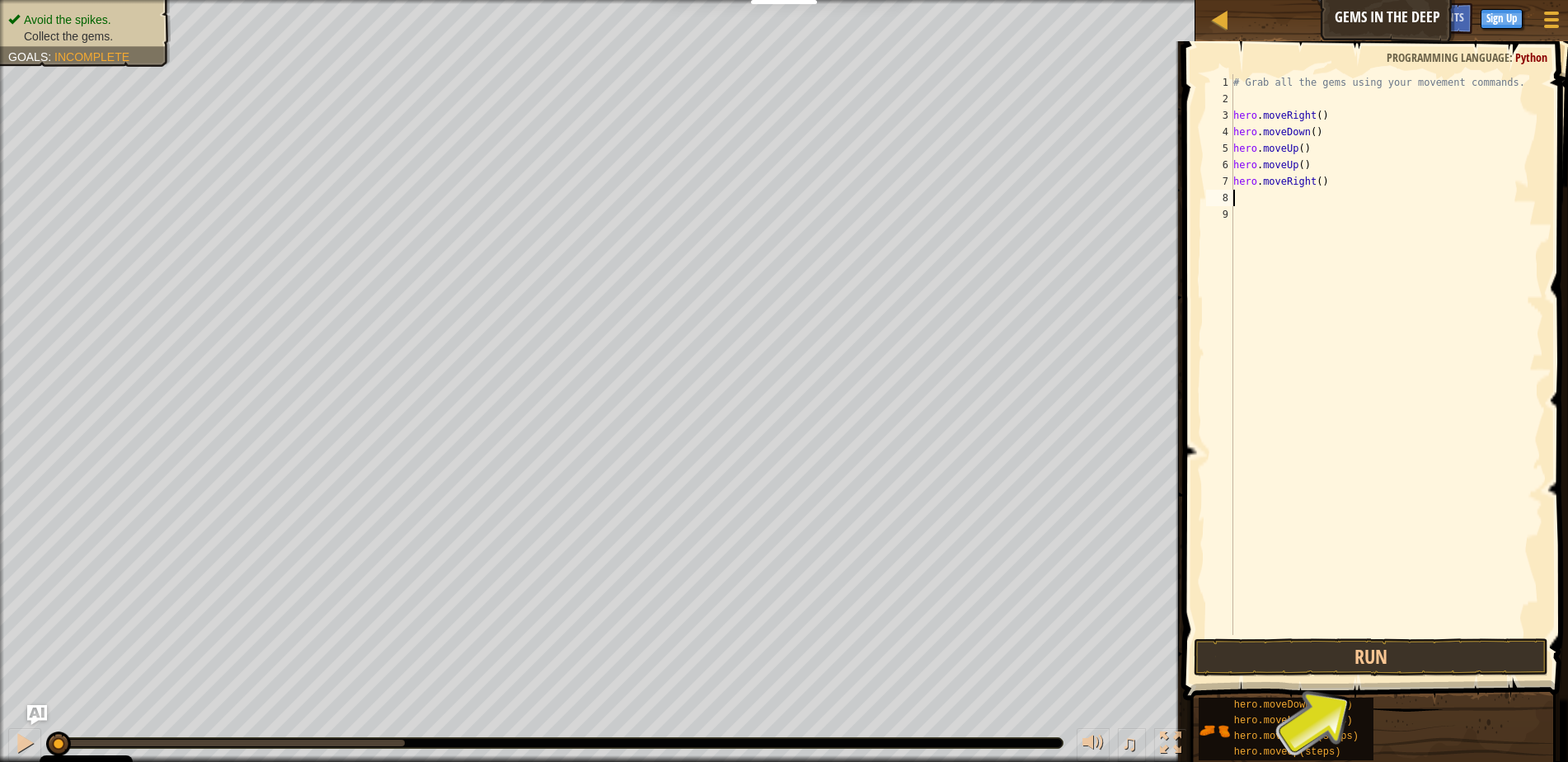
scroll to position [8, 0]
click at [1366, 665] on button "Run" at bounding box center [1371, 657] width 354 height 38
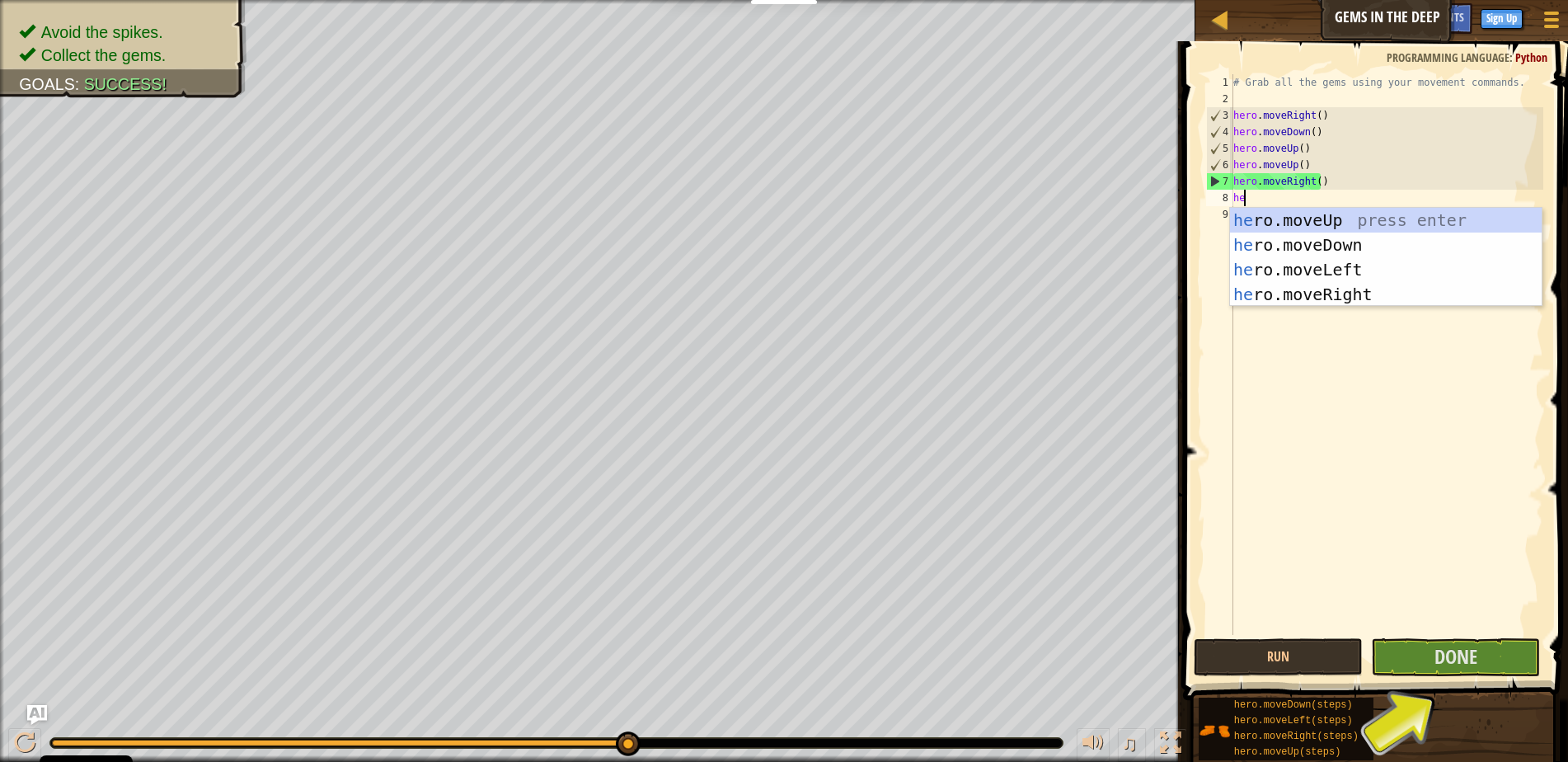
scroll to position [8, 1]
type textarea "hero."
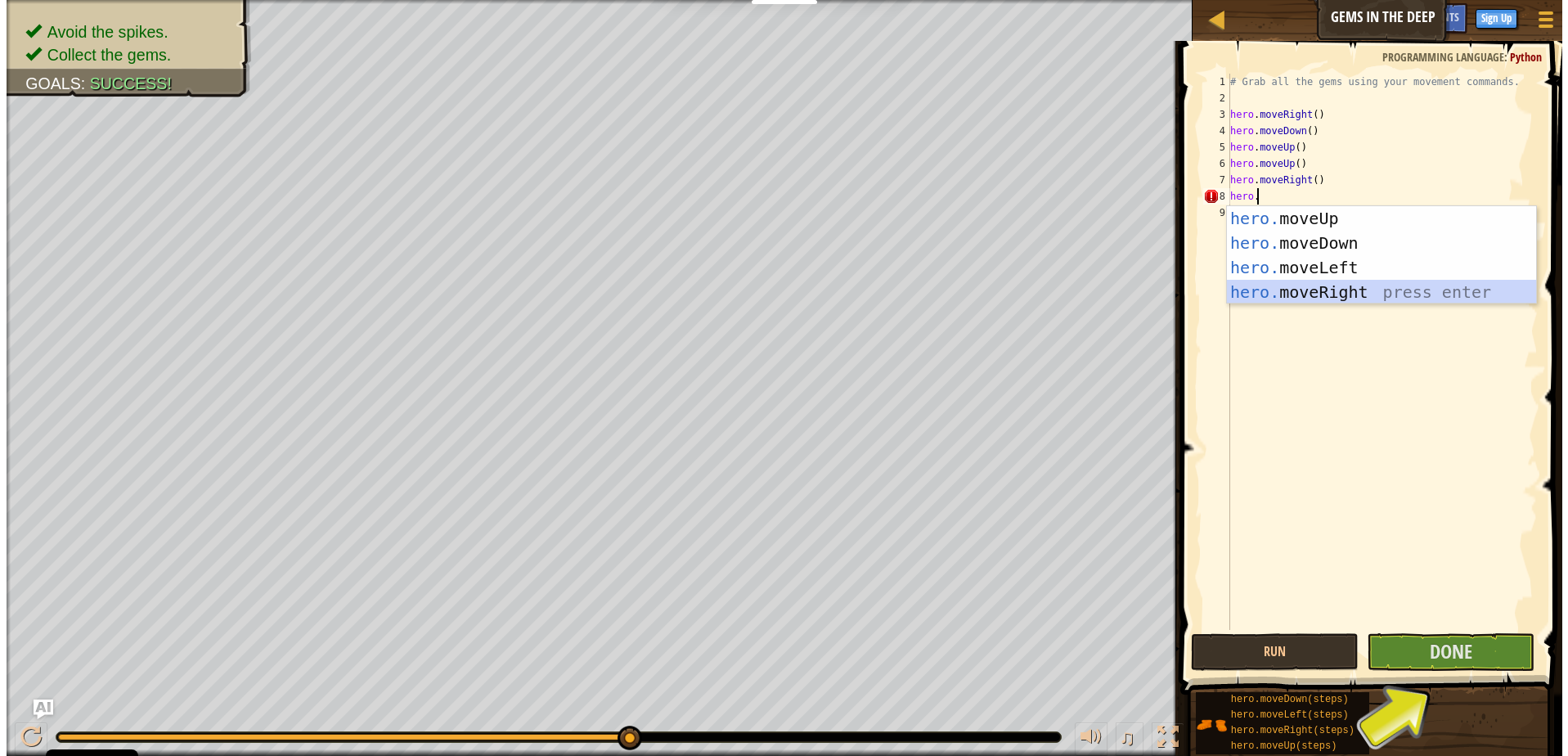
scroll to position [8, 0]
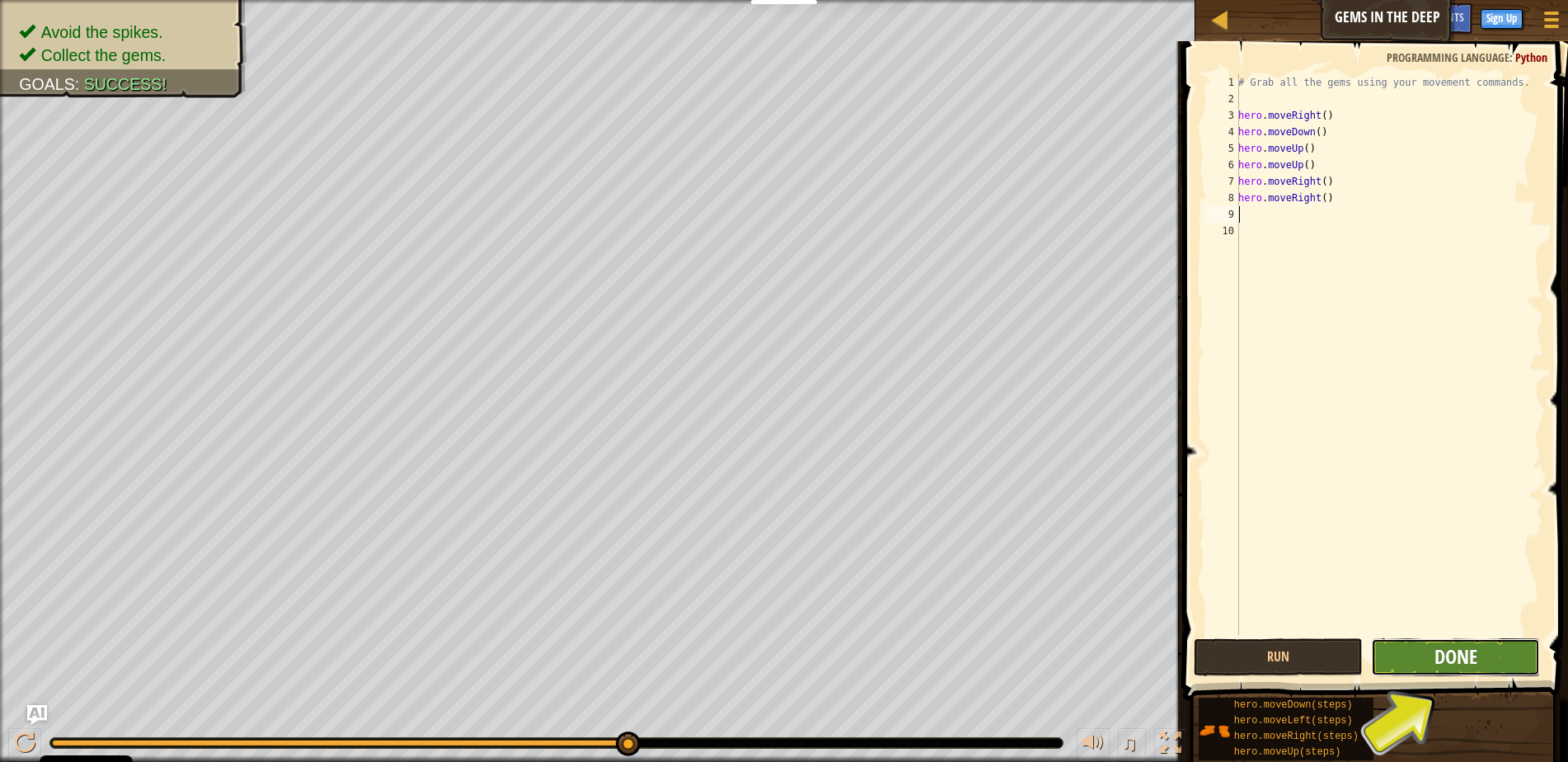
click at [1471, 659] on span "Done" at bounding box center [1455, 656] width 43 height 26
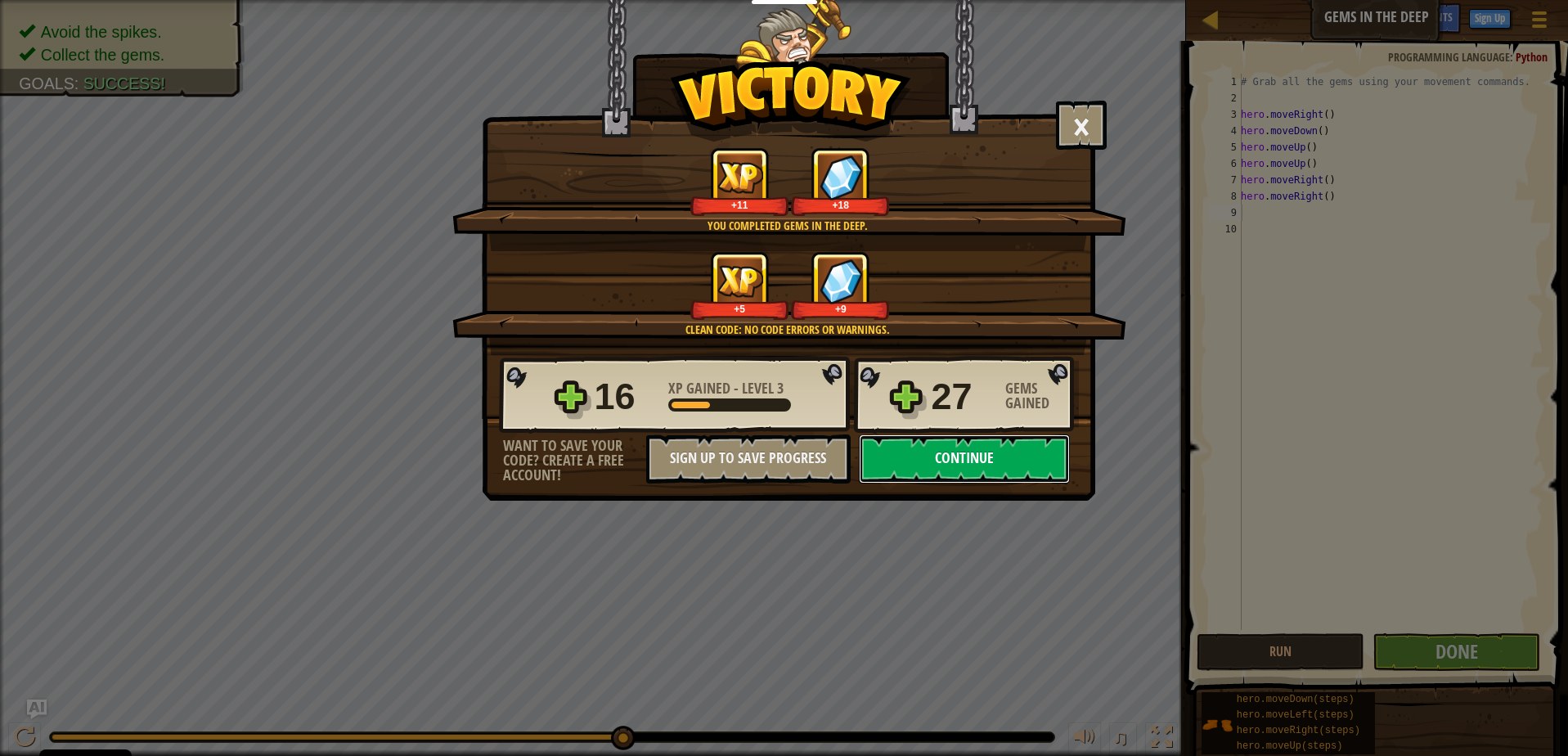
click at [958, 452] on button "Continue" at bounding box center [964, 458] width 211 height 49
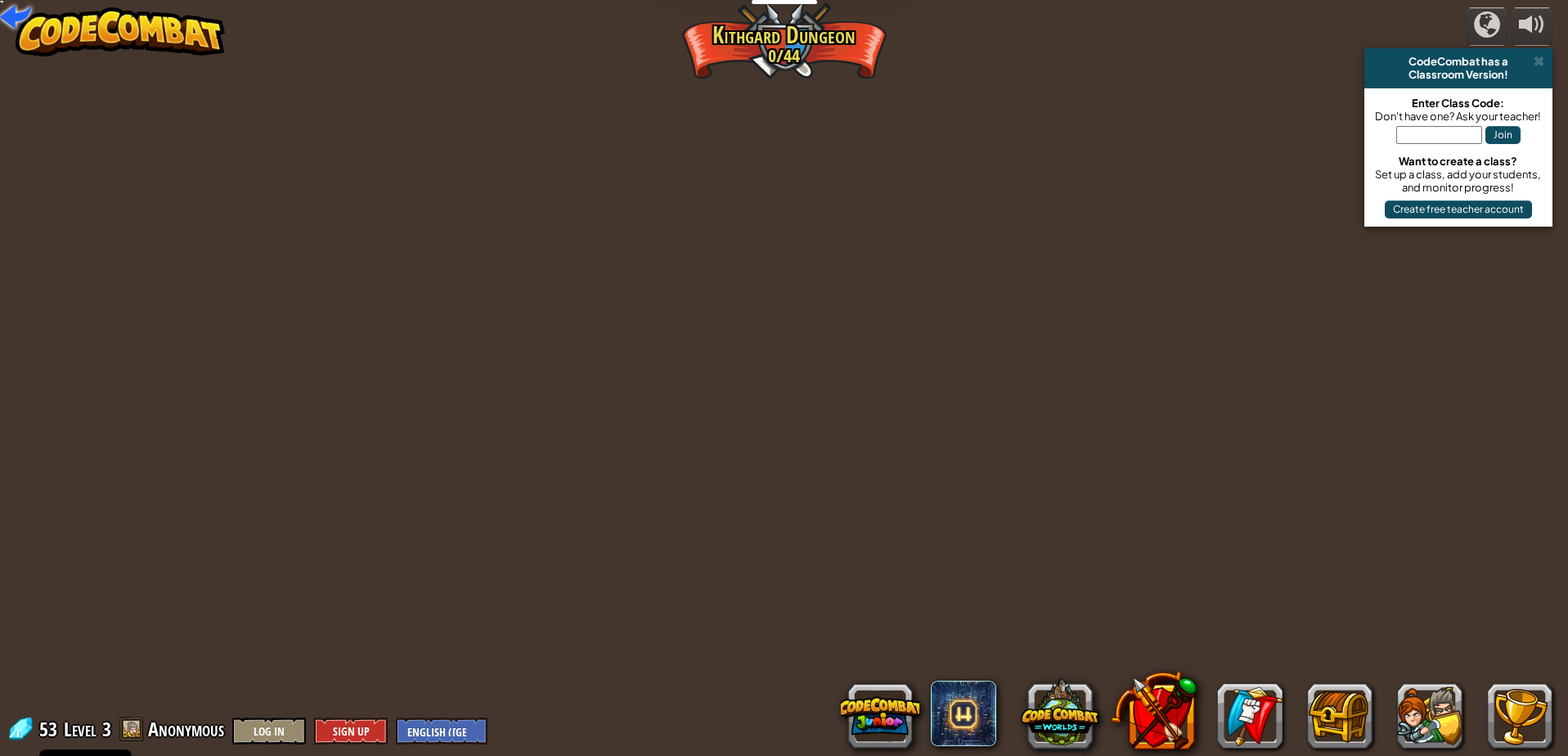
select select "en-[GEOGRAPHIC_DATA]"
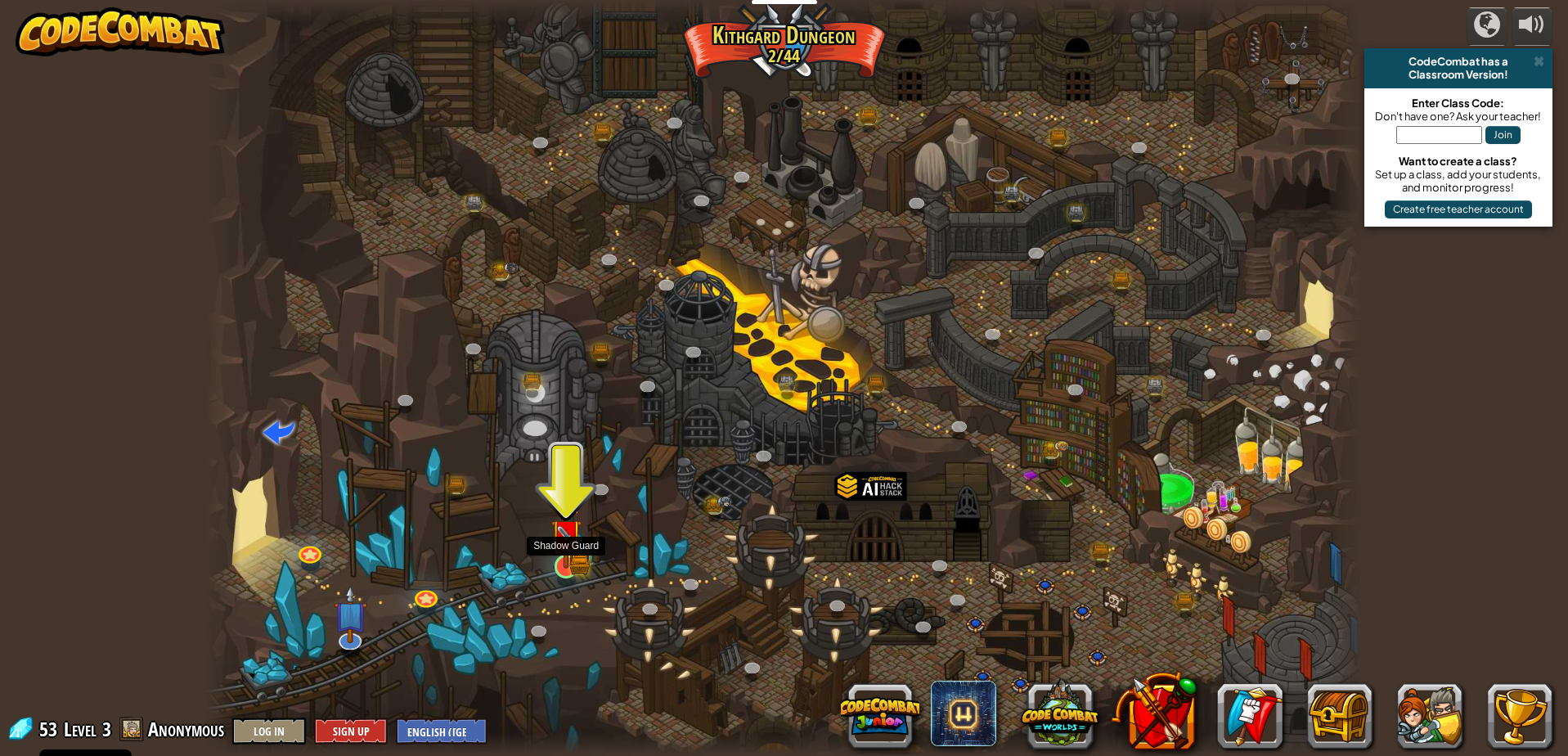
click at [561, 556] on img at bounding box center [566, 534] width 31 height 68
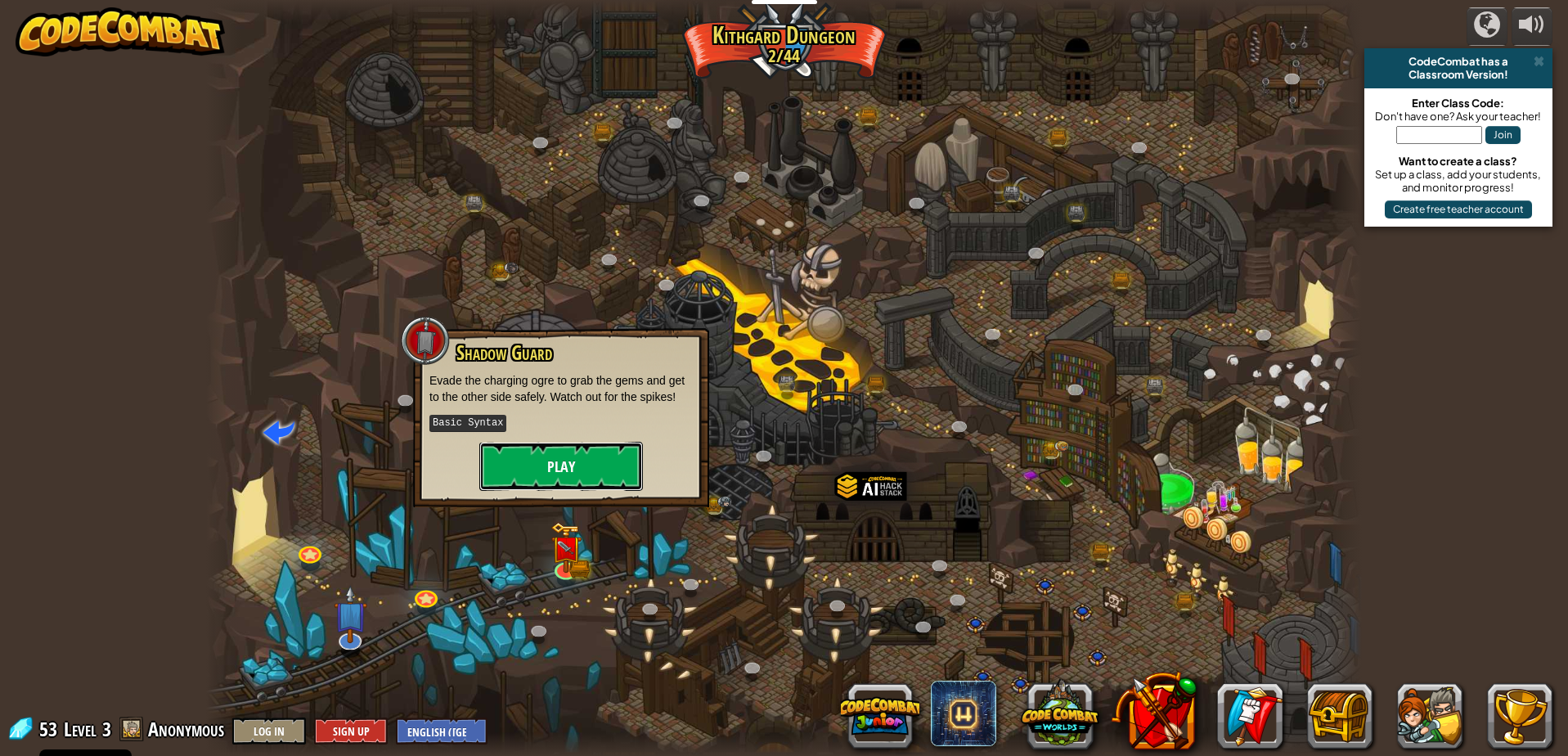
click at [592, 466] on button "Play" at bounding box center [561, 466] width 163 height 49
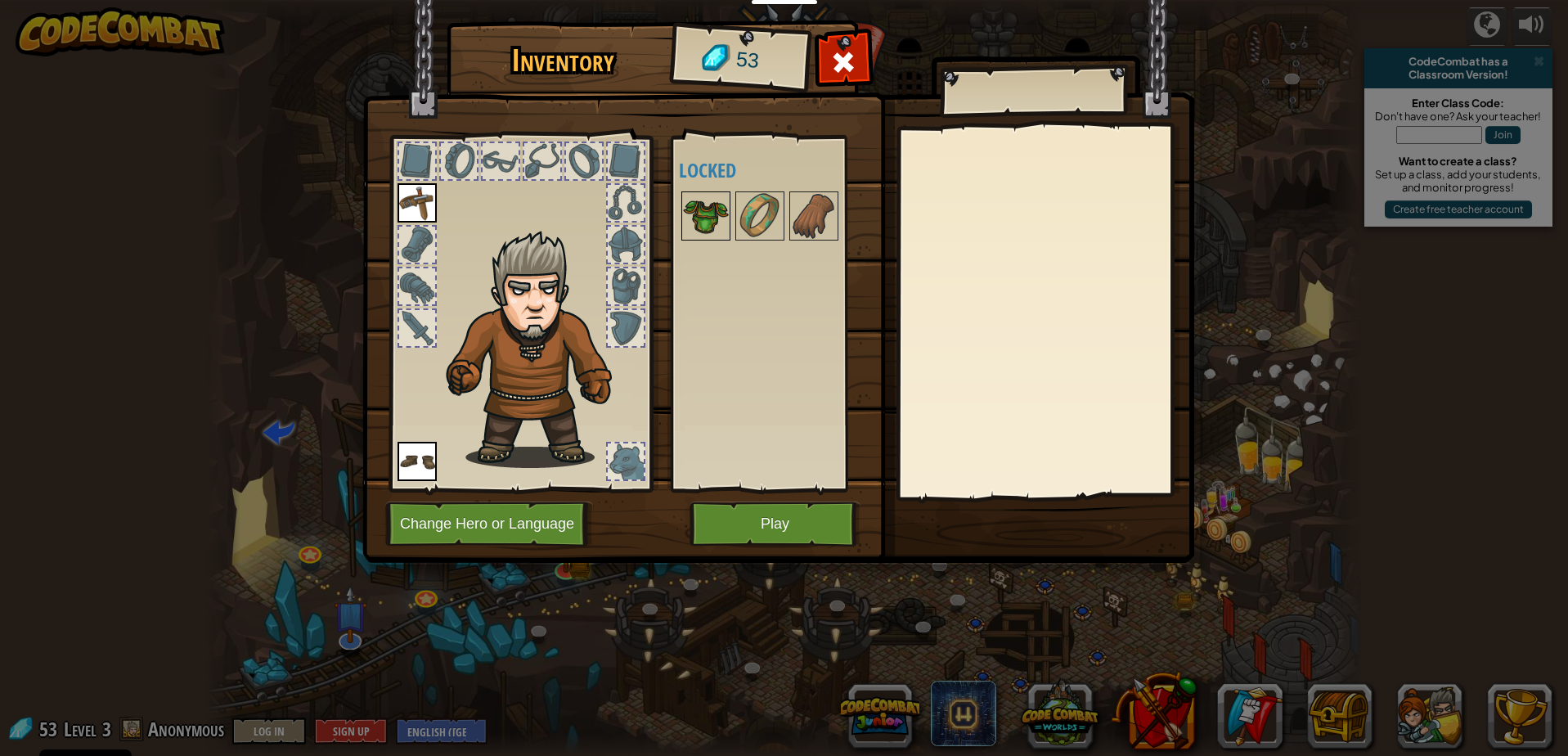
click at [706, 201] on img at bounding box center [706, 216] width 46 height 46
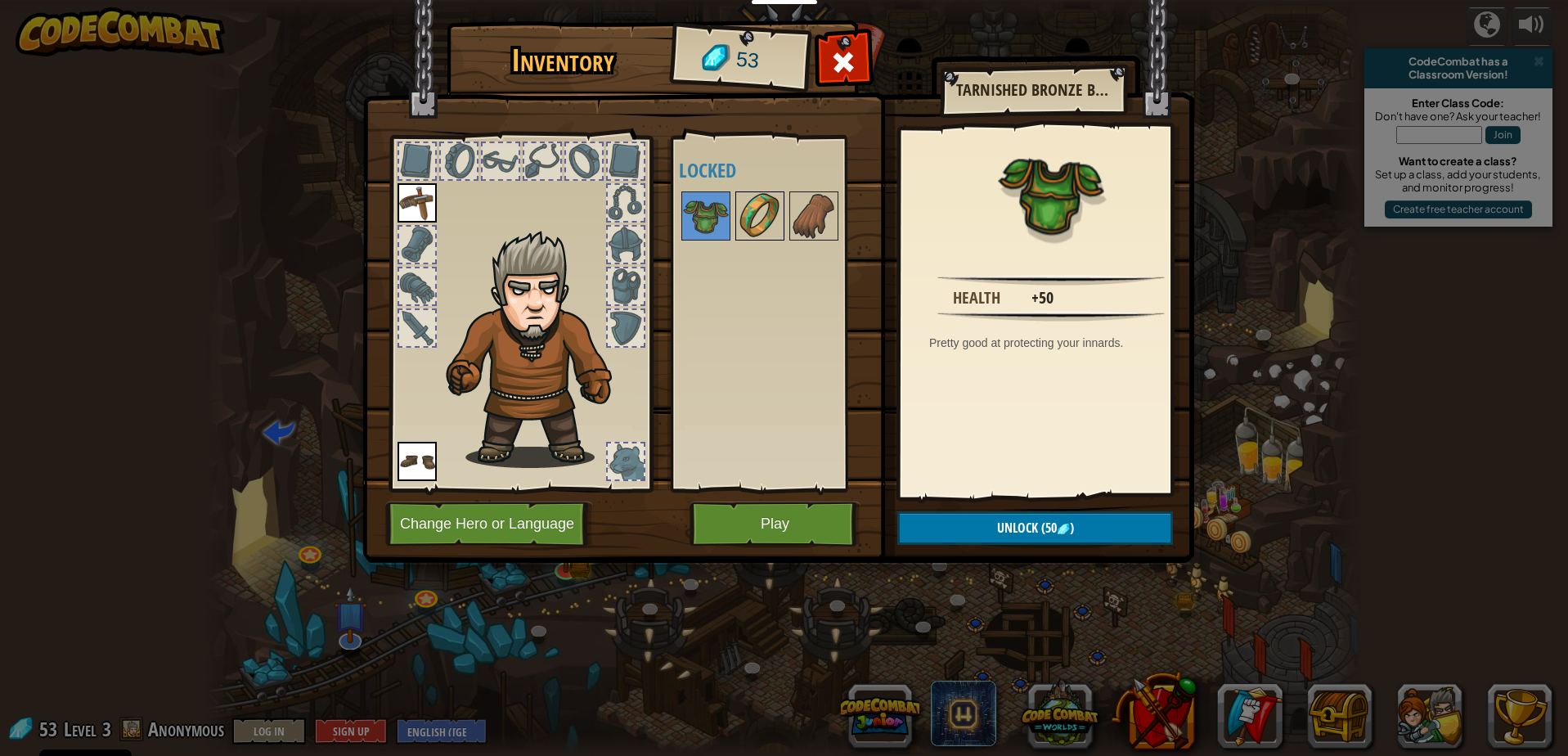
click at [757, 208] on img at bounding box center [760, 216] width 46 height 46
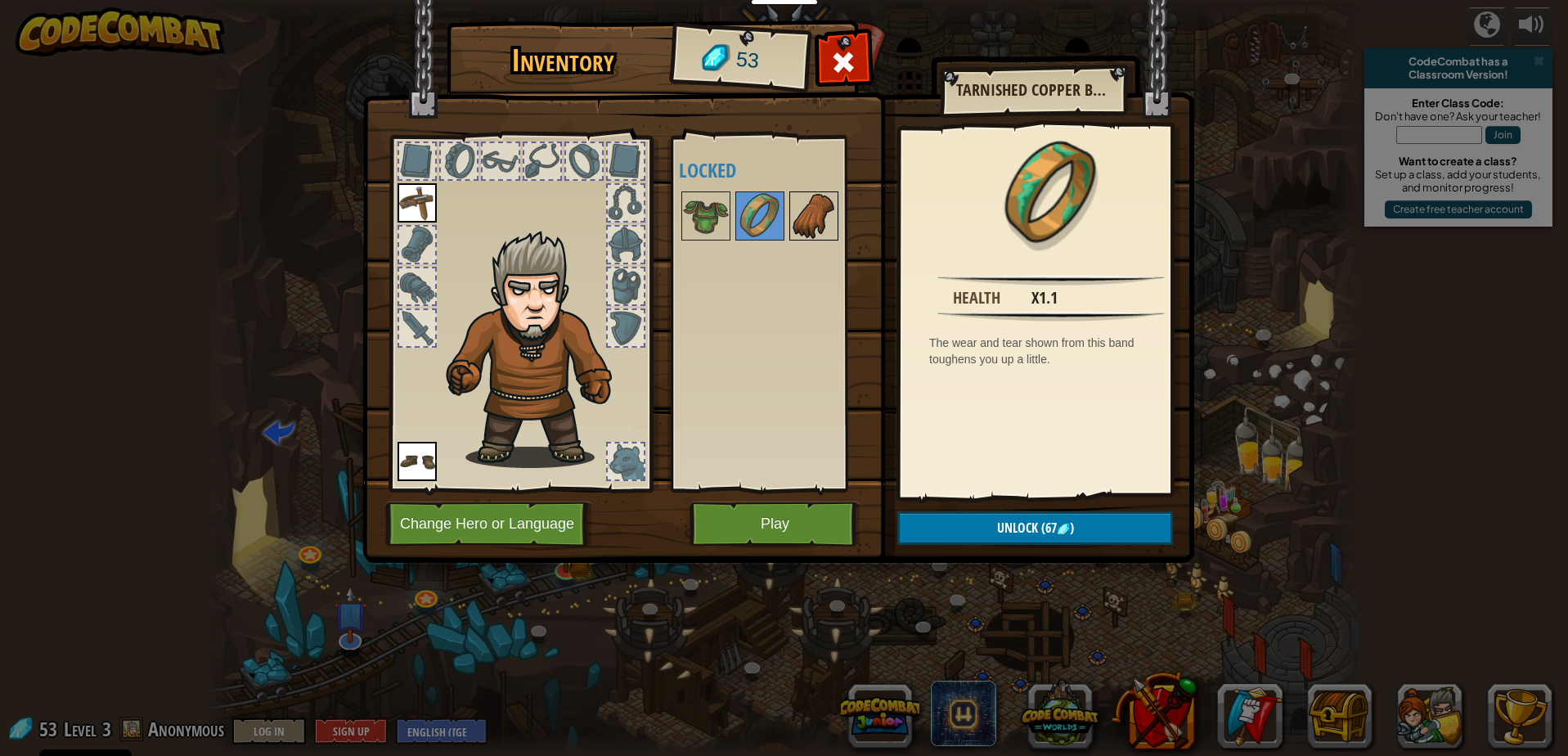
click at [804, 208] on img at bounding box center [813, 216] width 46 height 46
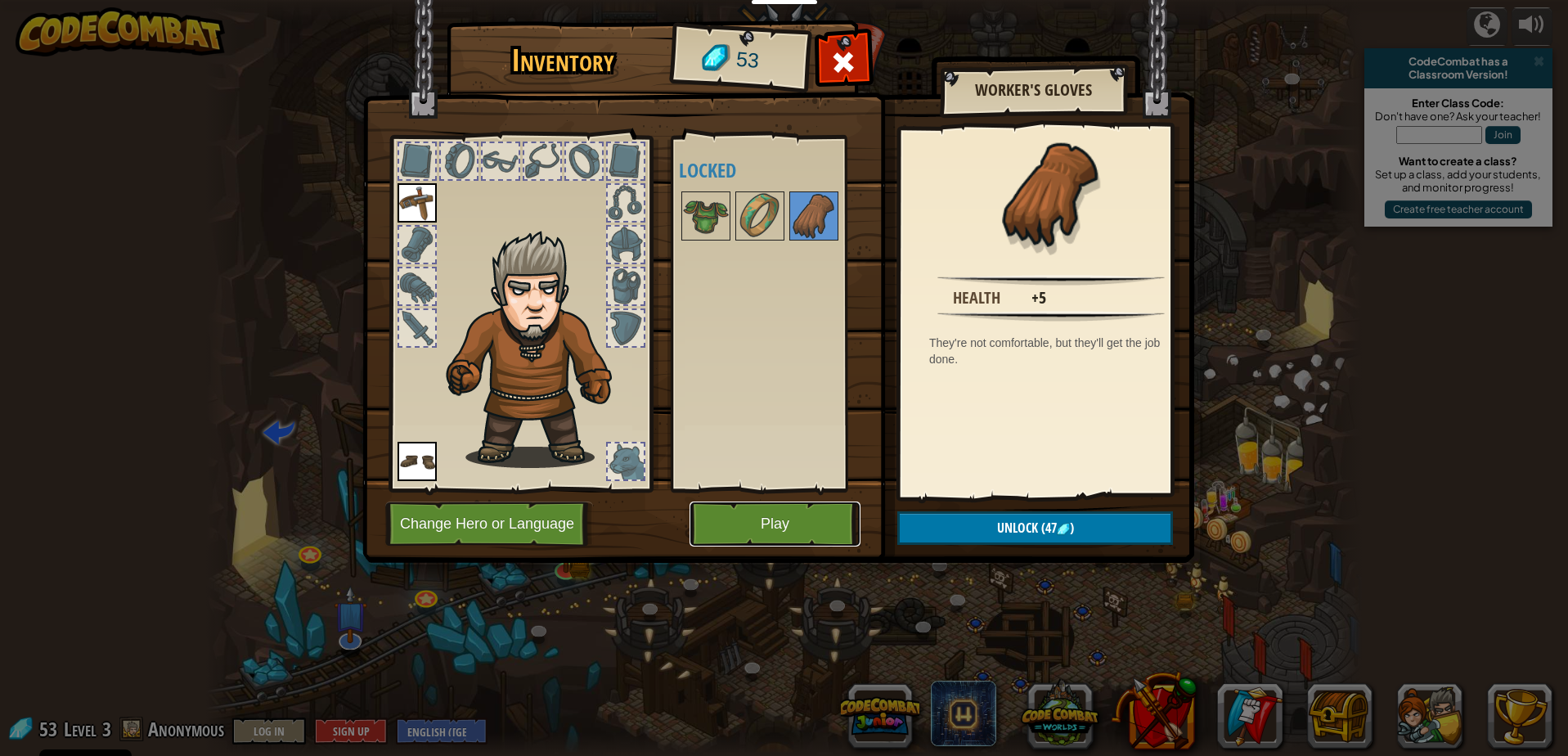
click at [786, 519] on button "Play" at bounding box center [775, 524] width 171 height 45
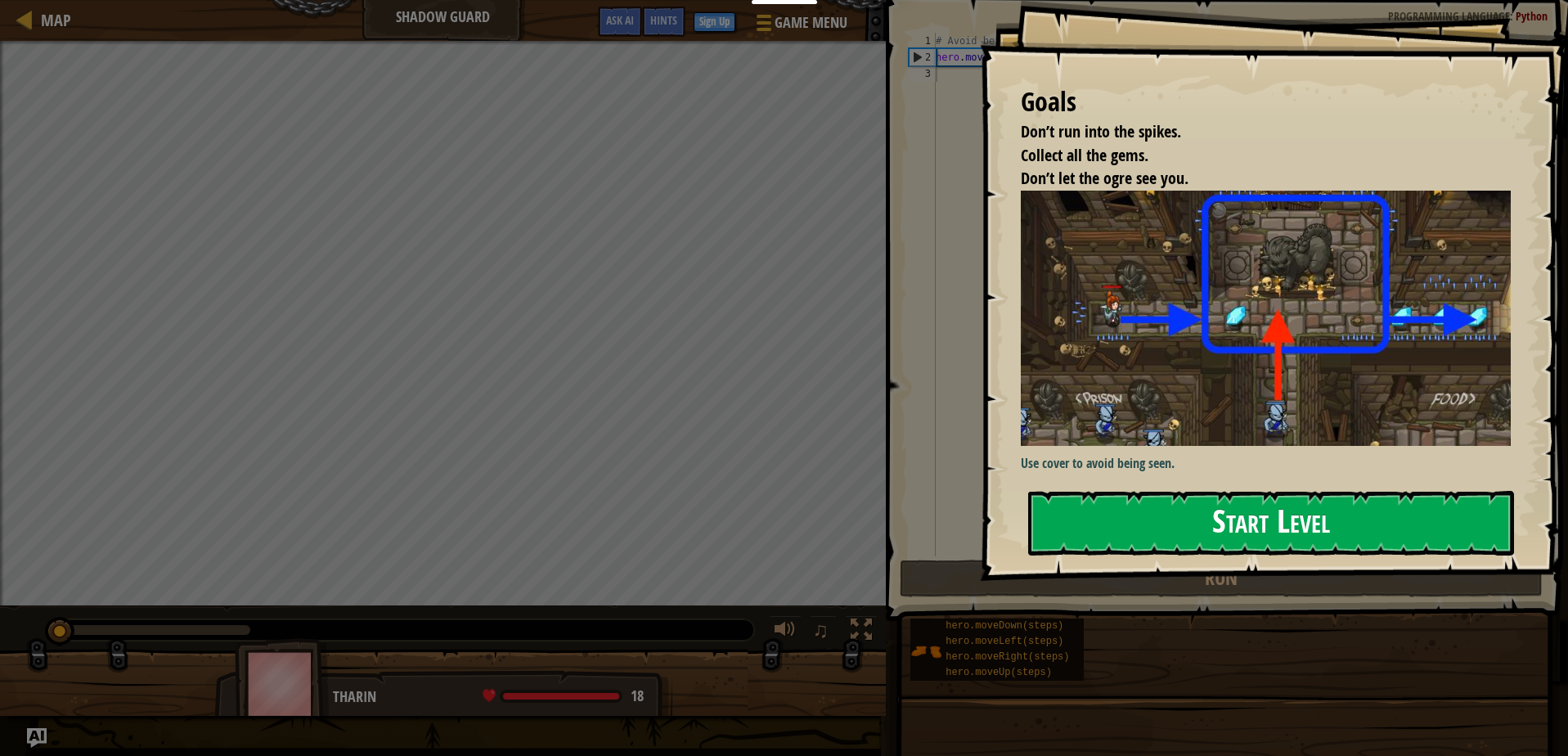
click at [1256, 518] on button "Start Level" at bounding box center [1271, 523] width 486 height 65
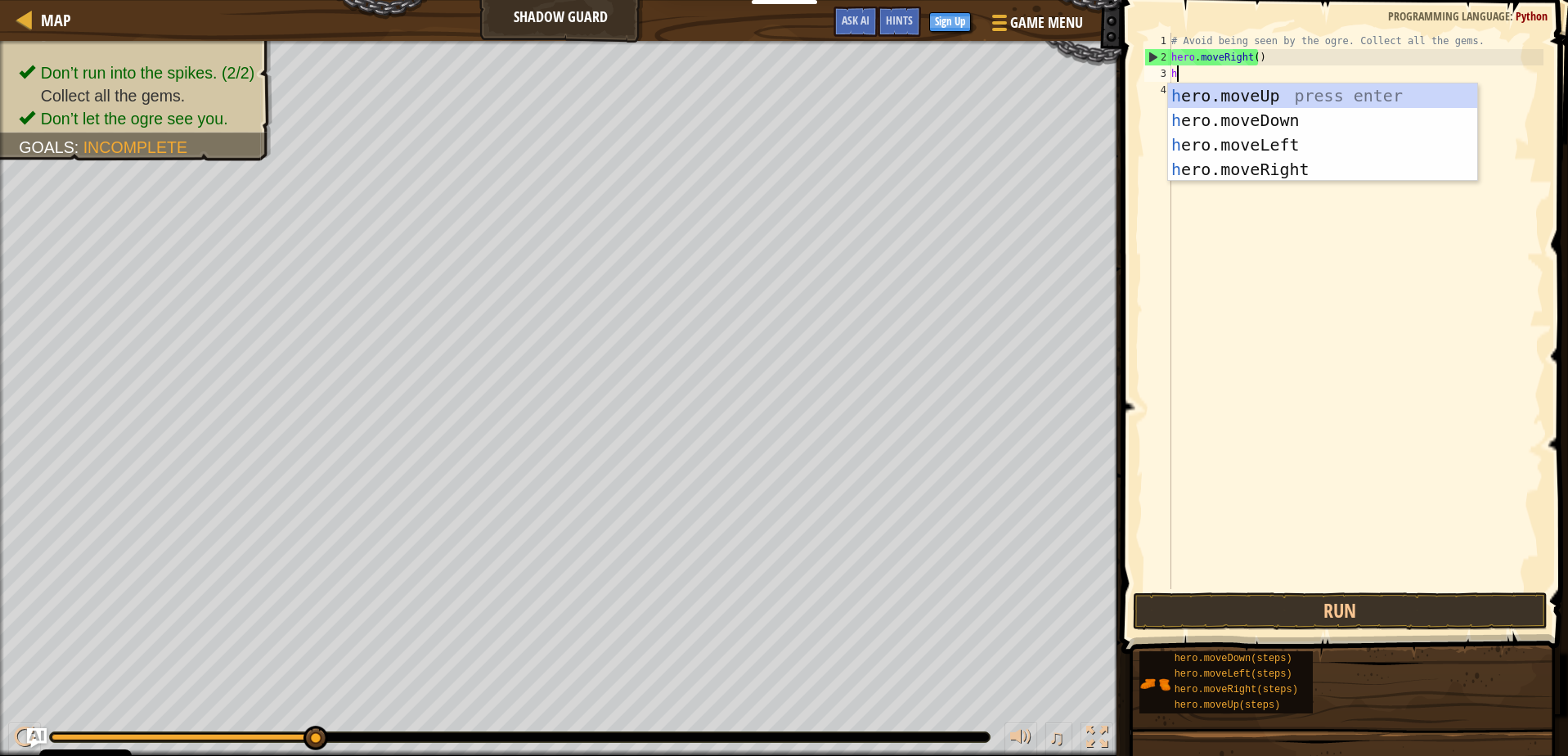
scroll to position [8, 0]
type textarea "hero."
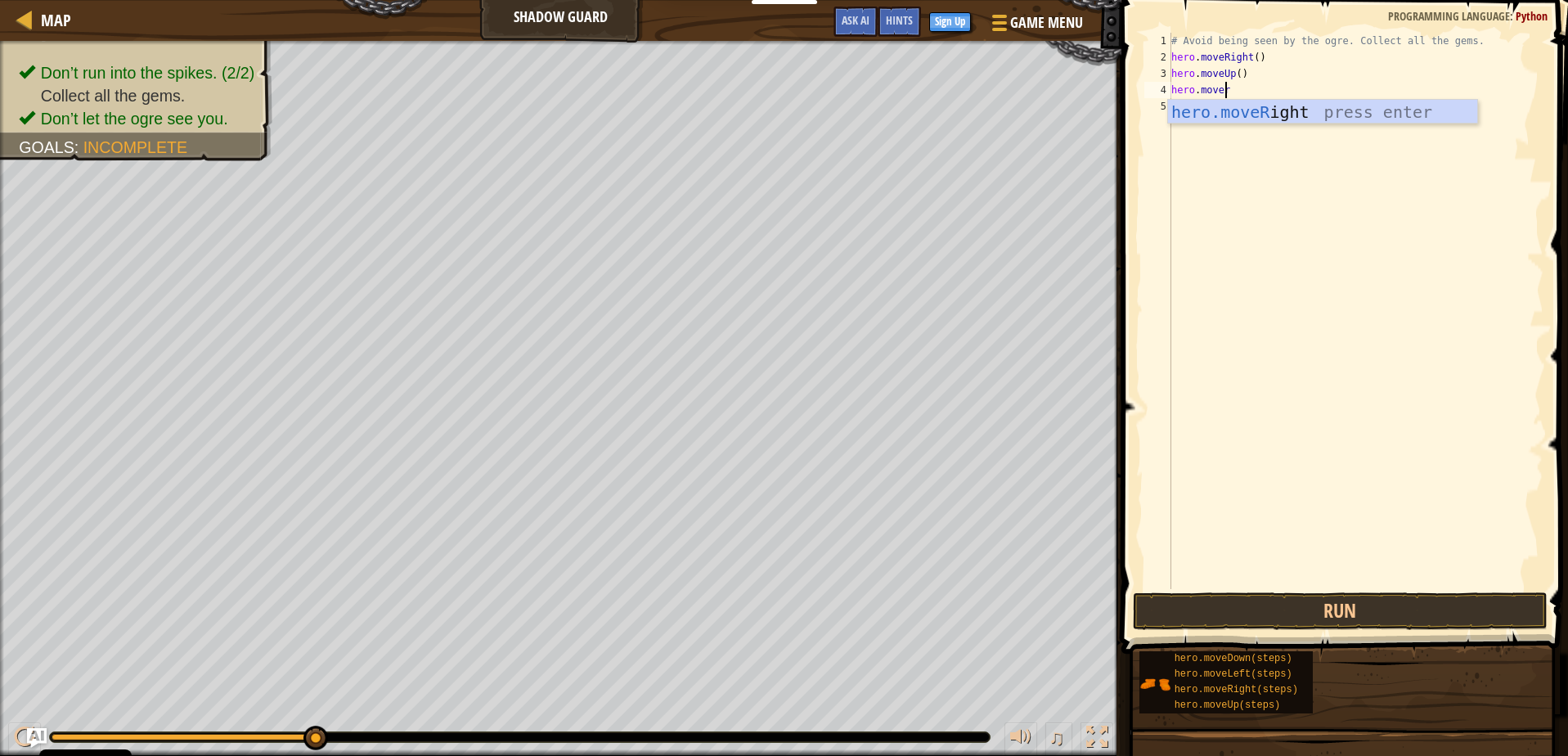
type textarea "hero.mover"
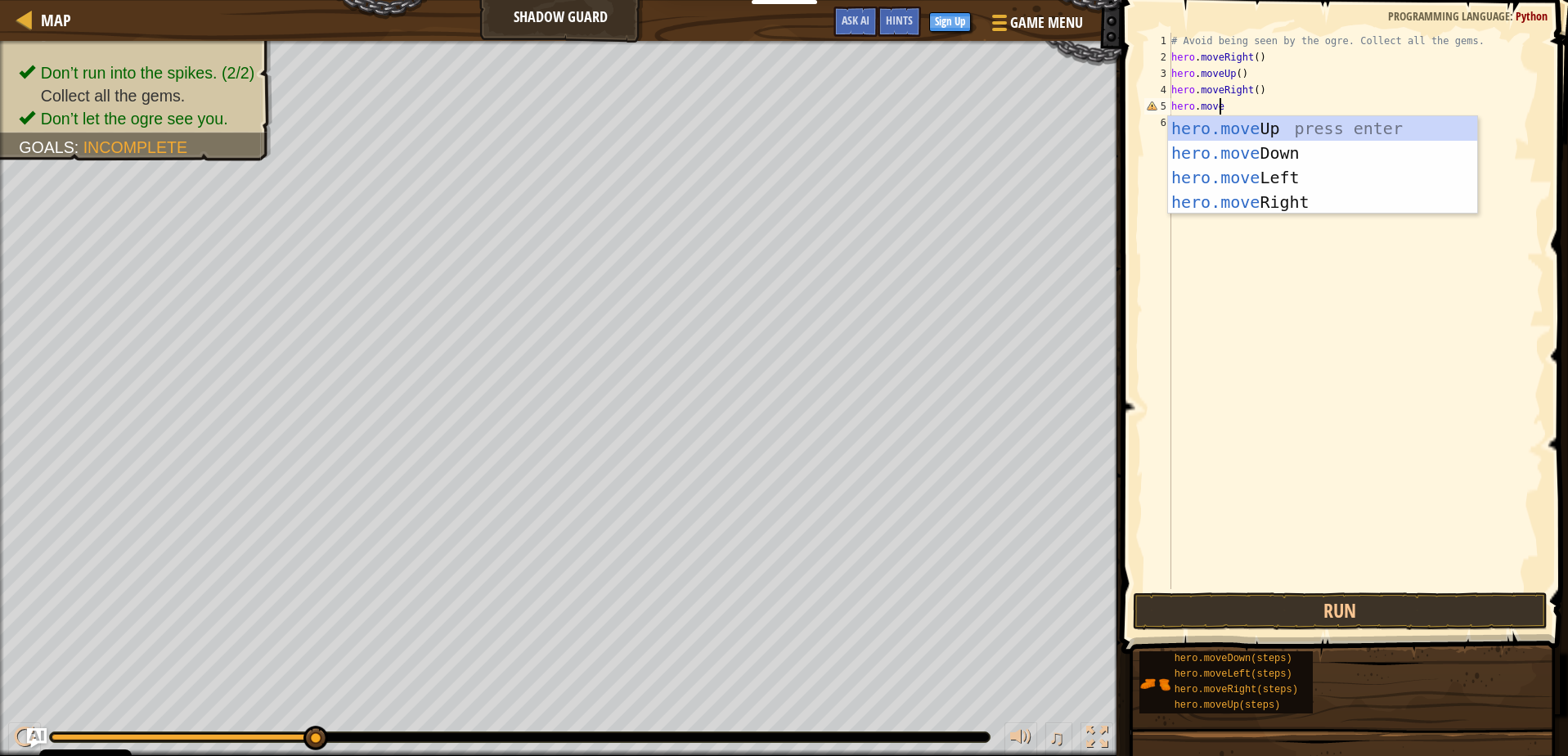
type textarea "hero.moved"
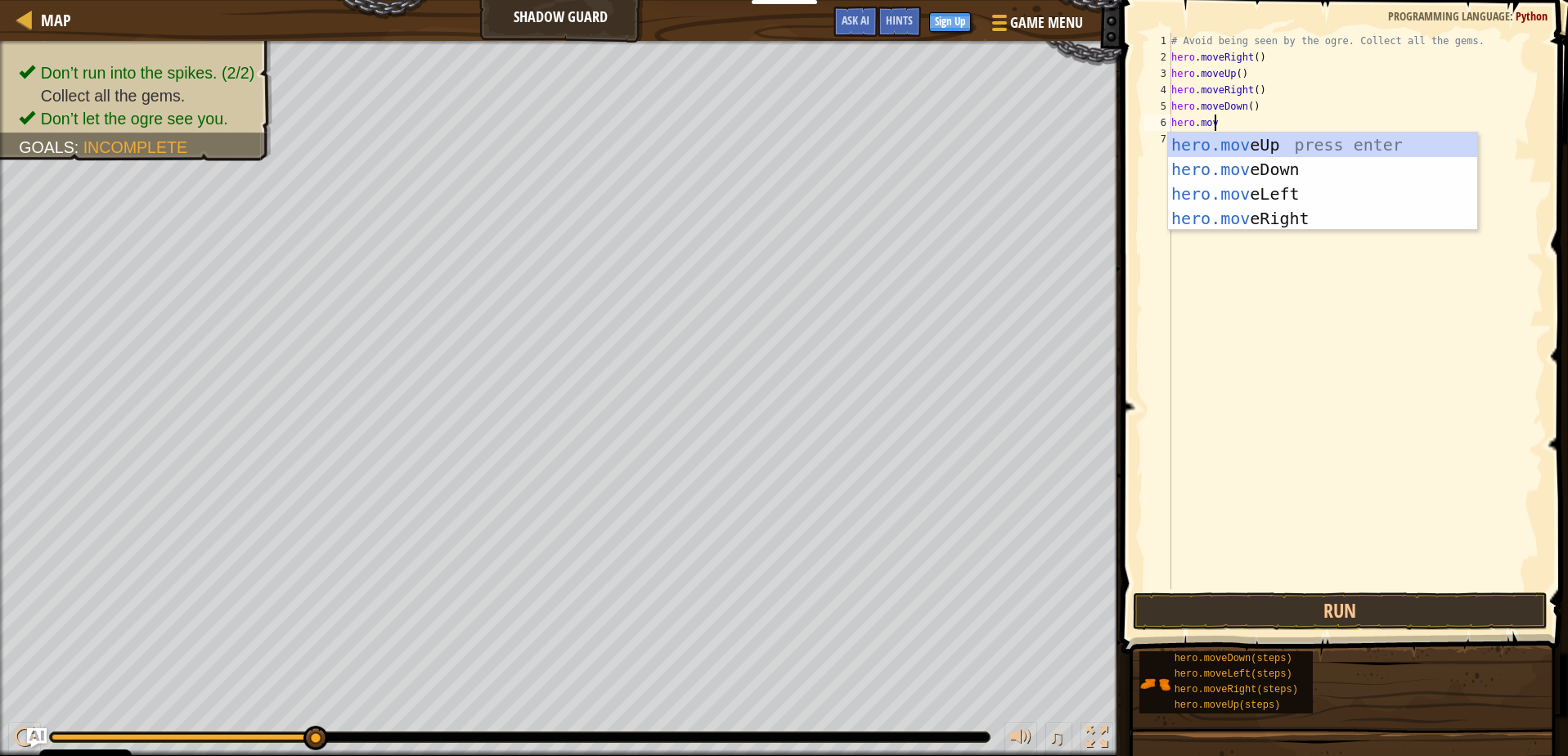
type textarea "hero.move"
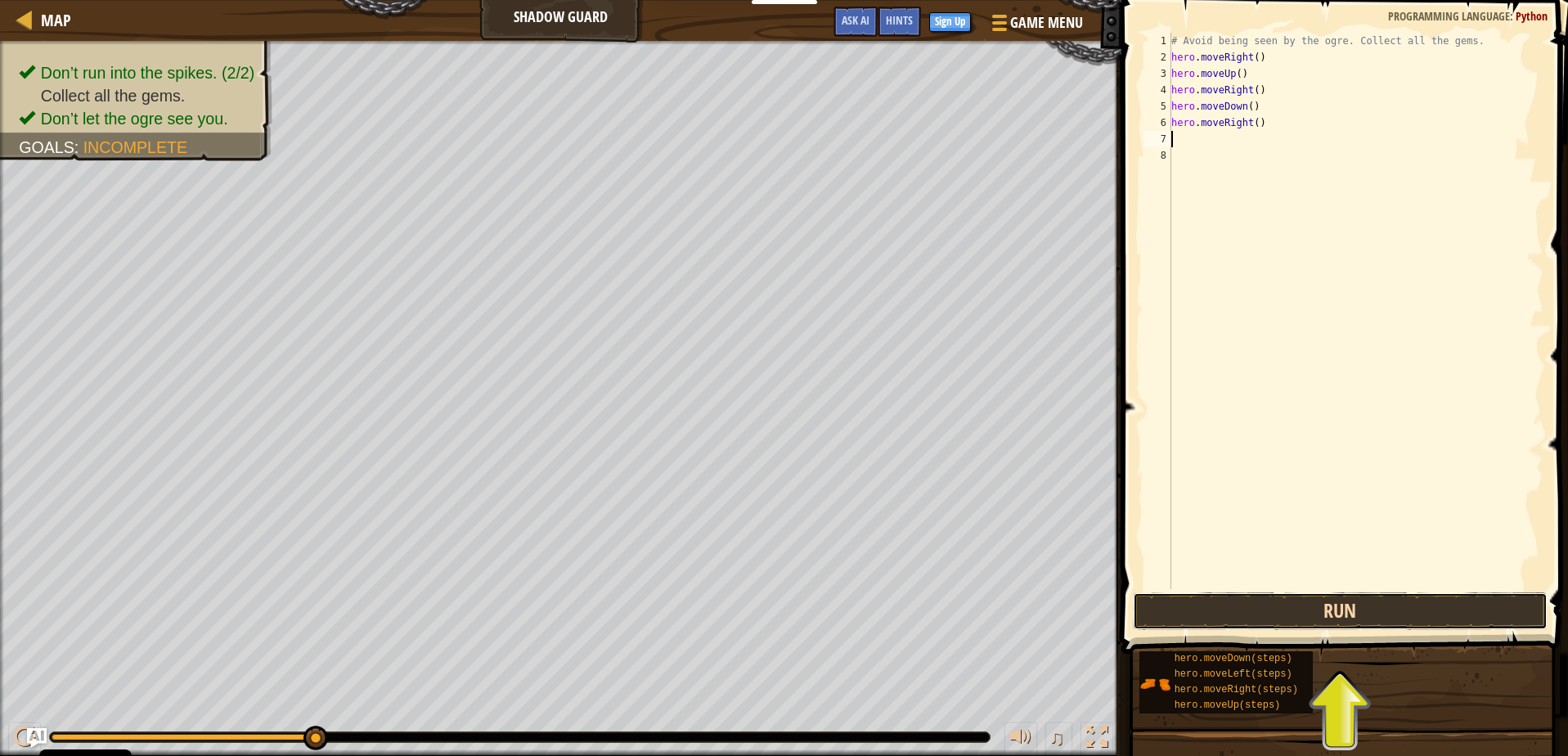
click at [1351, 610] on button "Run" at bounding box center [1340, 611] width 414 height 38
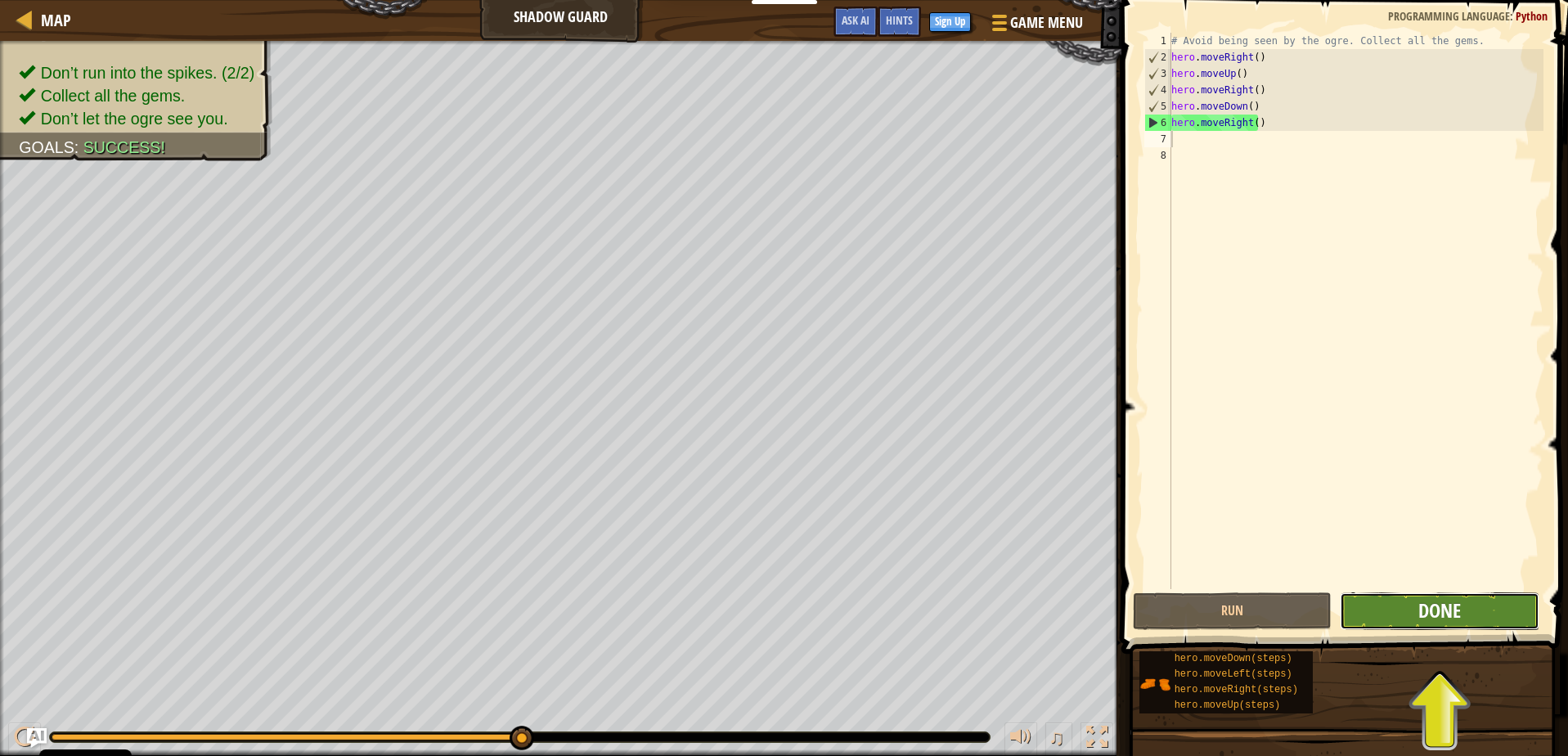
click at [1454, 613] on span "Done" at bounding box center [1439, 610] width 42 height 26
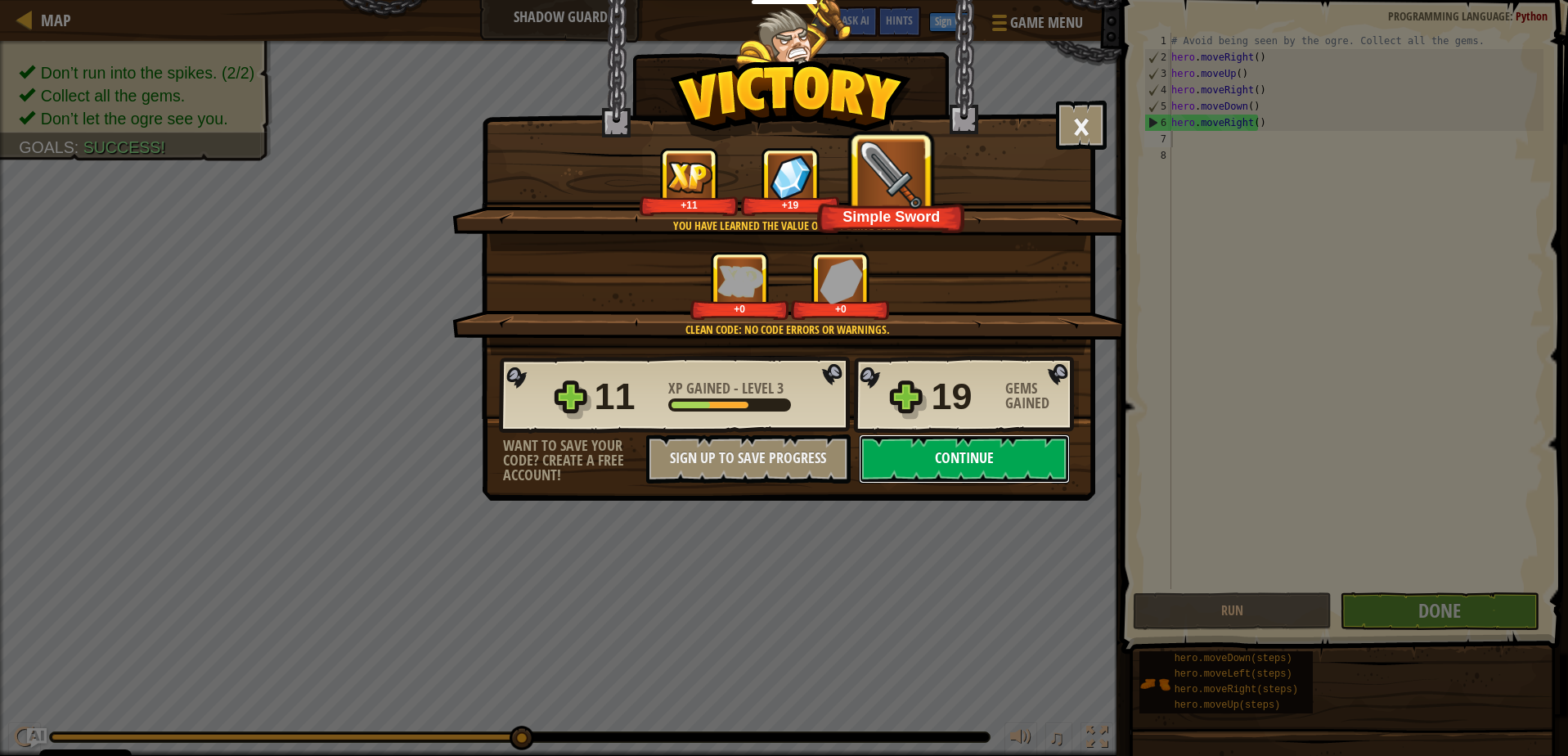
click at [962, 468] on button "Continue" at bounding box center [964, 458] width 211 height 49
select select "en-[GEOGRAPHIC_DATA]"
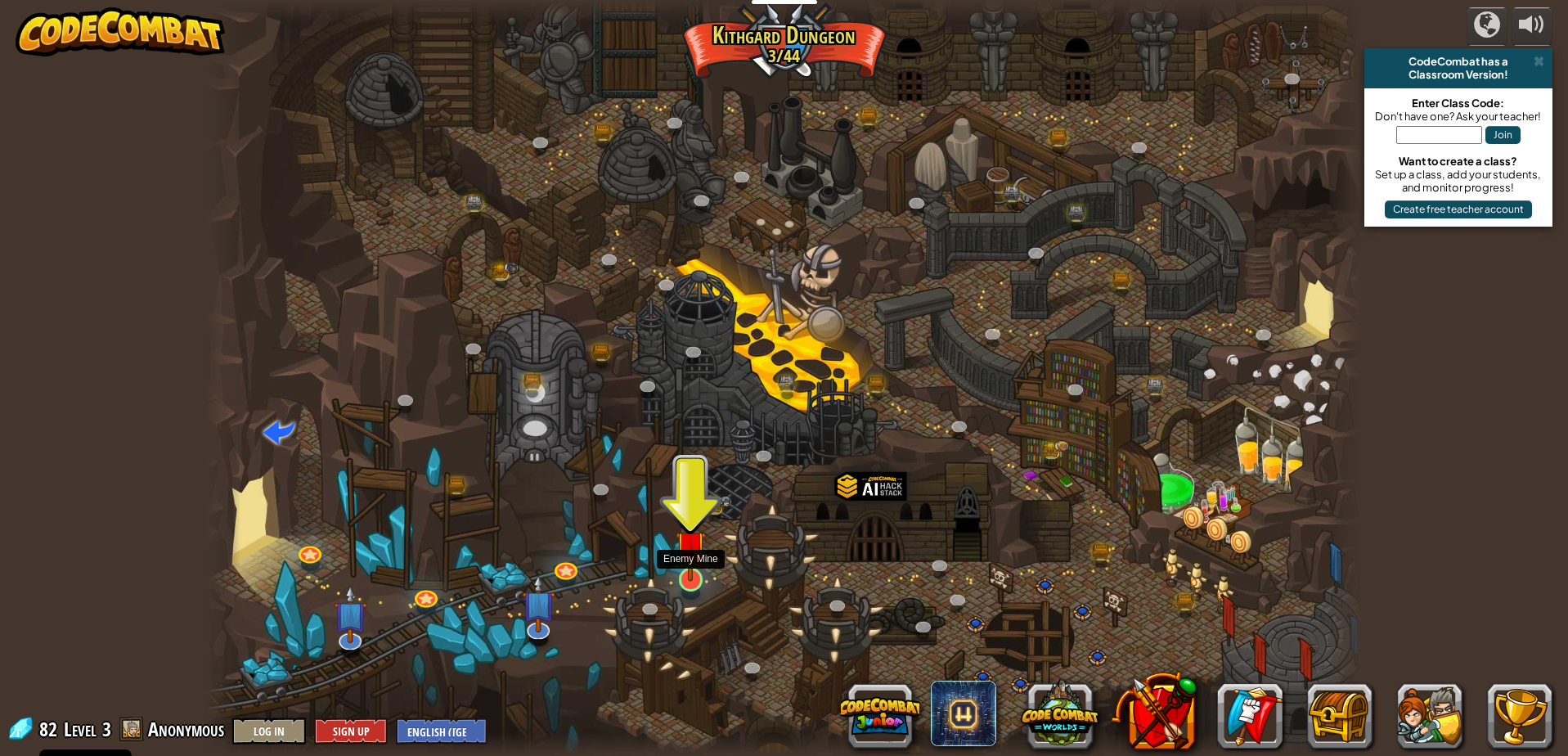
click at [685, 563] on img at bounding box center [691, 546] width 31 height 71
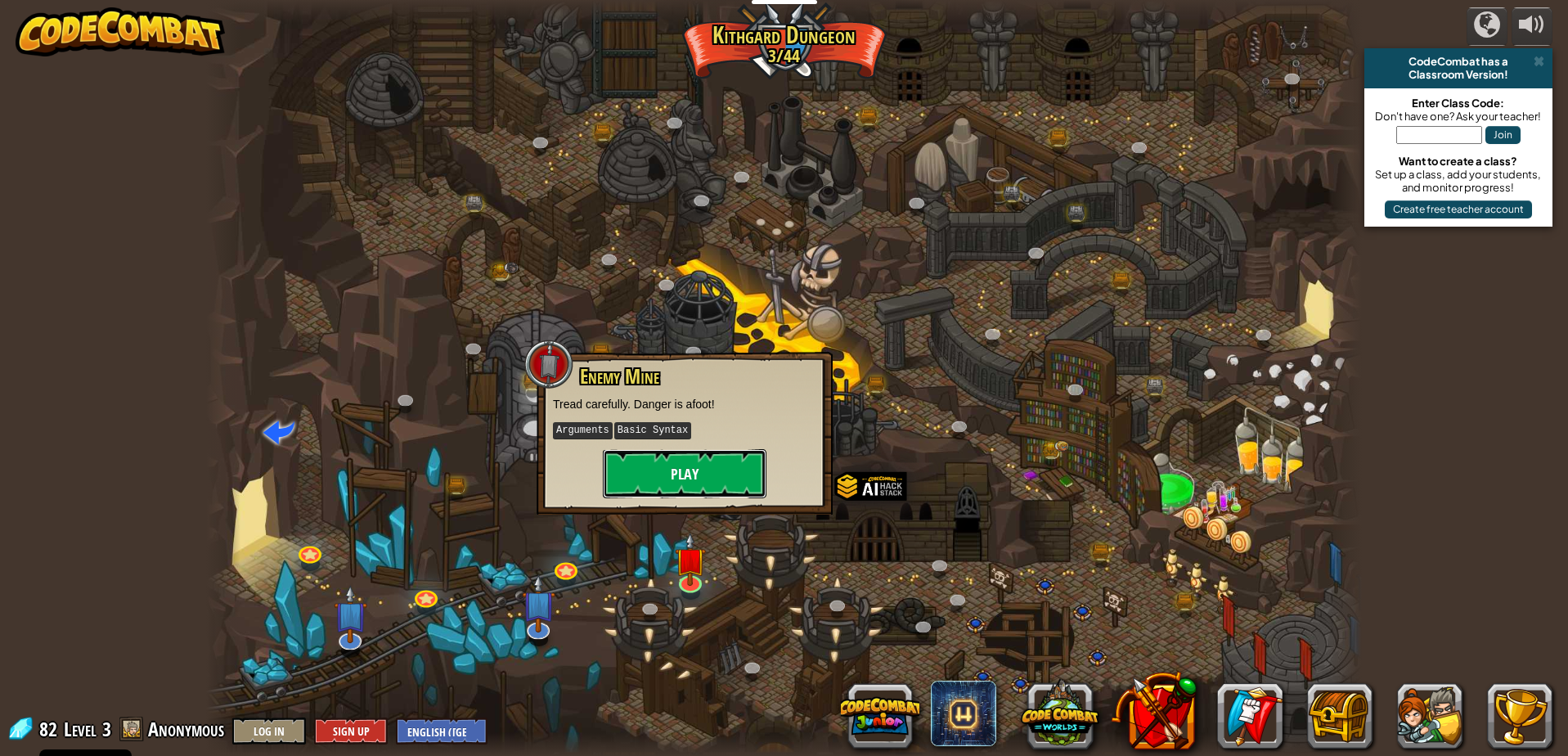
click at [717, 474] on button "Play" at bounding box center [685, 473] width 163 height 49
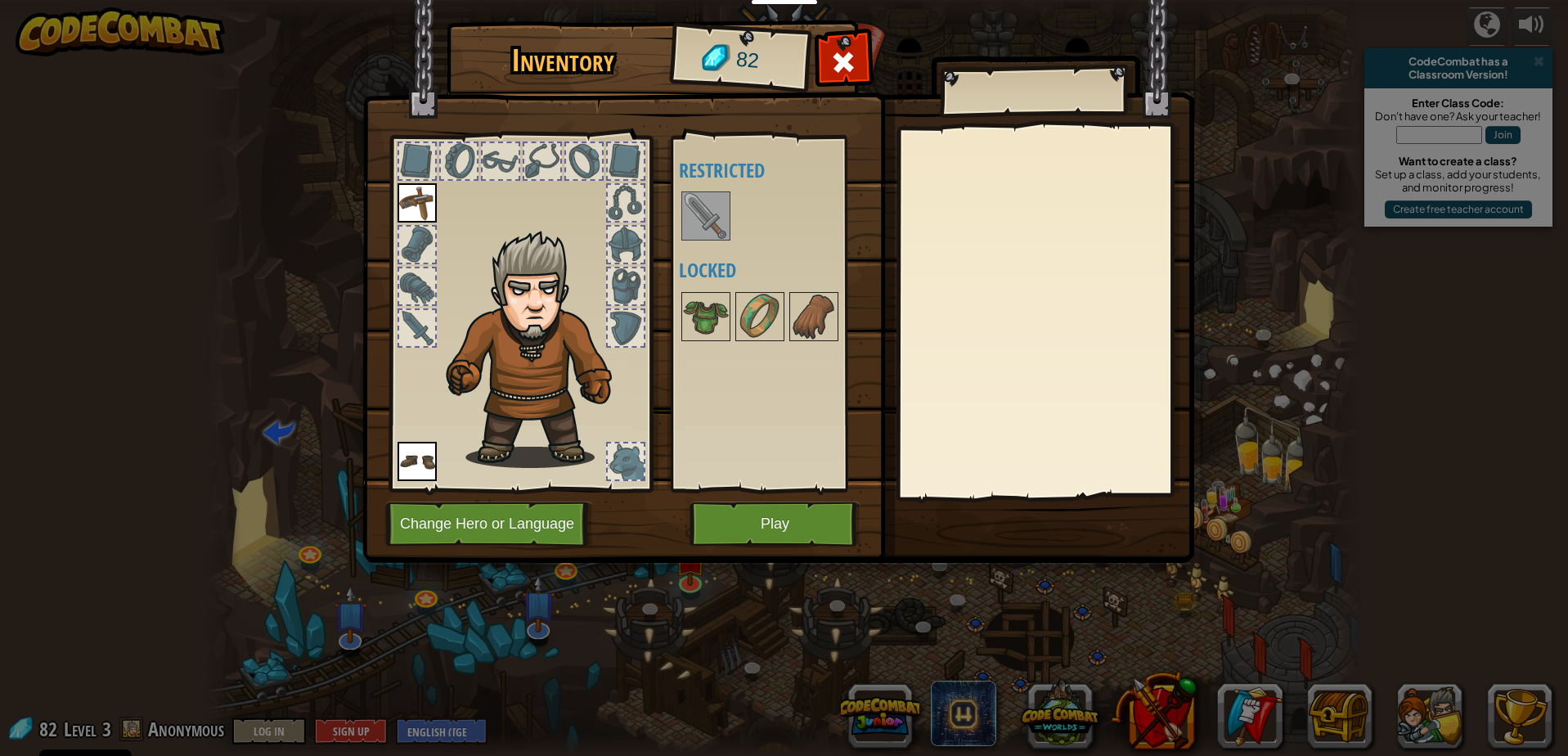
click at [702, 213] on img at bounding box center [706, 216] width 46 height 46
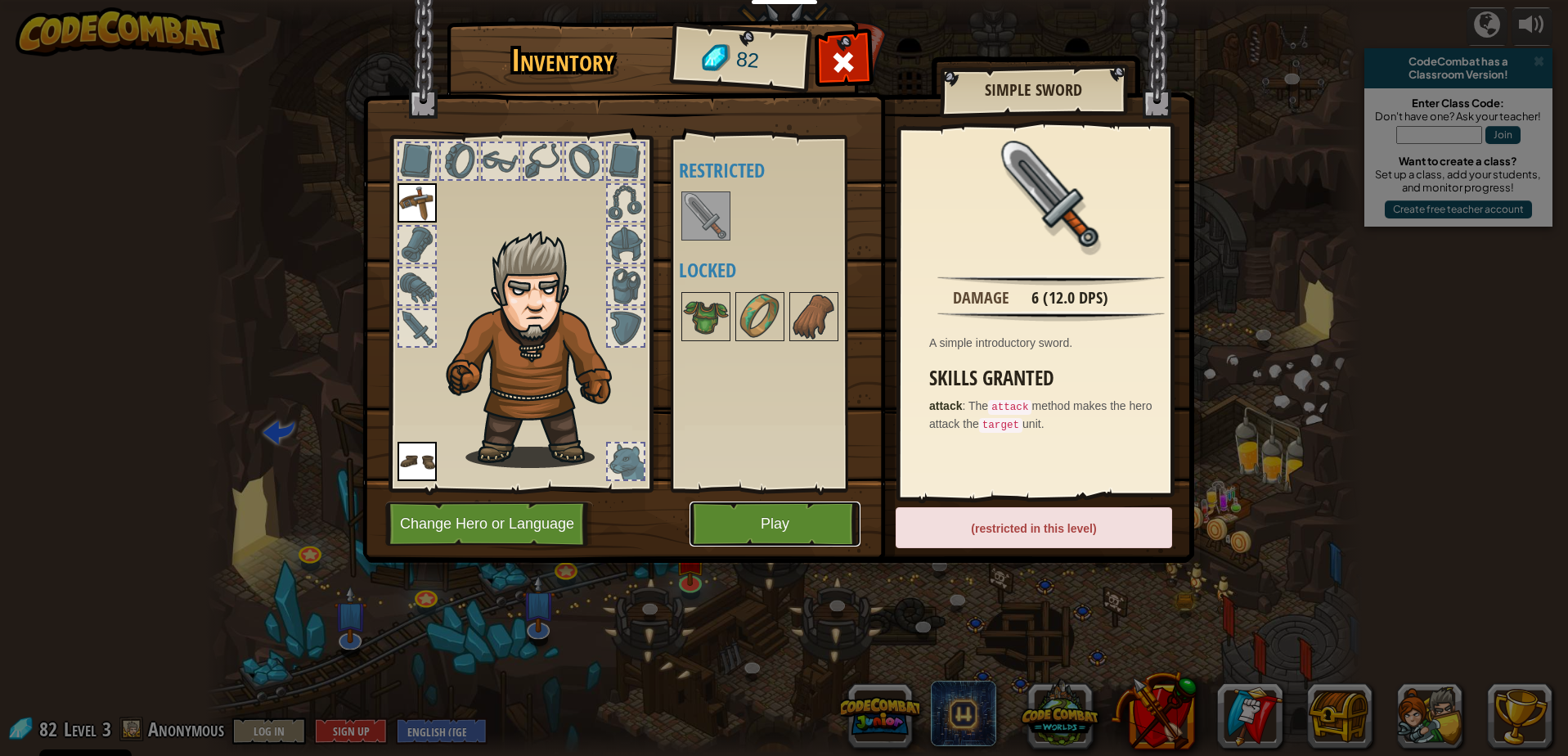
click at [790, 528] on button "Play" at bounding box center [775, 524] width 171 height 45
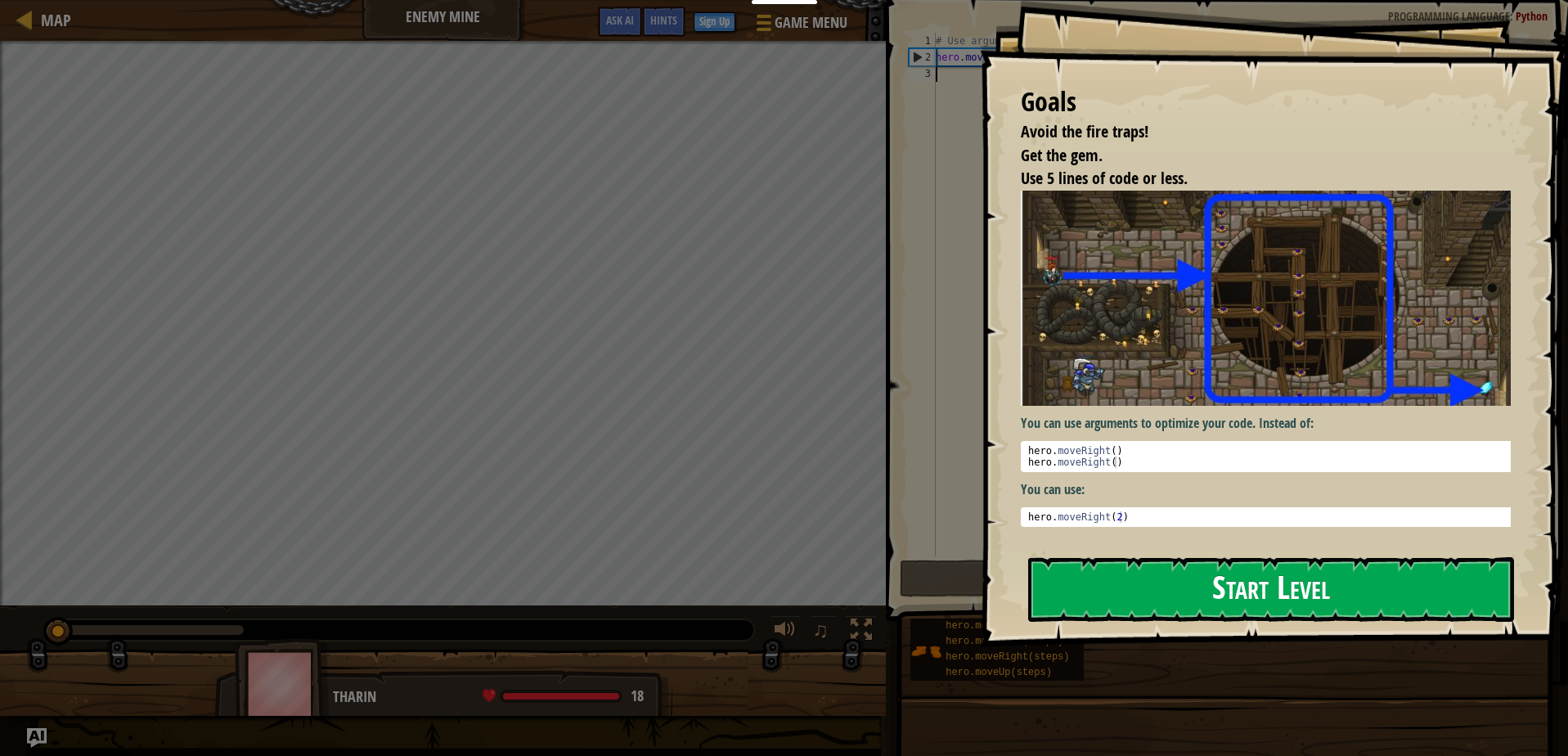
click at [1228, 583] on button "Start Level" at bounding box center [1271, 590] width 486 height 65
